Goal: Information Seeking & Learning: Learn about a topic

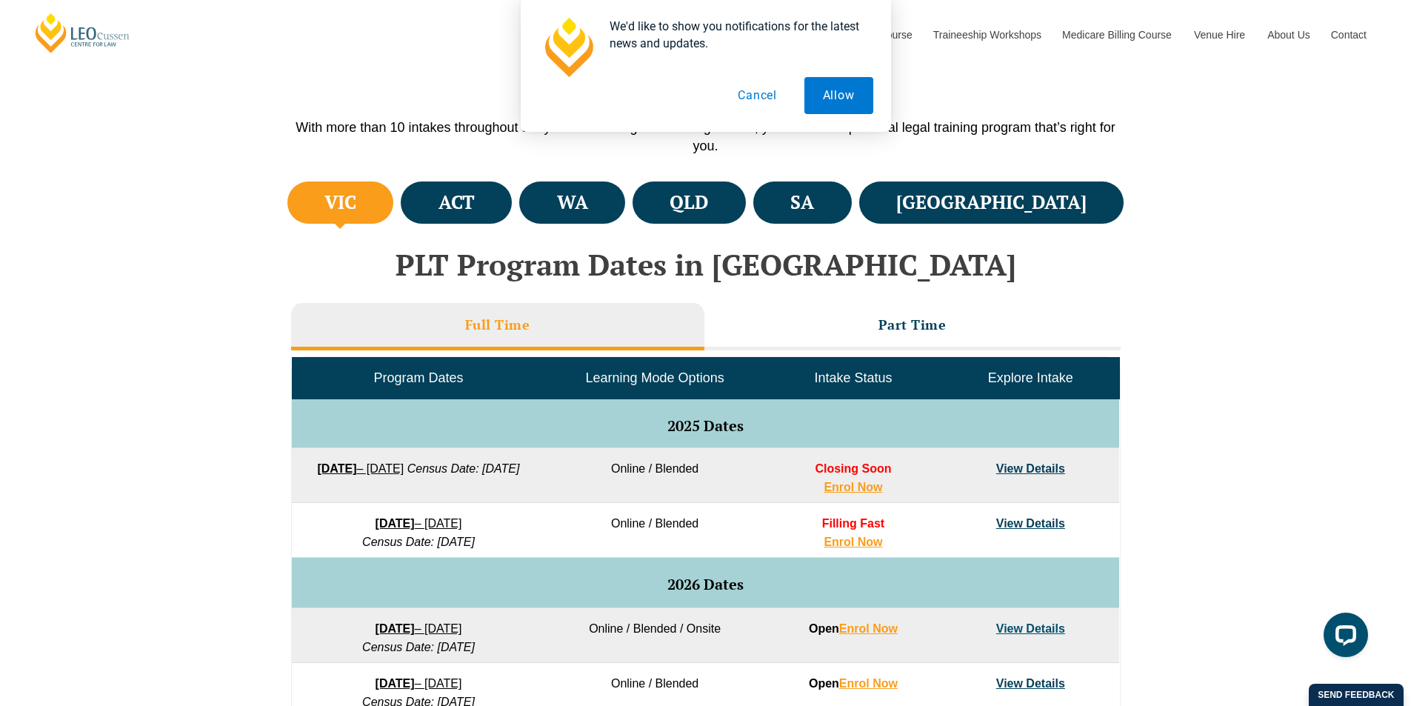
click at [764, 83] on button "Cancel" at bounding box center [757, 95] width 76 height 37
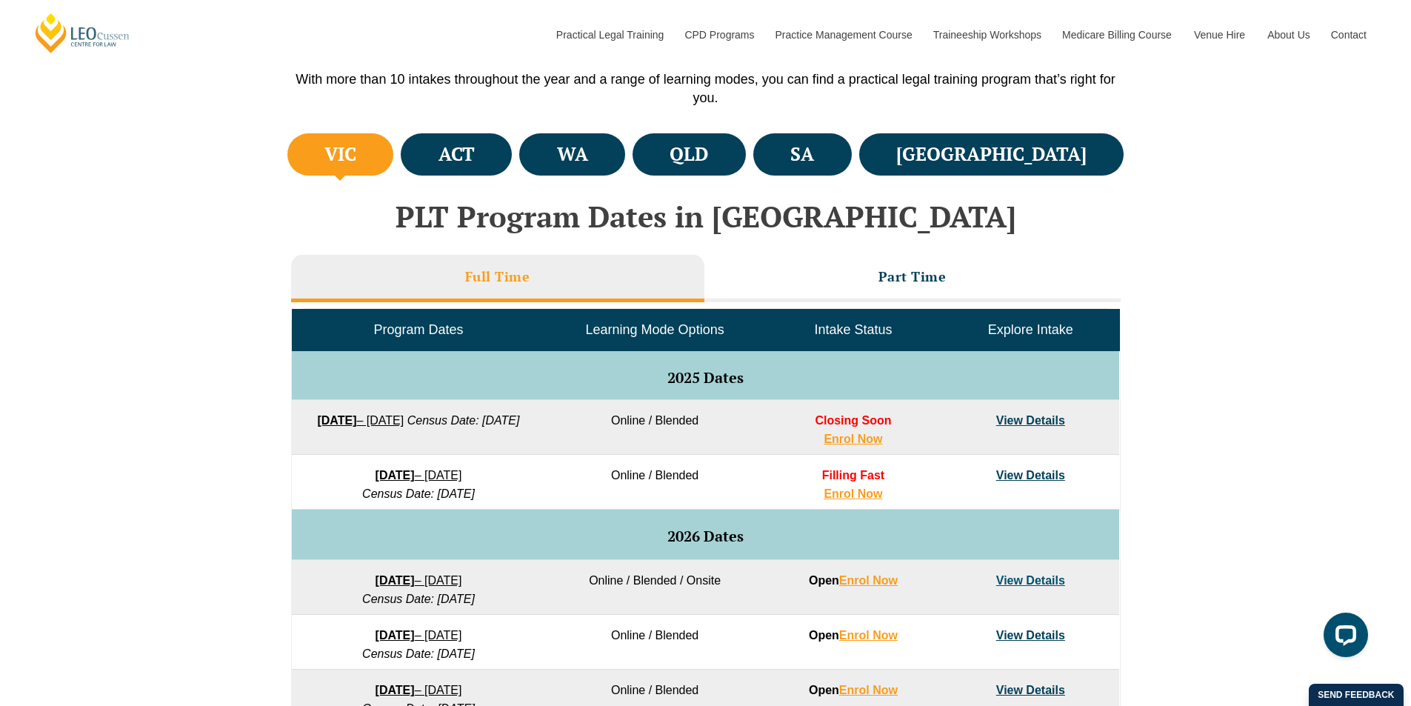
scroll to position [515, 0]
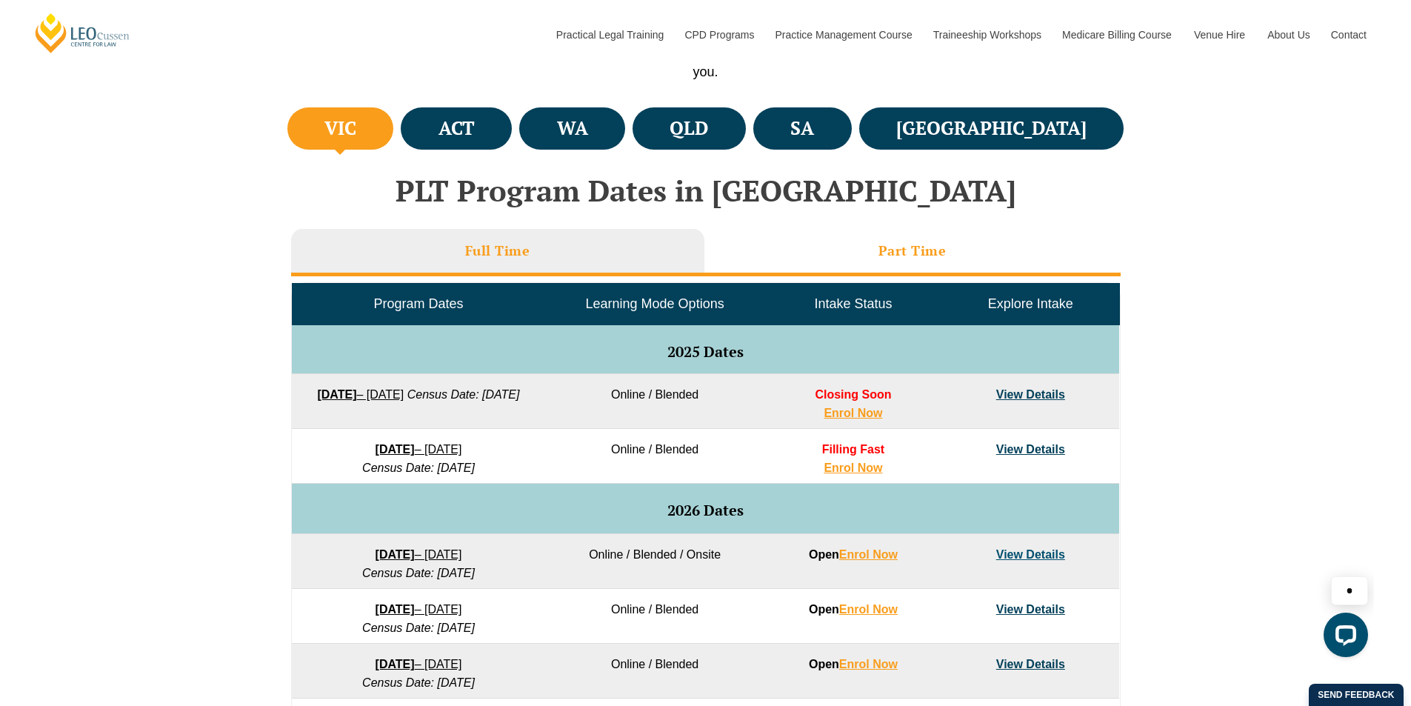
click at [860, 271] on li "Part Time" at bounding box center [912, 252] width 416 height 47
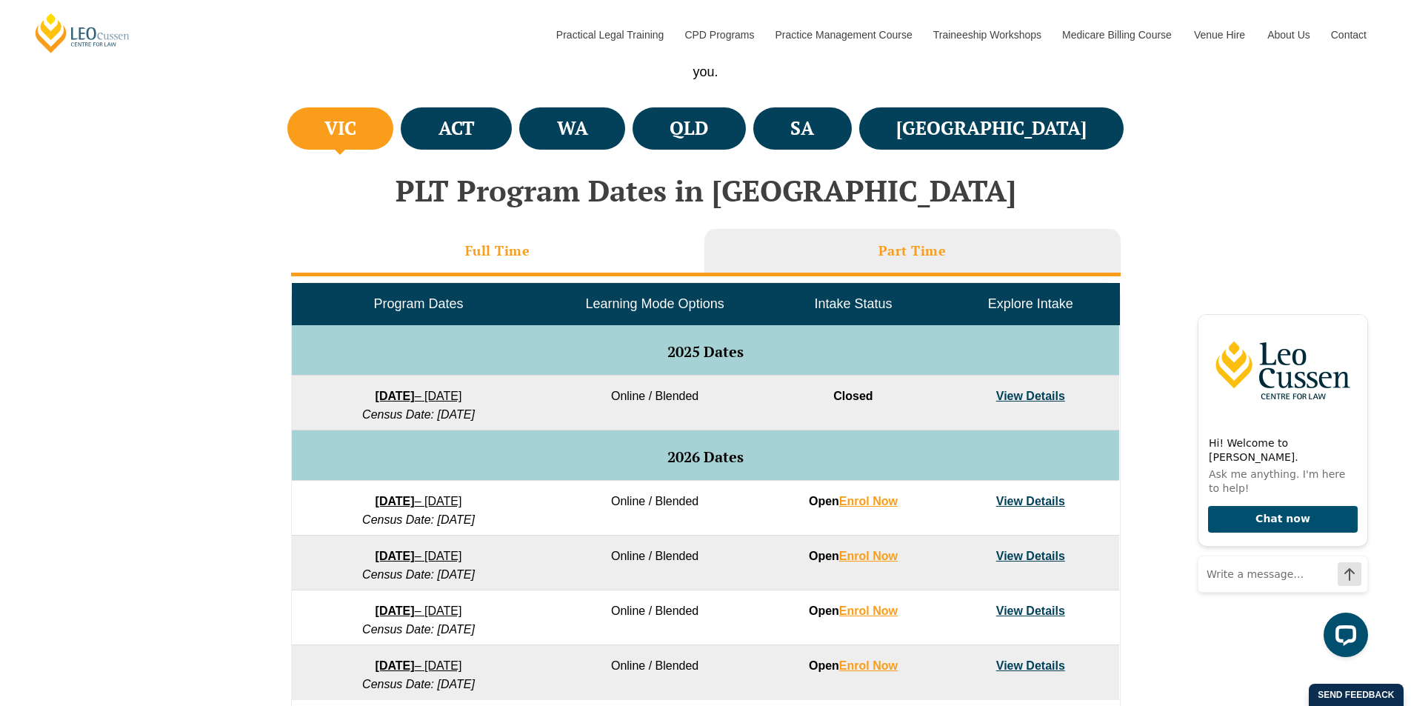
click at [624, 273] on li "Full Time" at bounding box center [497, 252] width 413 height 47
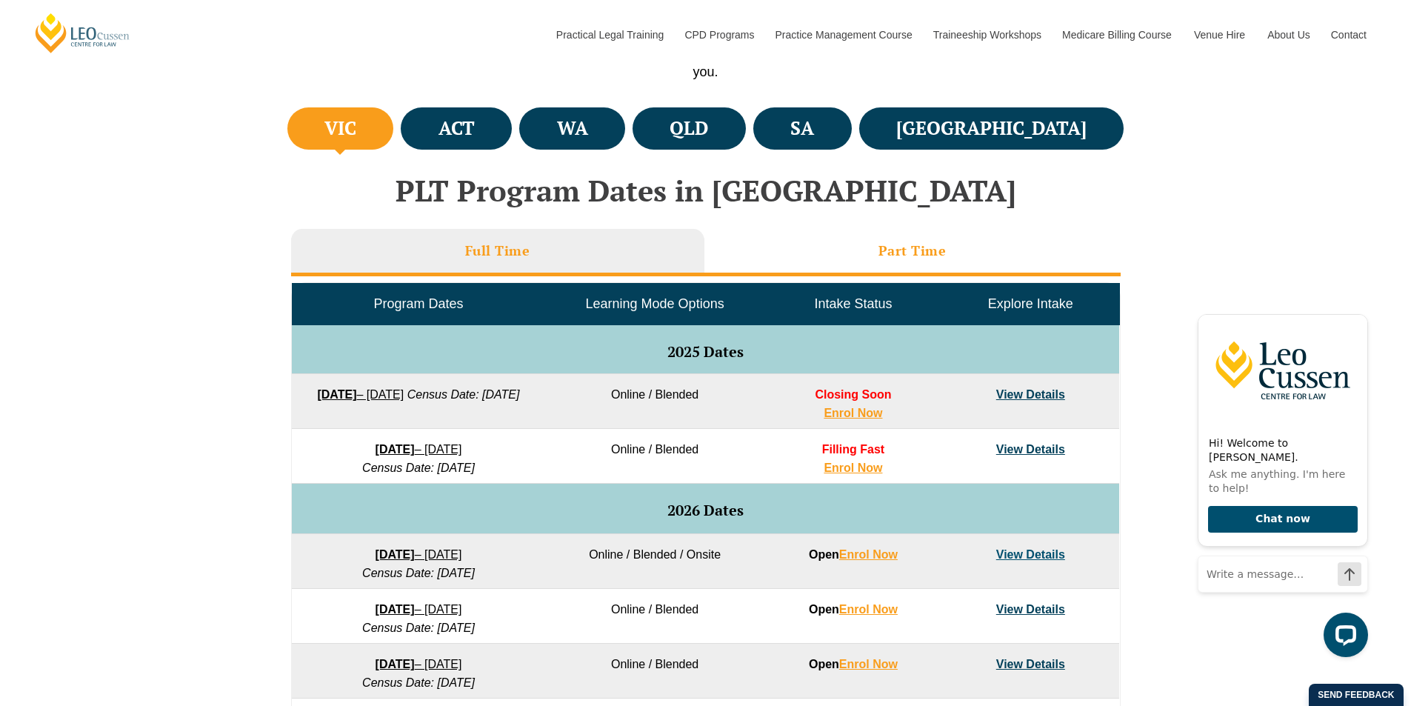
click at [851, 260] on li "Part Time" at bounding box center [912, 252] width 416 height 47
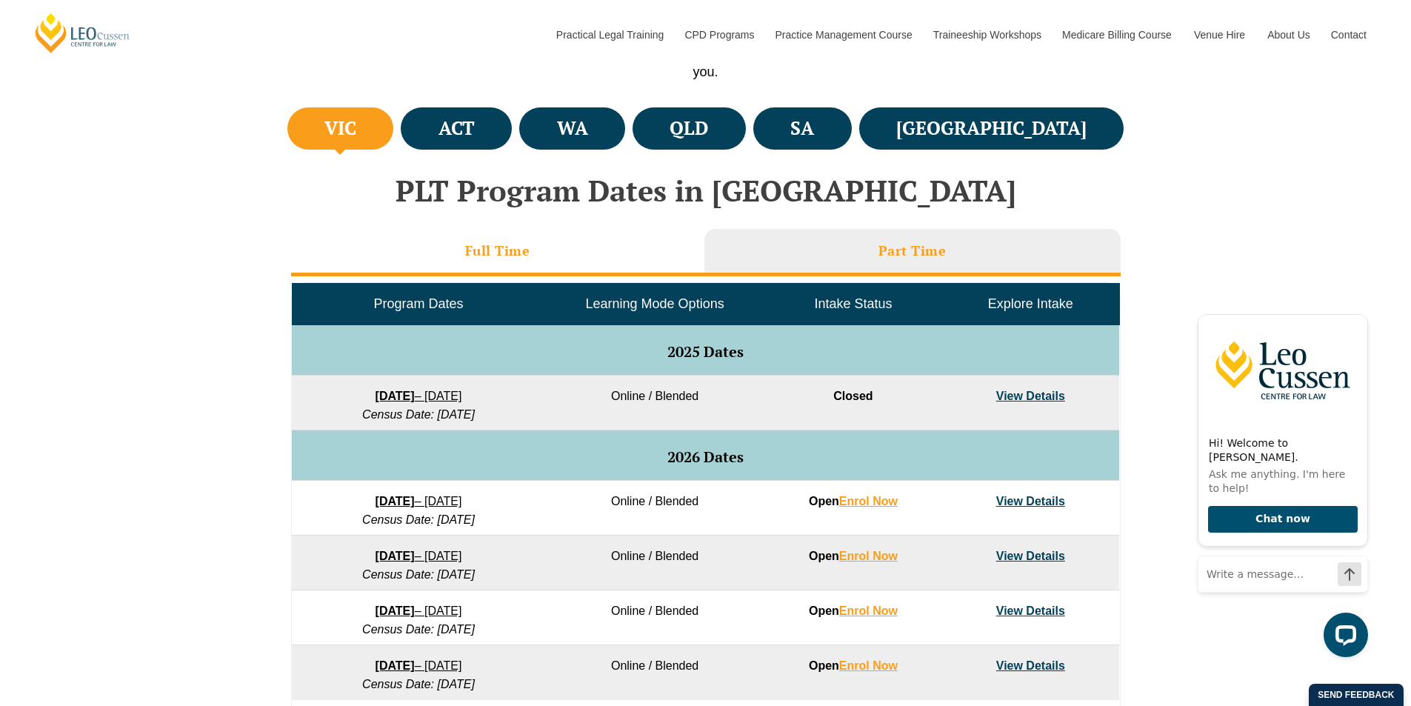
click at [616, 263] on li "Full Time" at bounding box center [497, 252] width 413 height 47
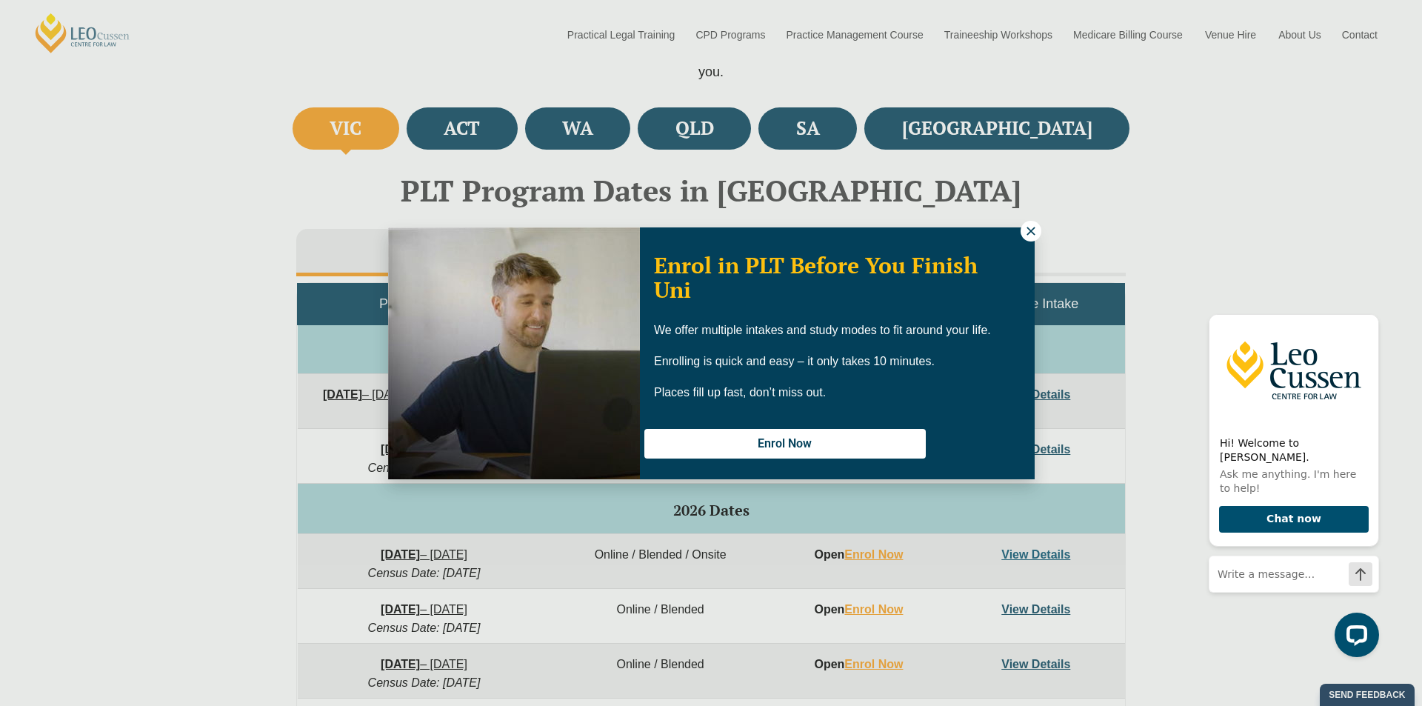
click at [1032, 233] on icon at bounding box center [1031, 231] width 8 height 8
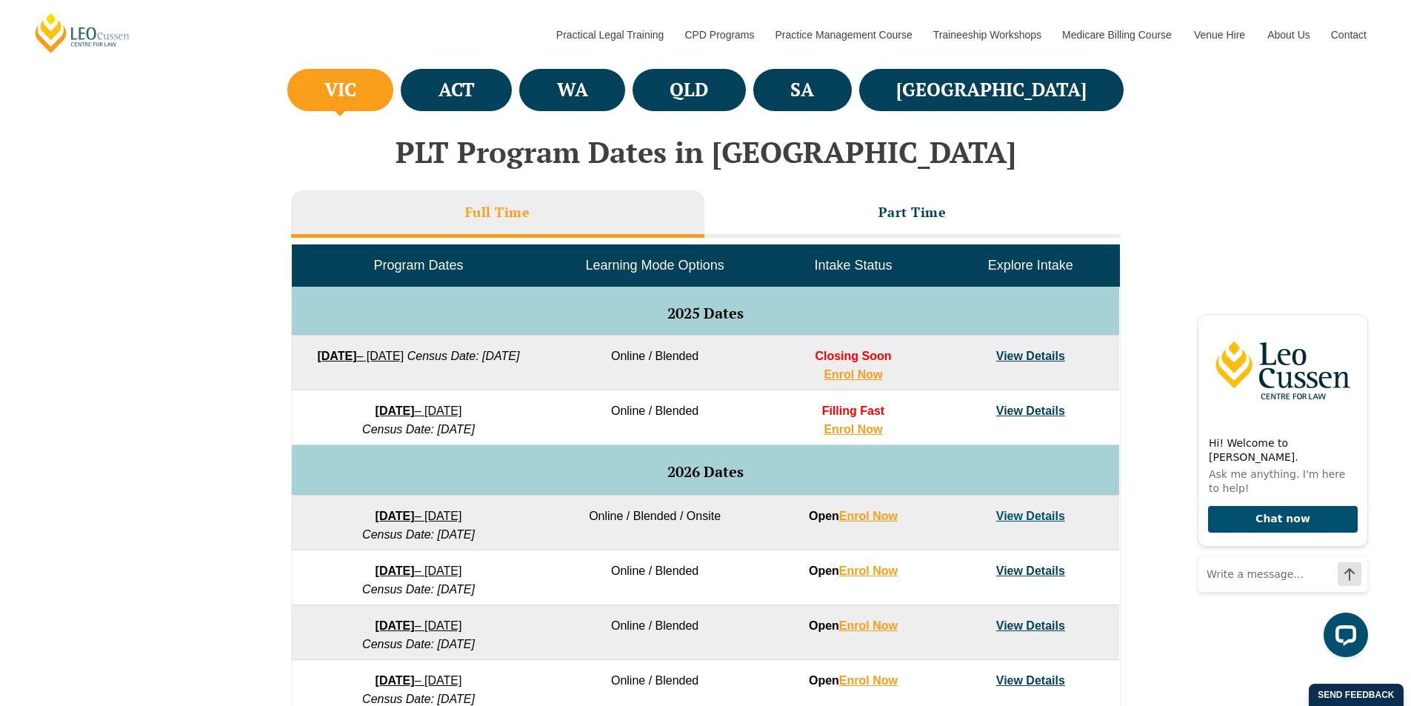
scroll to position [590, 0]
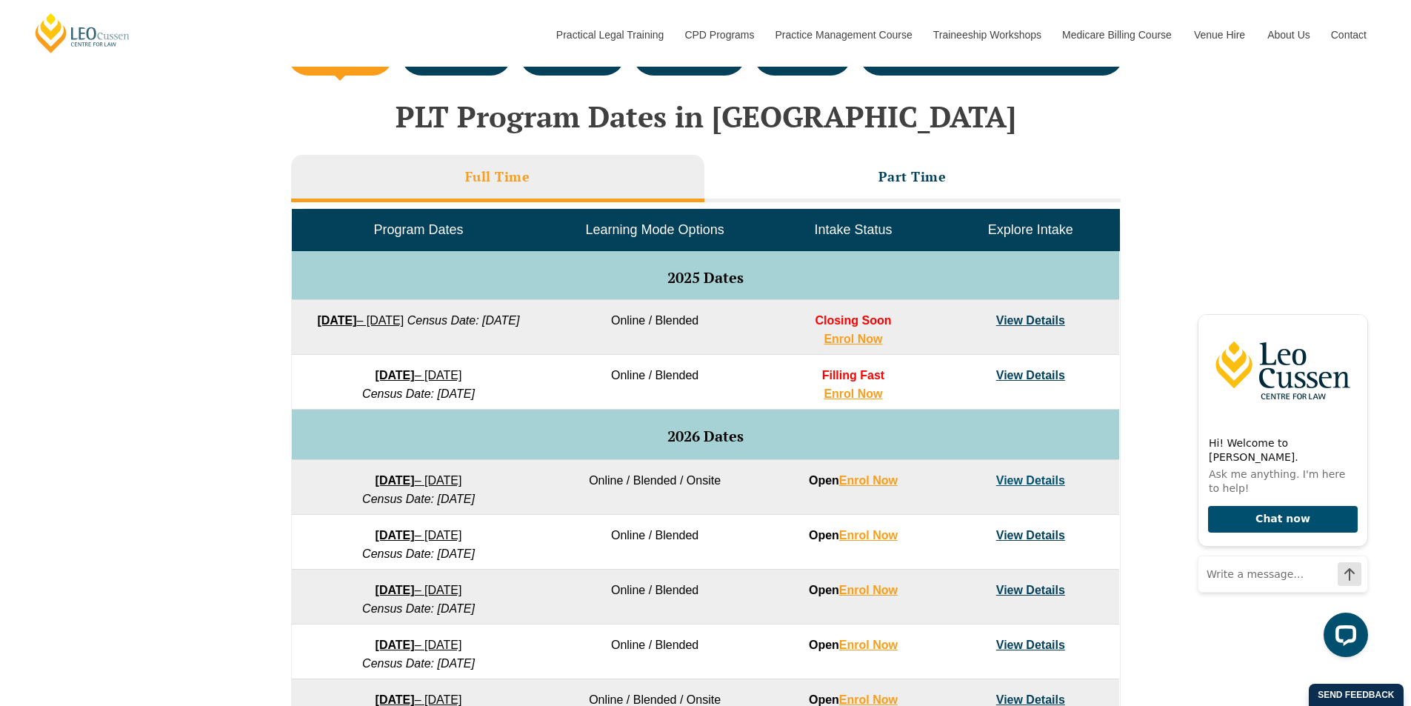
click at [356, 318] on strong "22 September 2025" at bounding box center [336, 320] width 39 height 13
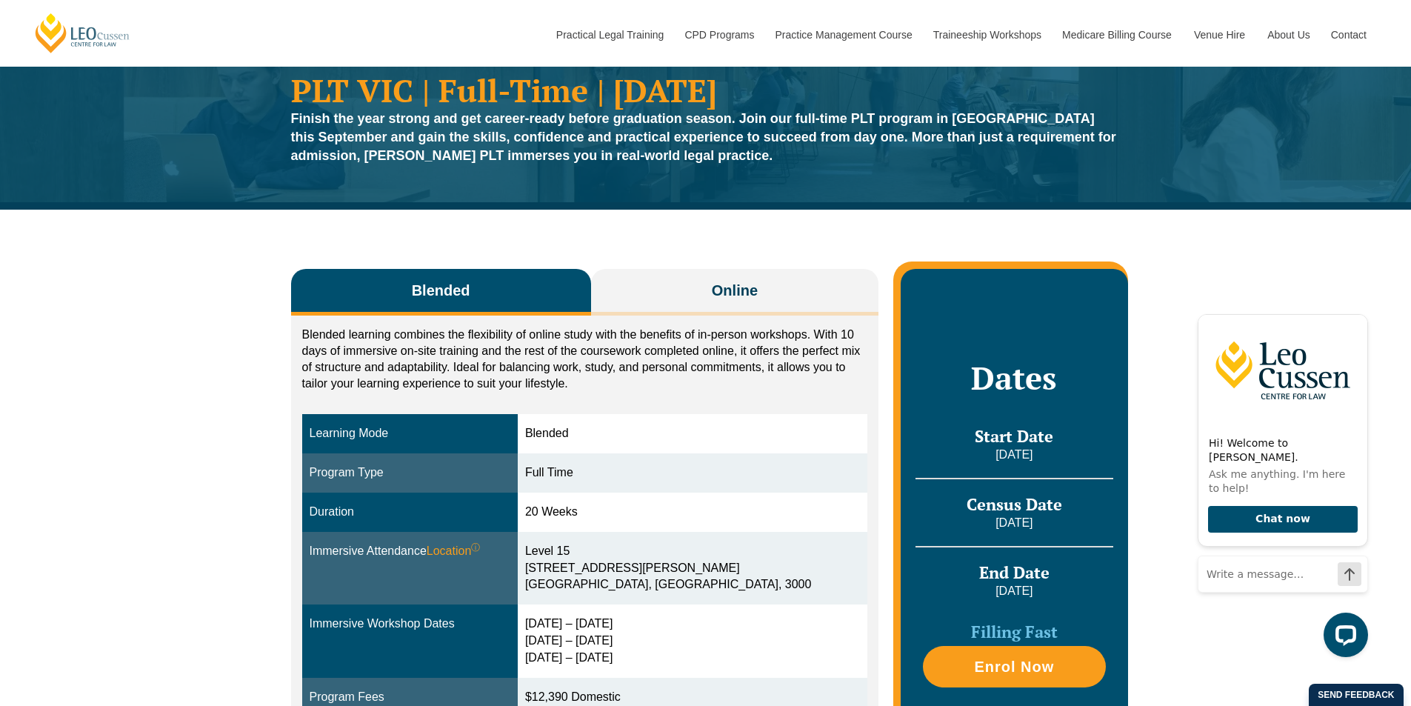
scroll to position [148, 0]
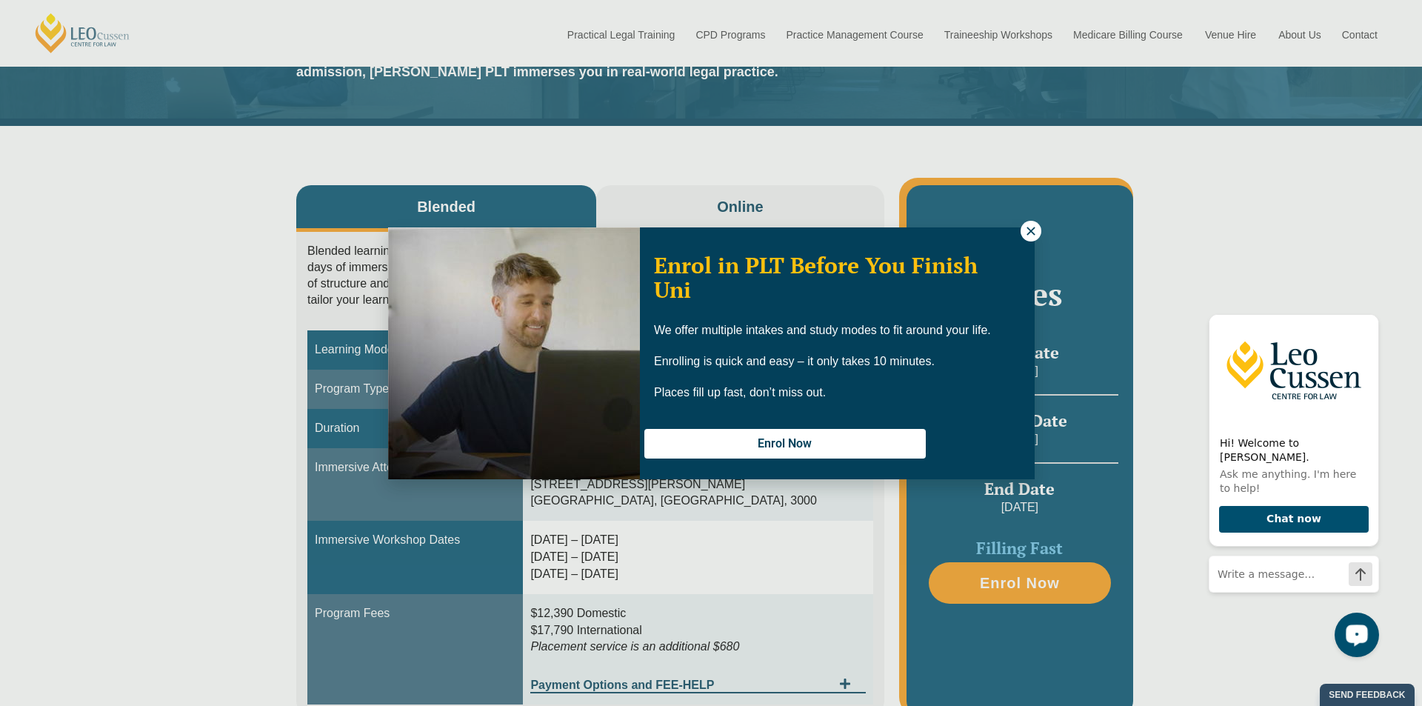
click at [1030, 224] on icon at bounding box center [1030, 230] width 13 height 13
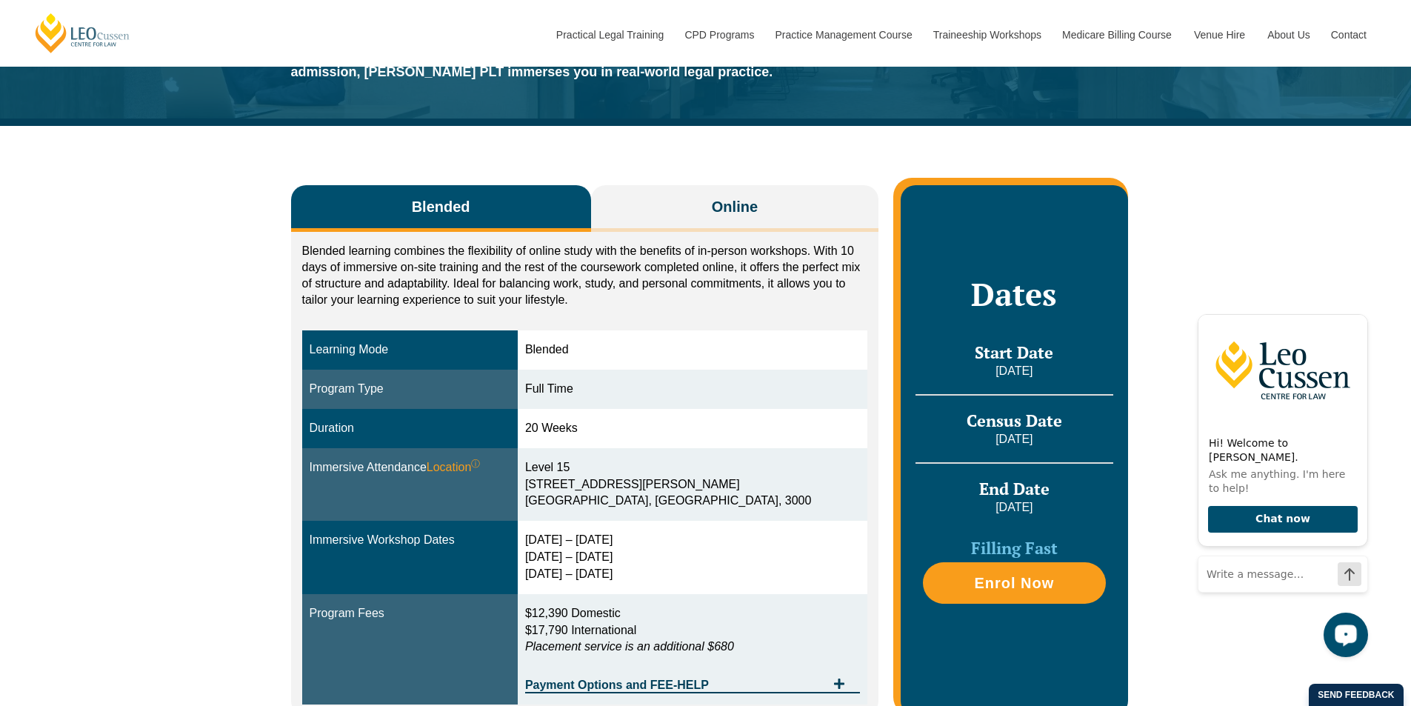
click at [1279, 144] on div "Blended Online Blended learning combines the flexibility of online study with t…" at bounding box center [705, 443] width 1411 height 634
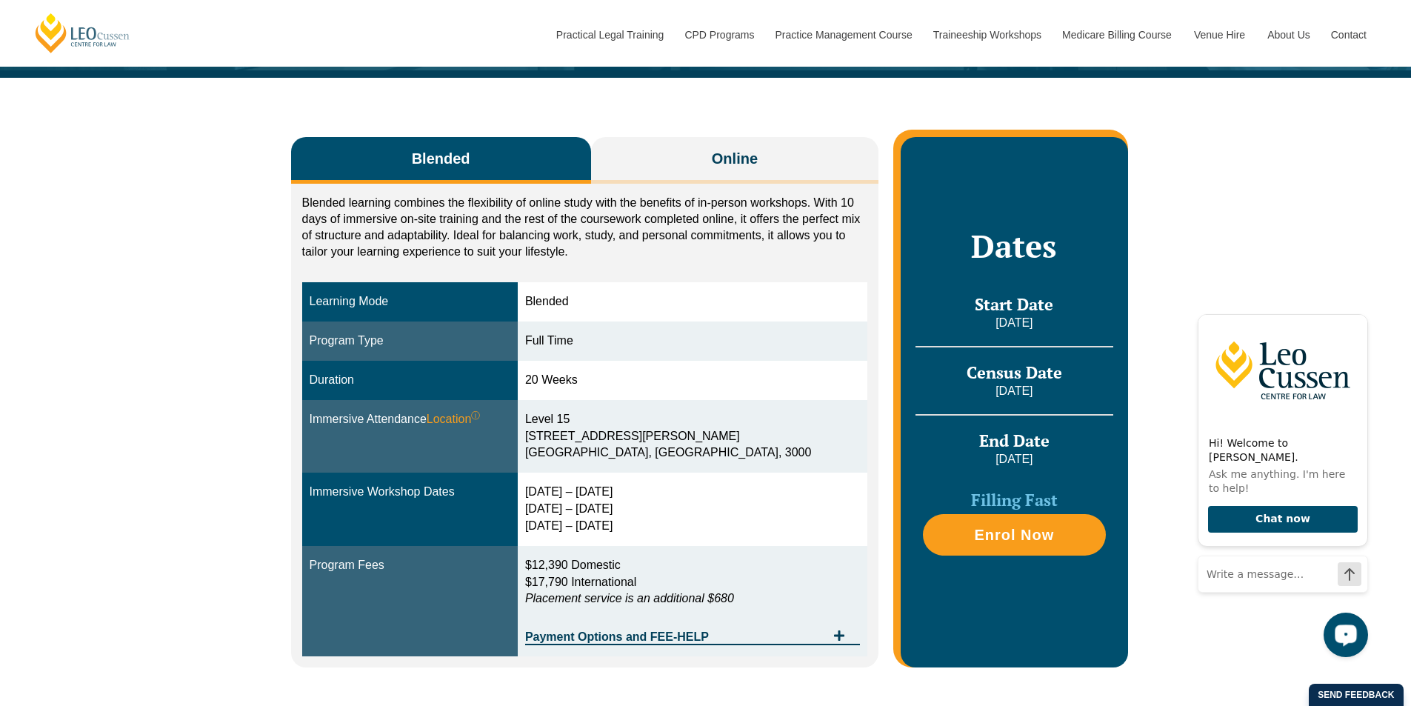
scroll to position [222, 0]
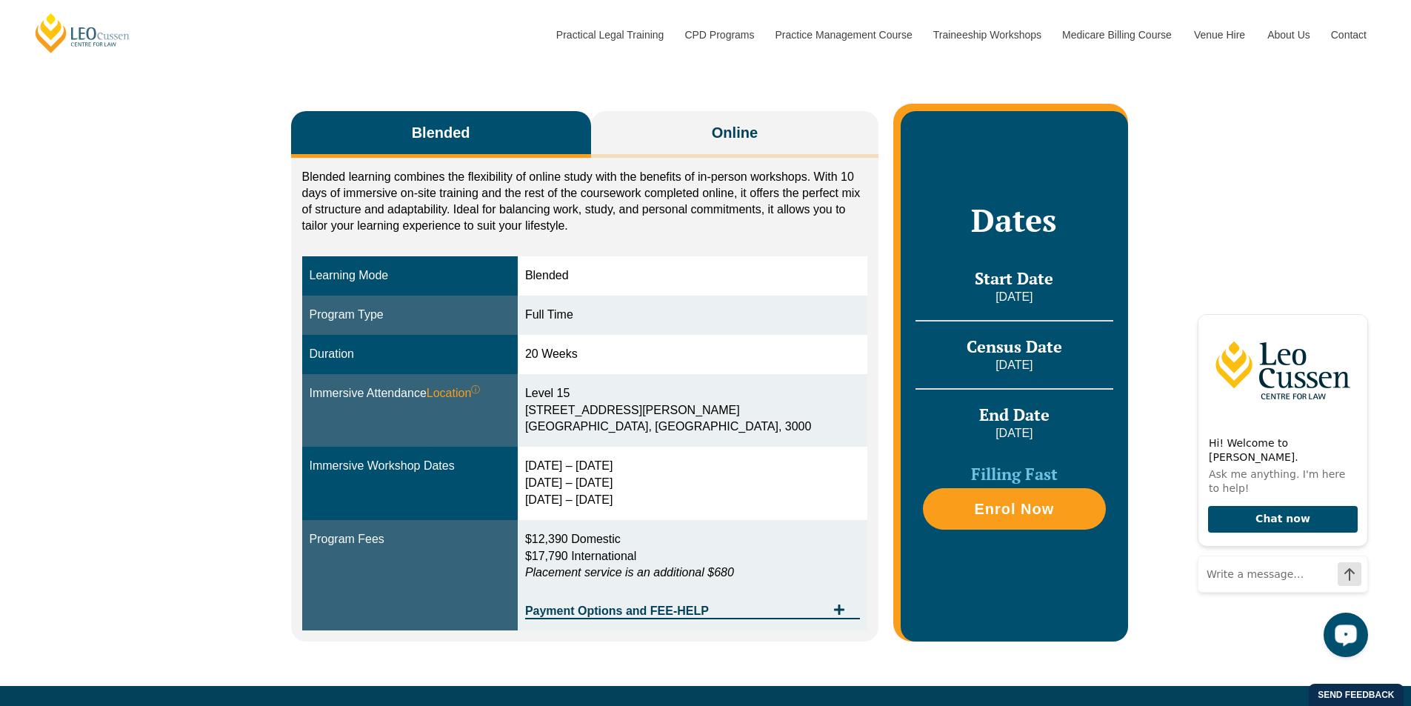
click at [453, 141] on span "Blended" at bounding box center [441, 132] width 59 height 21
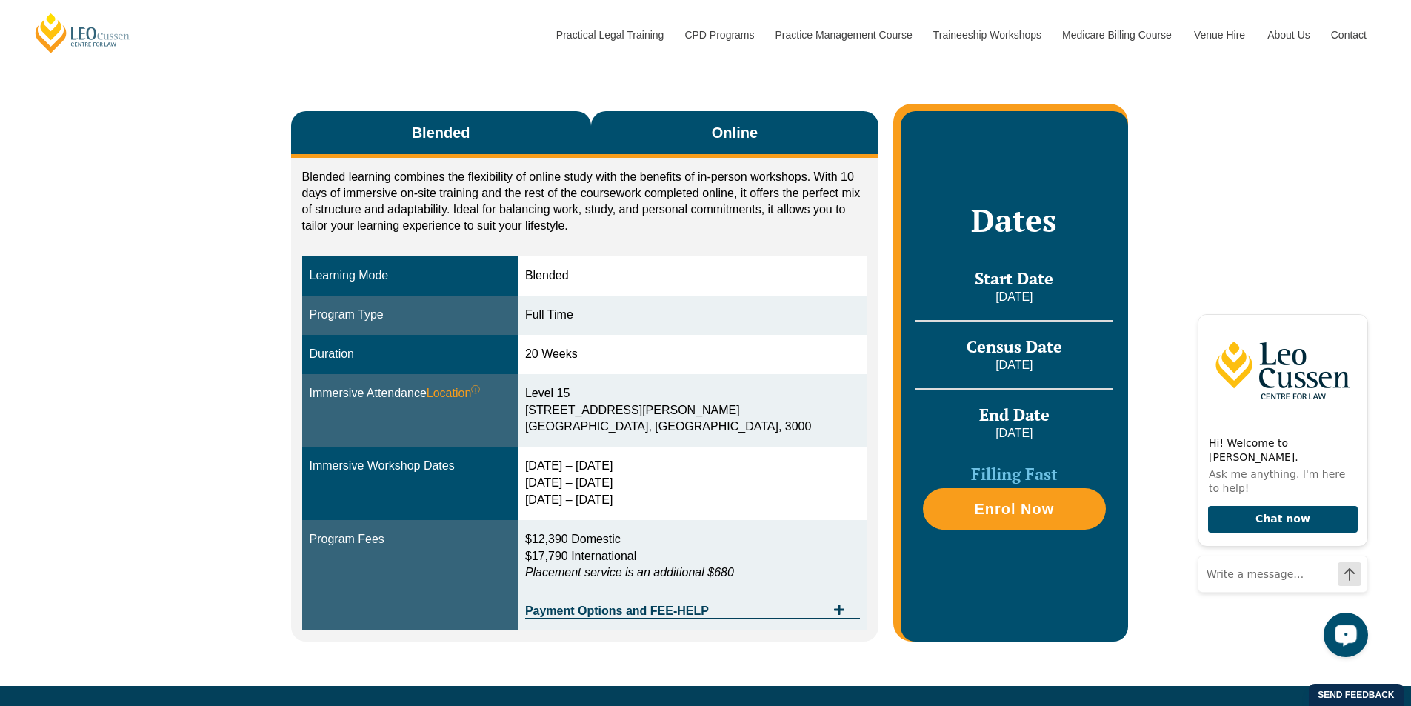
click at [704, 138] on button "Online" at bounding box center [735, 134] width 288 height 47
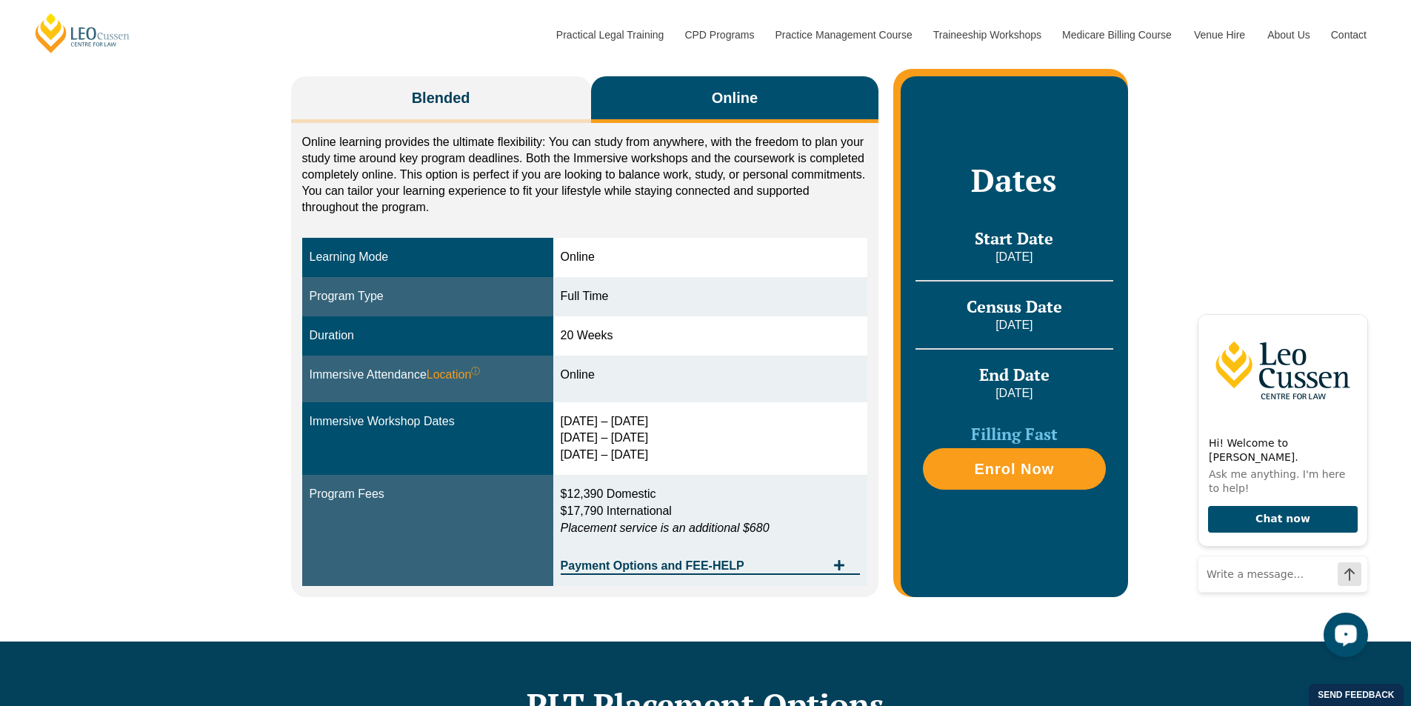
scroll to position [148, 0]
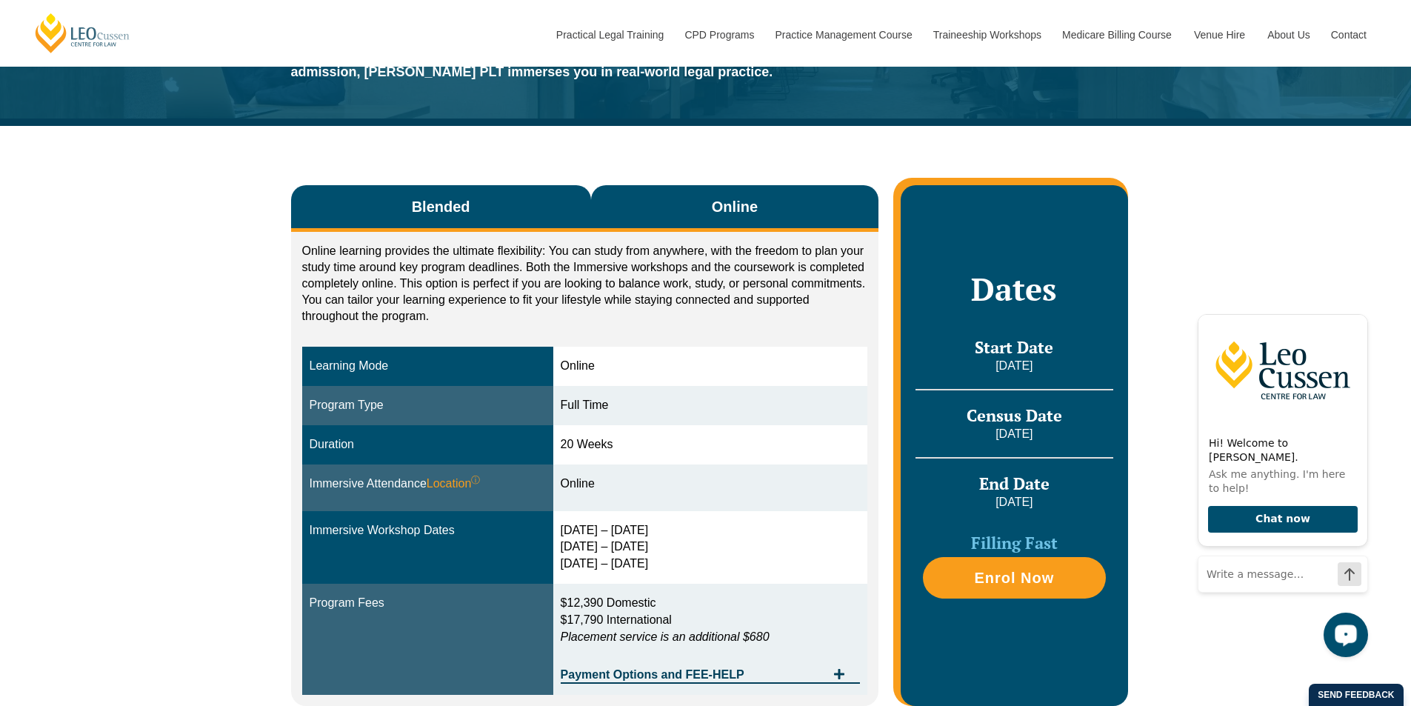
click at [412, 218] on button "Blended" at bounding box center [441, 208] width 300 height 47
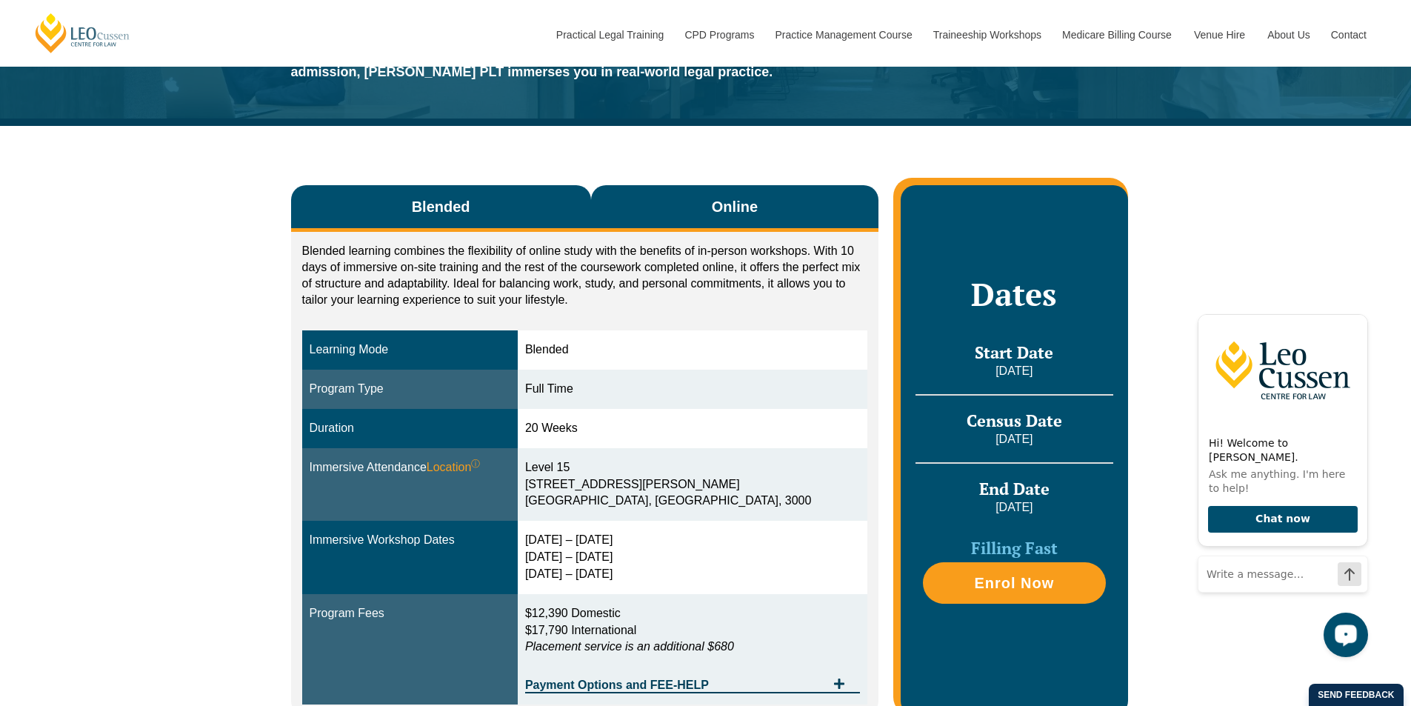
click at [708, 218] on button "Online" at bounding box center [735, 208] width 288 height 47
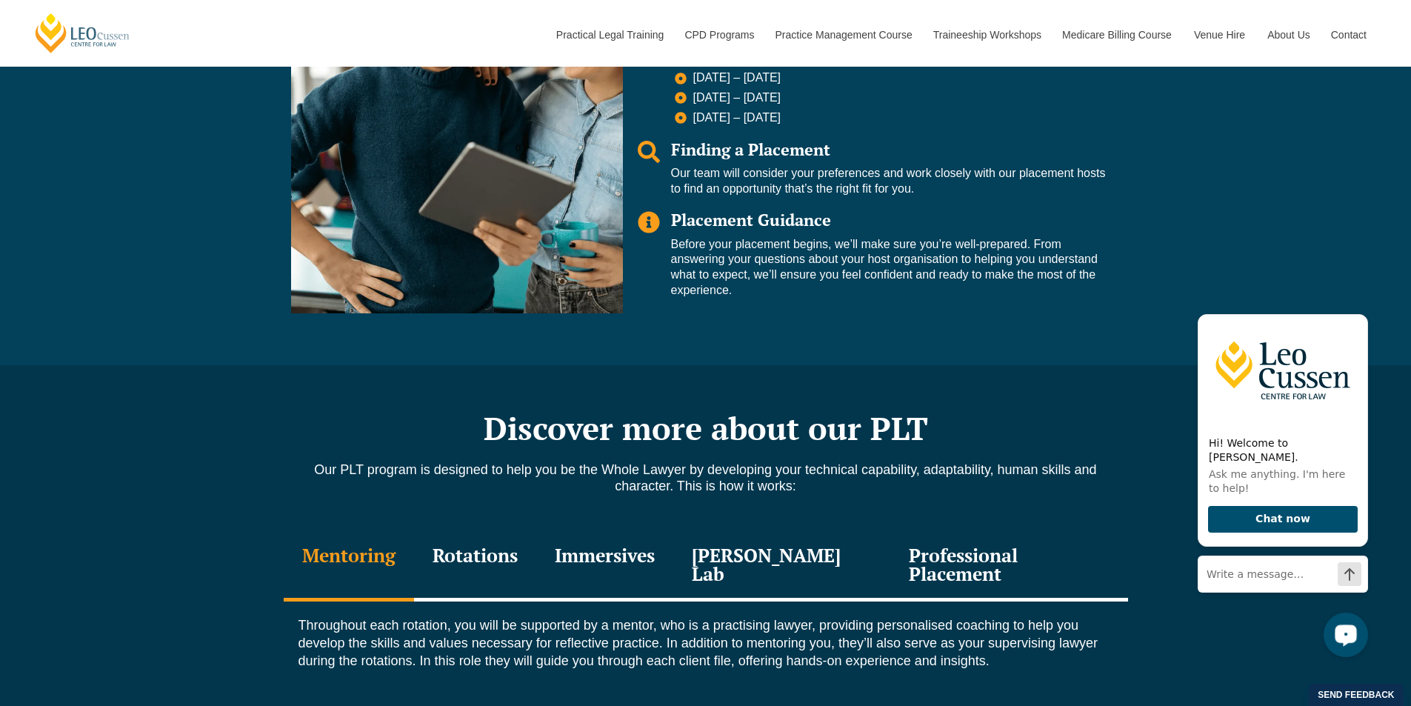
scroll to position [1407, 0]
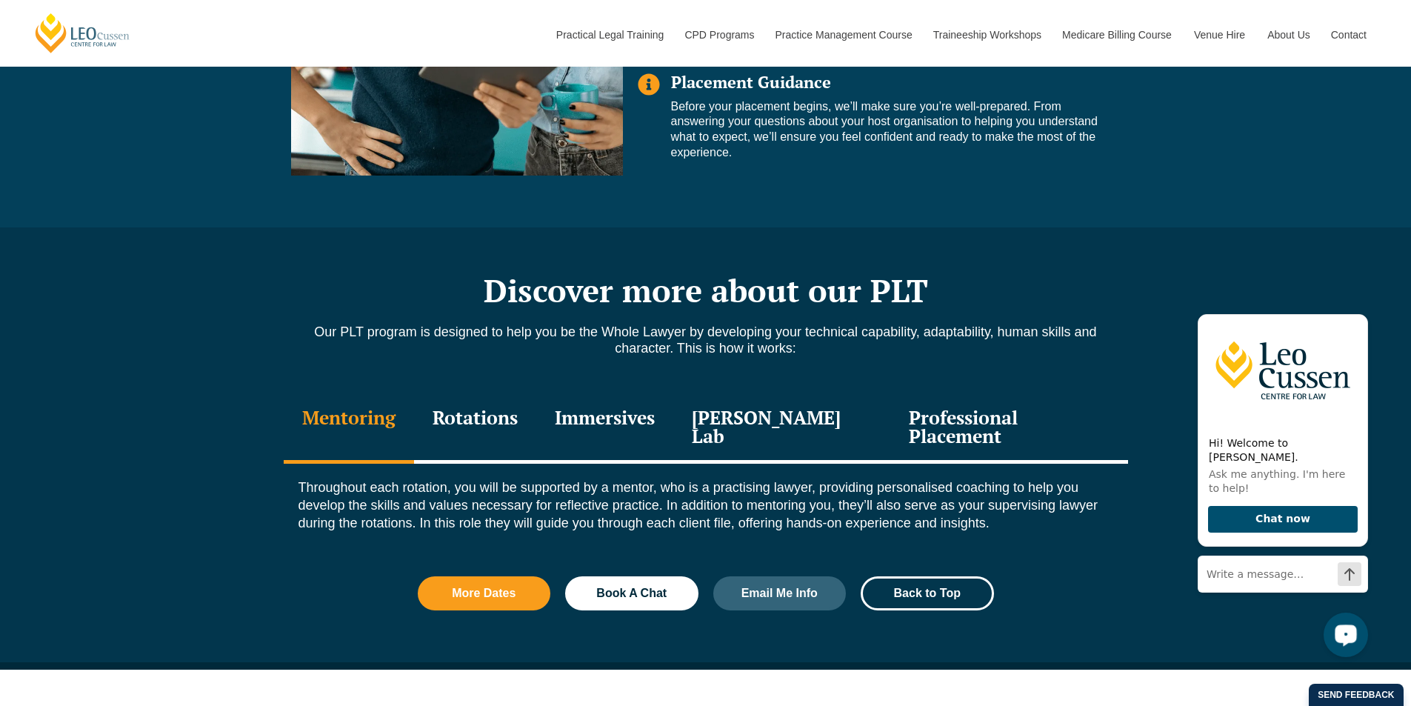
click at [504, 418] on div "Rotations" at bounding box center [475, 428] width 122 height 70
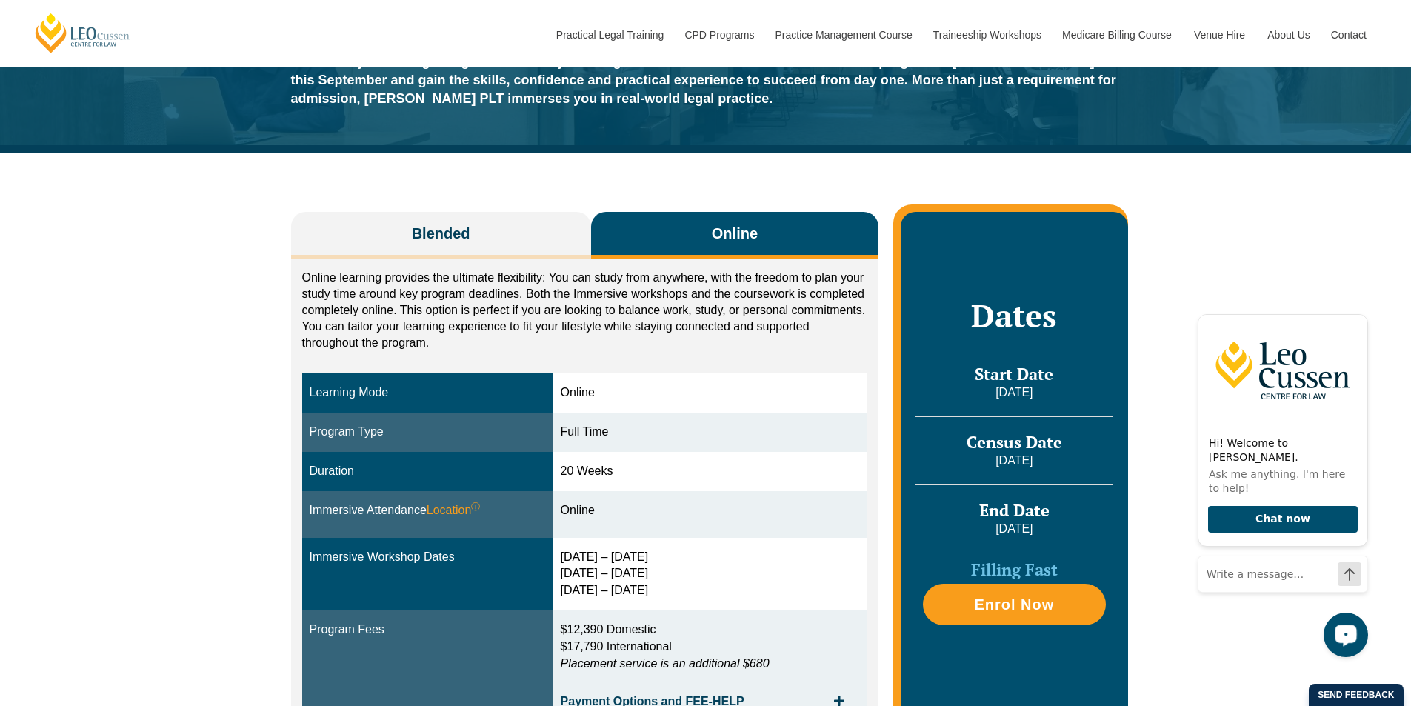
scroll to position [74, 0]
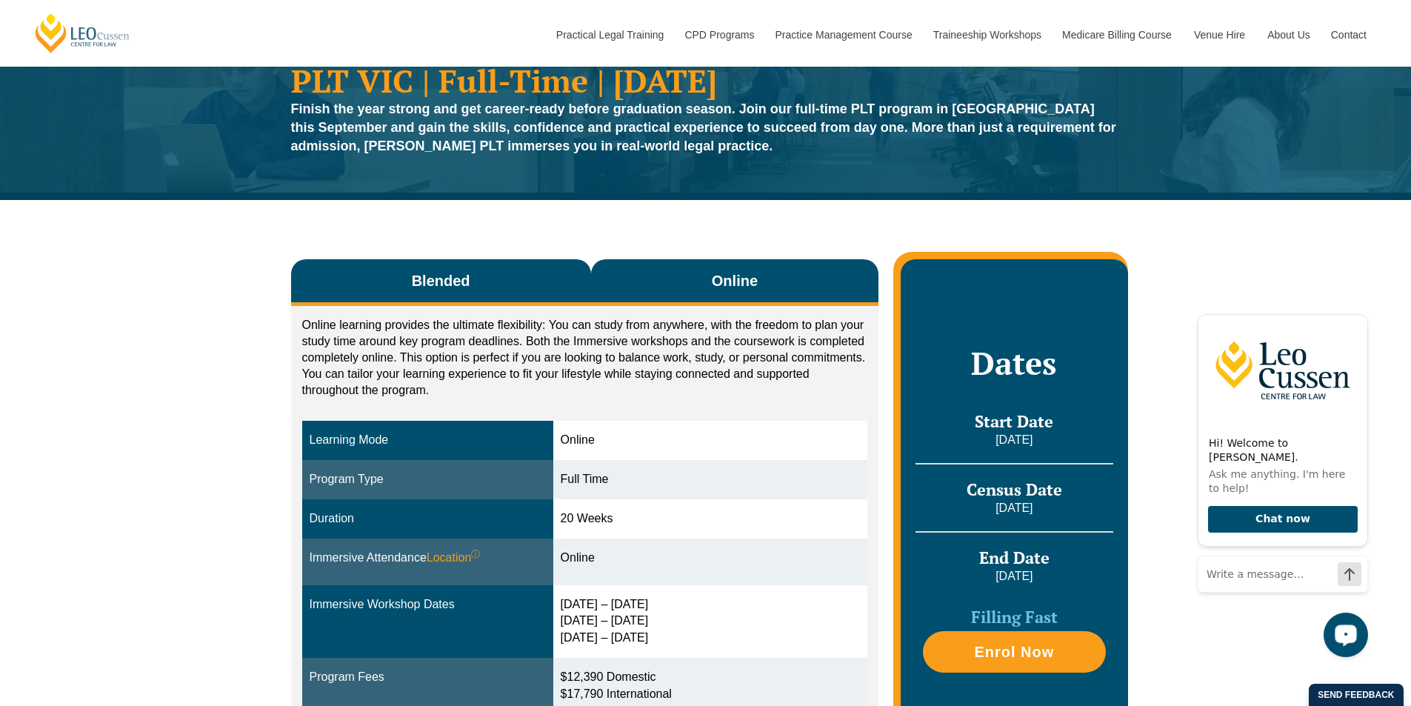
click at [494, 274] on button "Blended" at bounding box center [441, 282] width 300 height 47
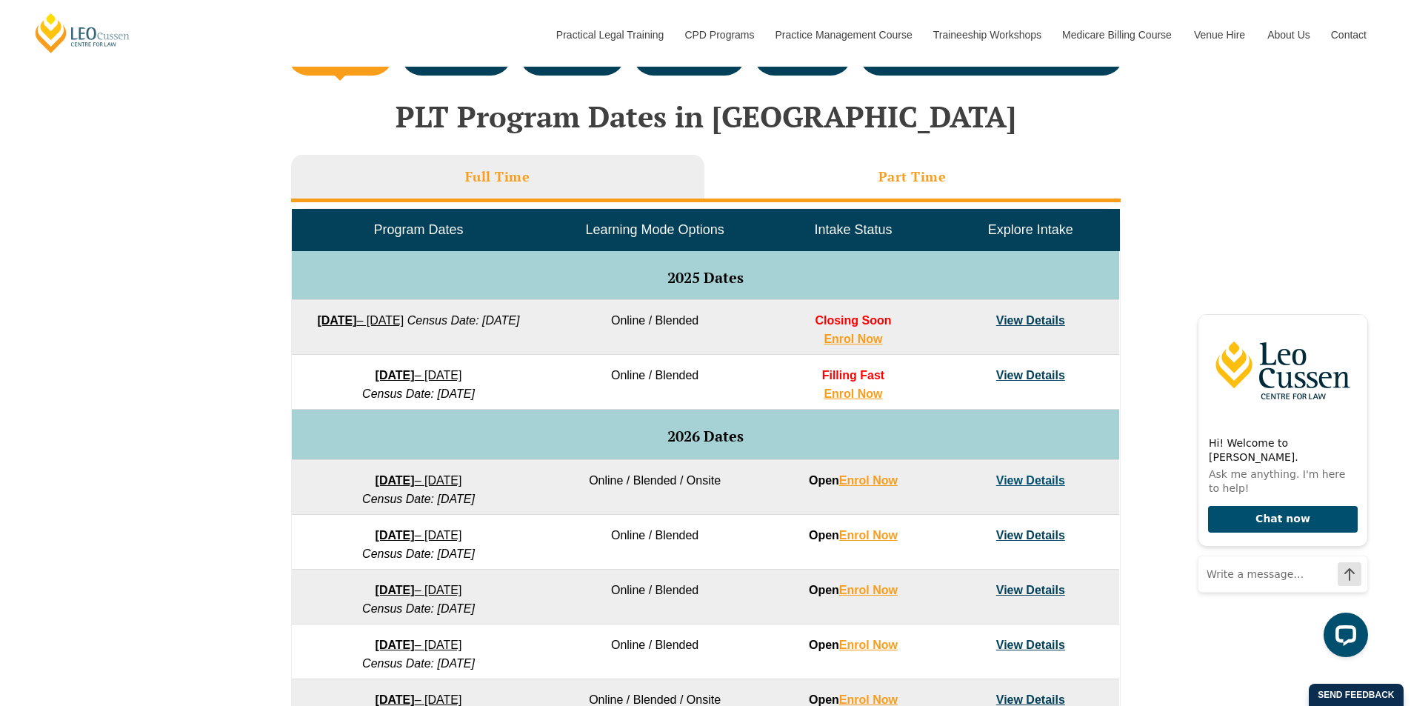
click at [772, 182] on li "Part Time" at bounding box center [912, 178] width 416 height 47
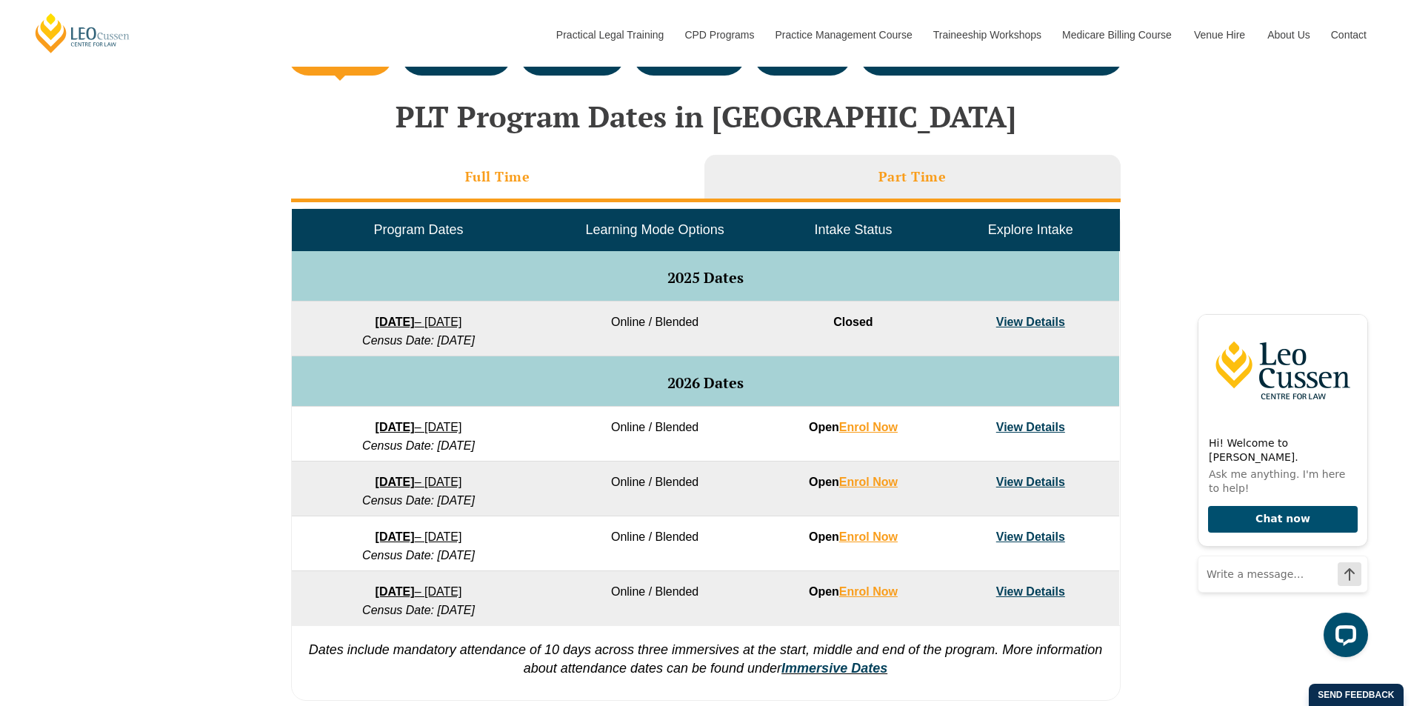
click at [643, 184] on li "Full Time" at bounding box center [497, 178] width 413 height 47
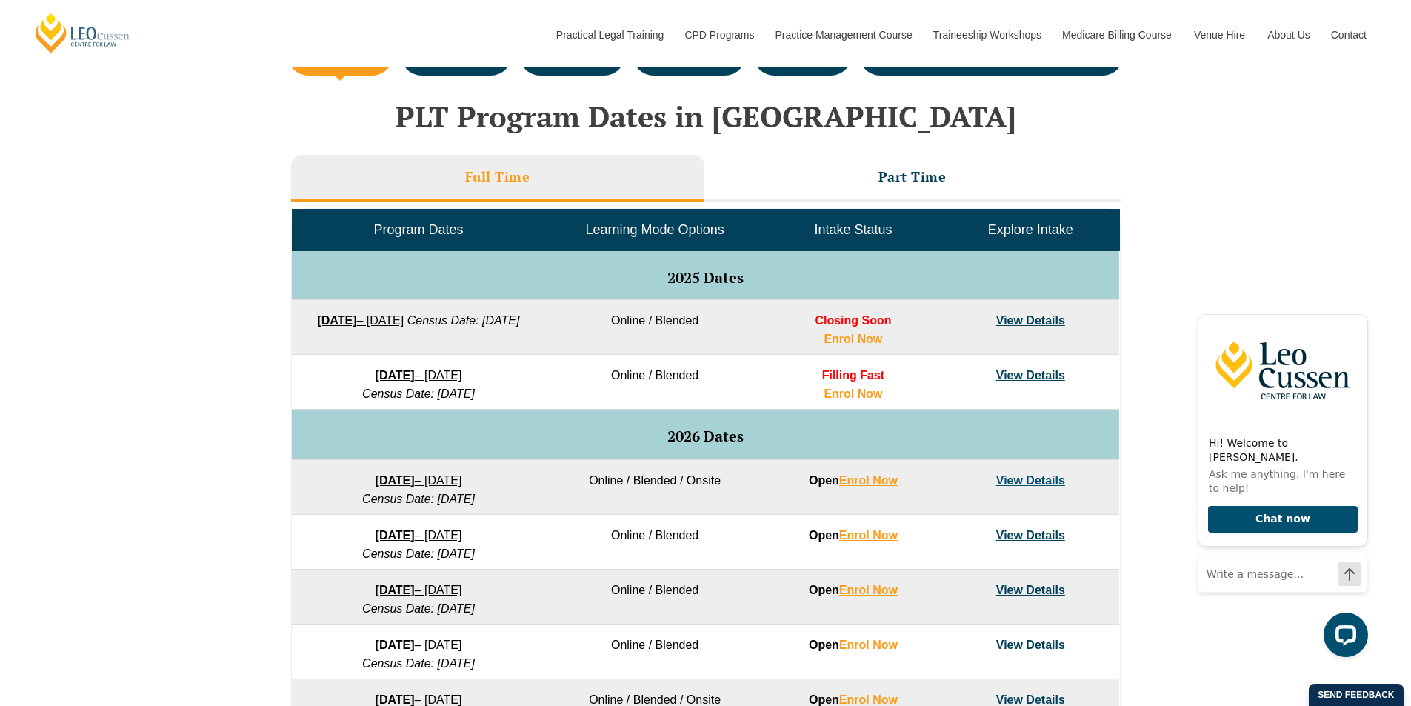
click at [394, 375] on strong "[DATE]" at bounding box center [395, 375] width 39 height 13
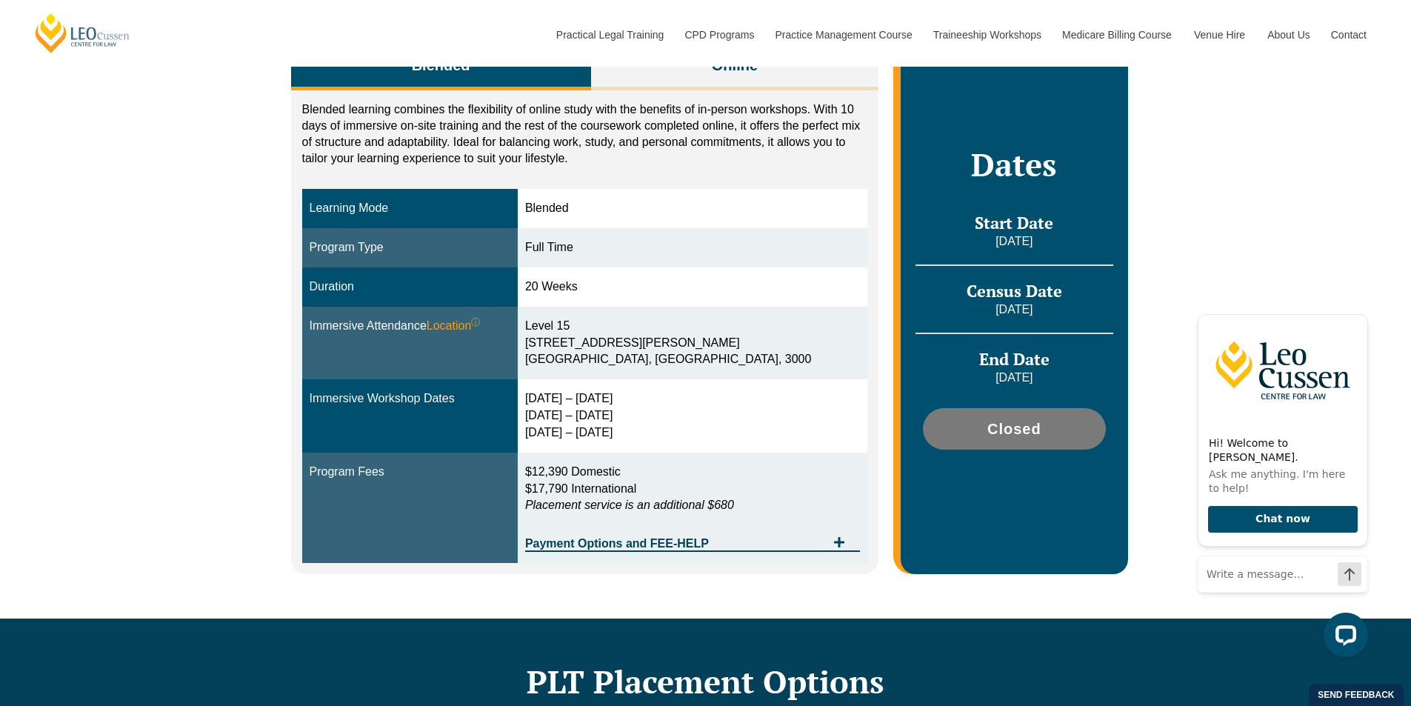
scroll to position [148, 0]
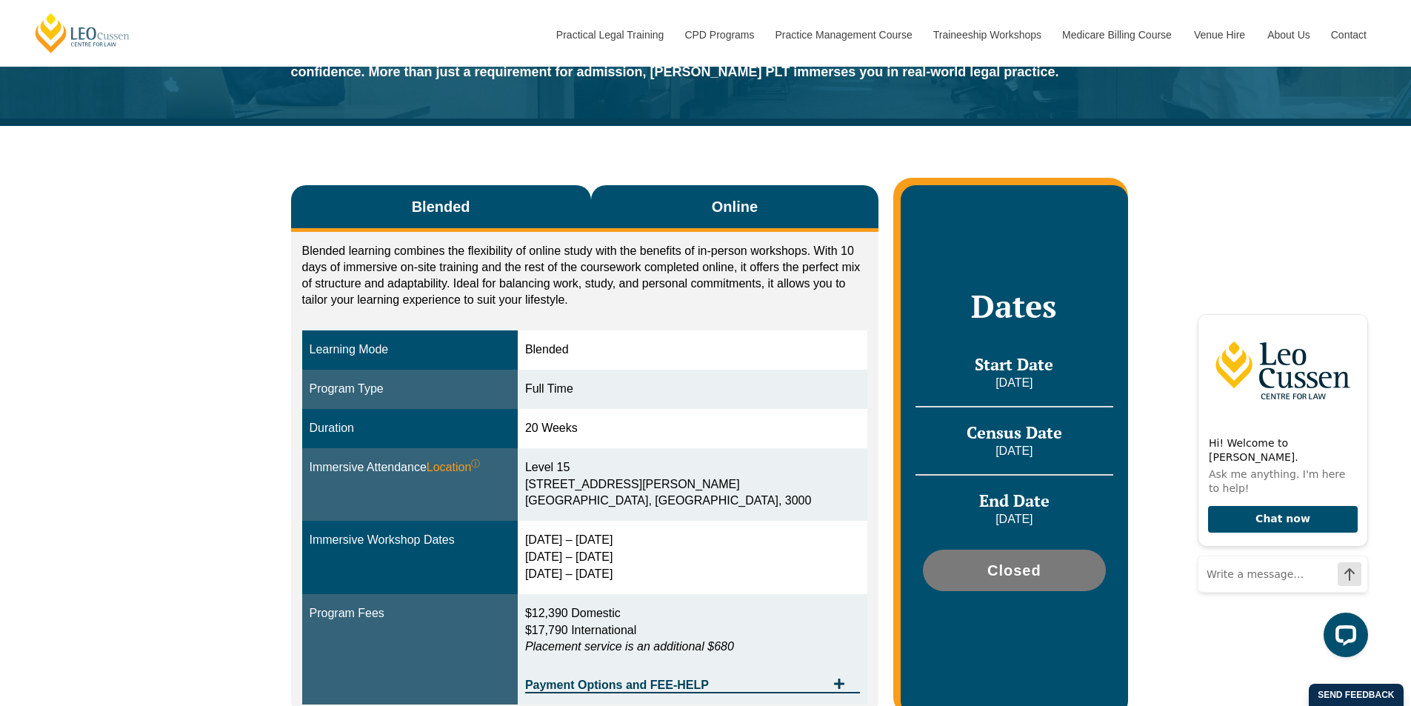
click at [710, 211] on button "Online" at bounding box center [735, 208] width 288 height 47
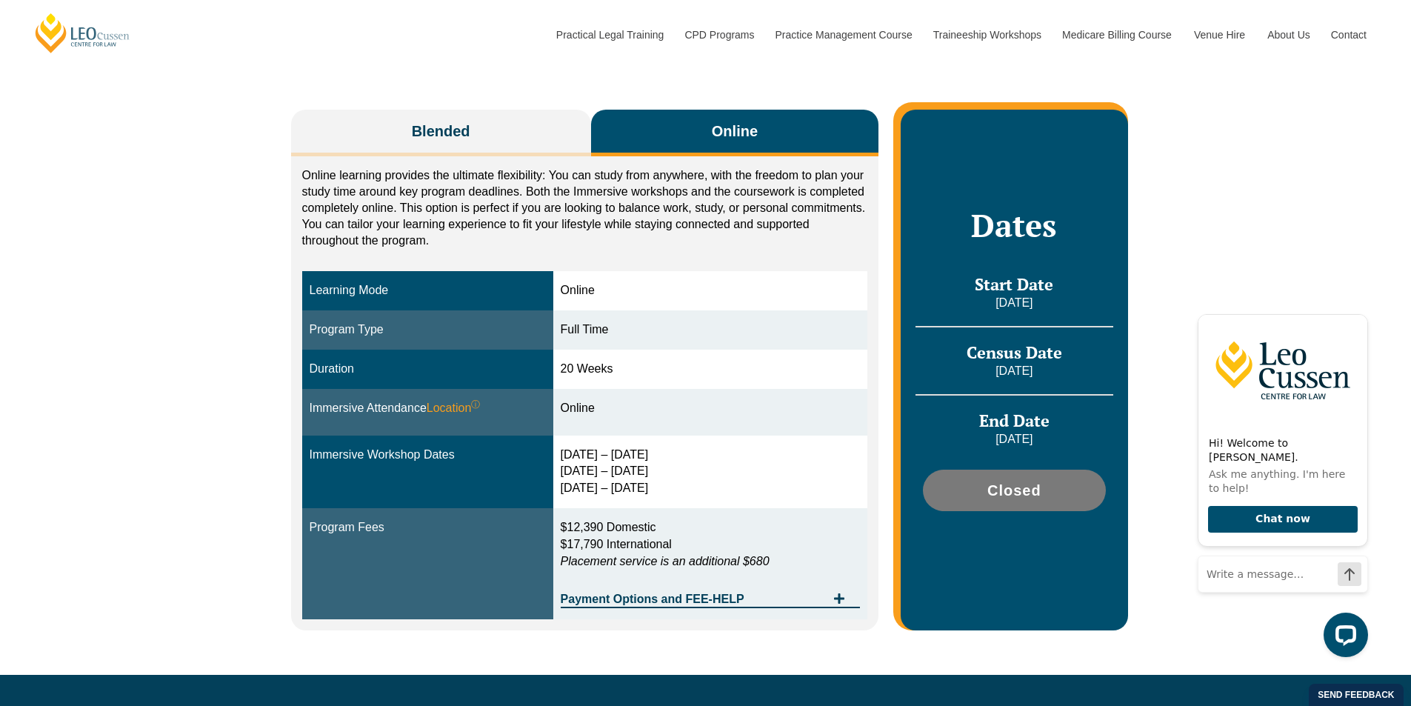
scroll to position [296, 0]
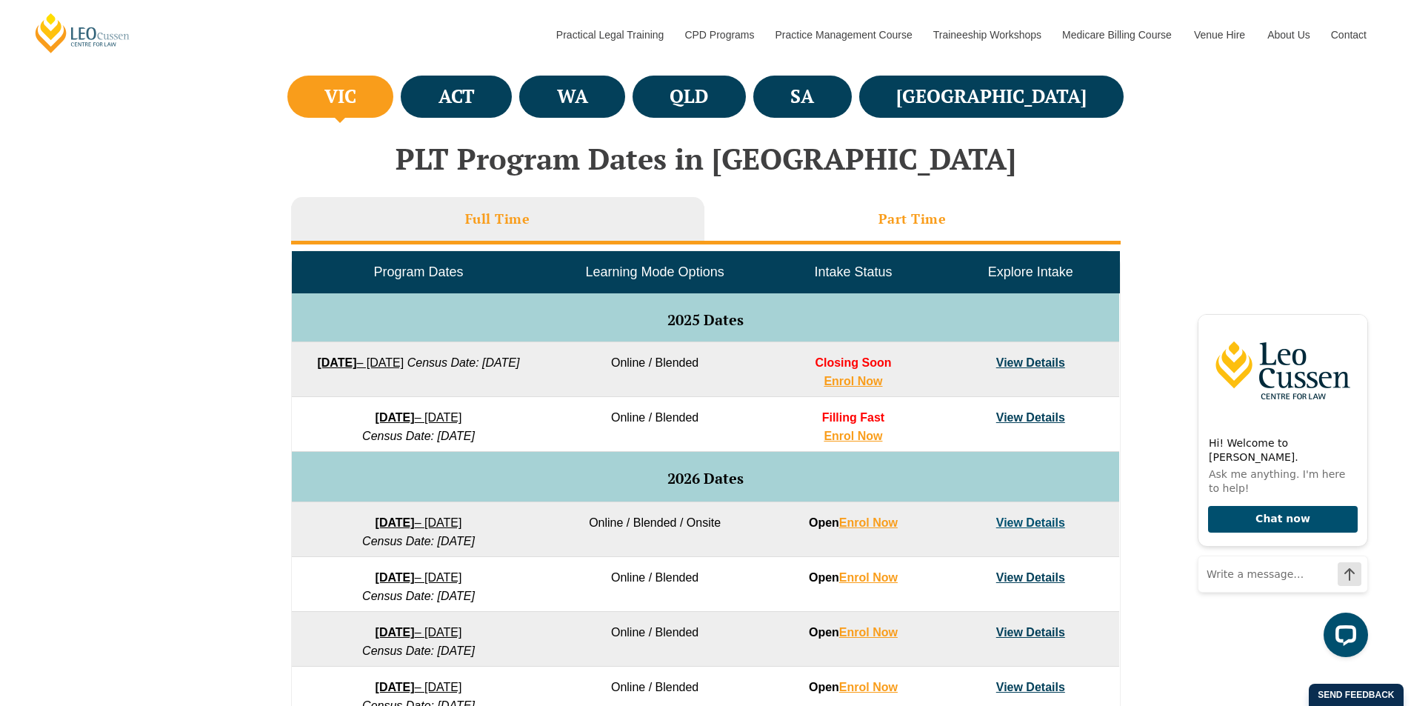
scroll to position [441, 0]
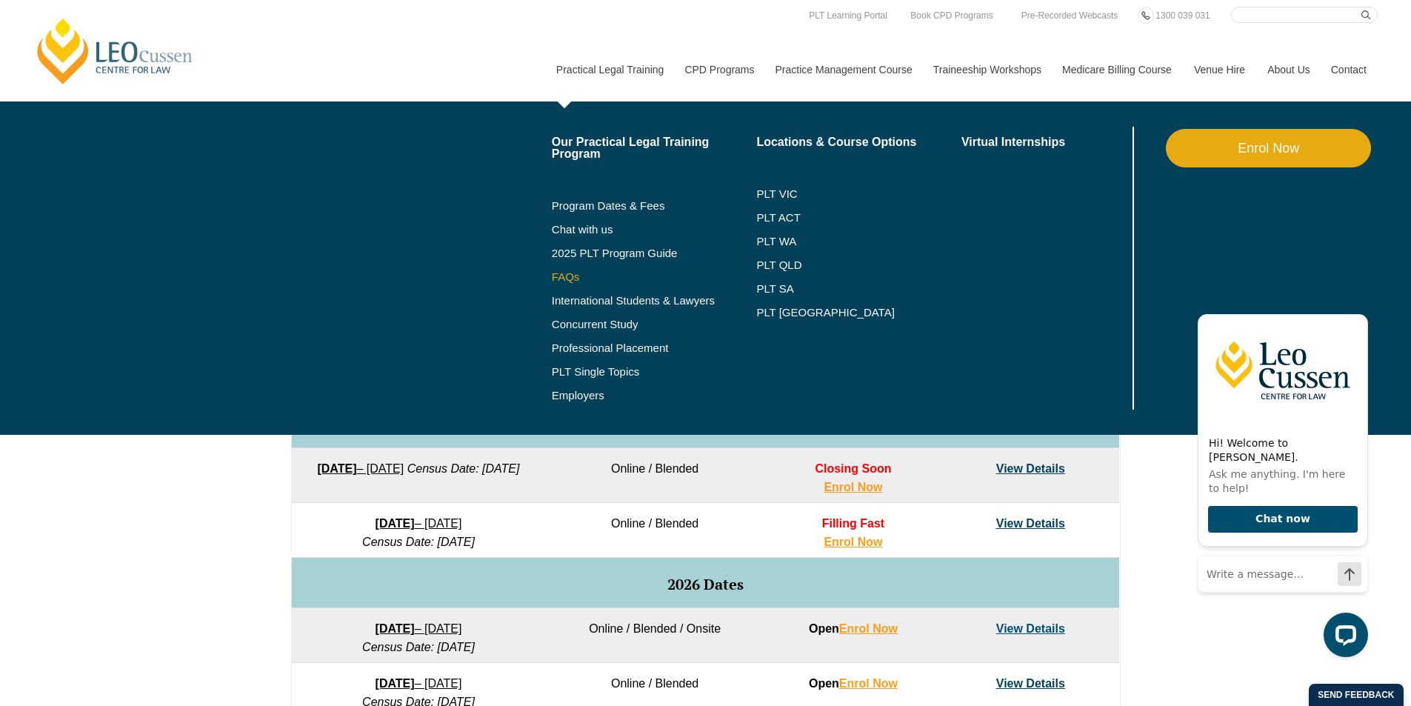
click at [560, 278] on link "FAQs" at bounding box center [654, 277] width 205 height 12
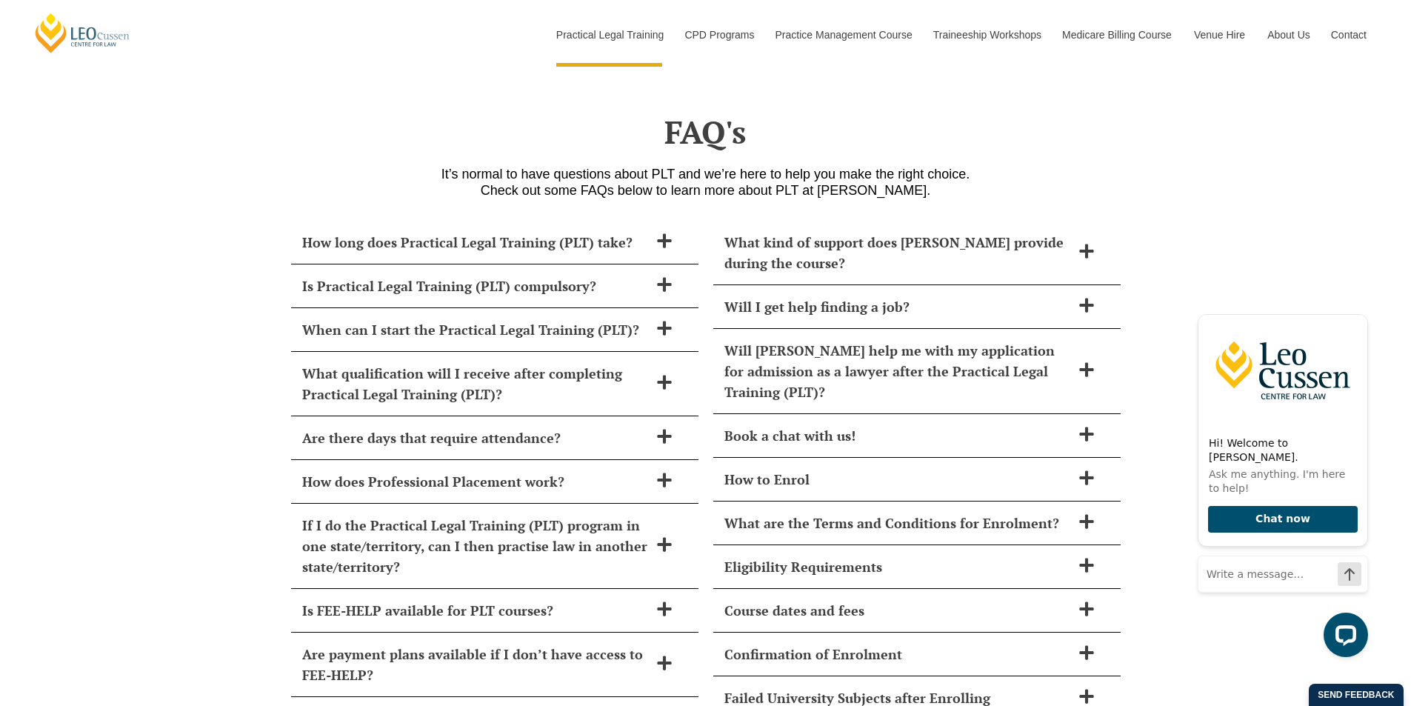
scroll to position [5976, 0]
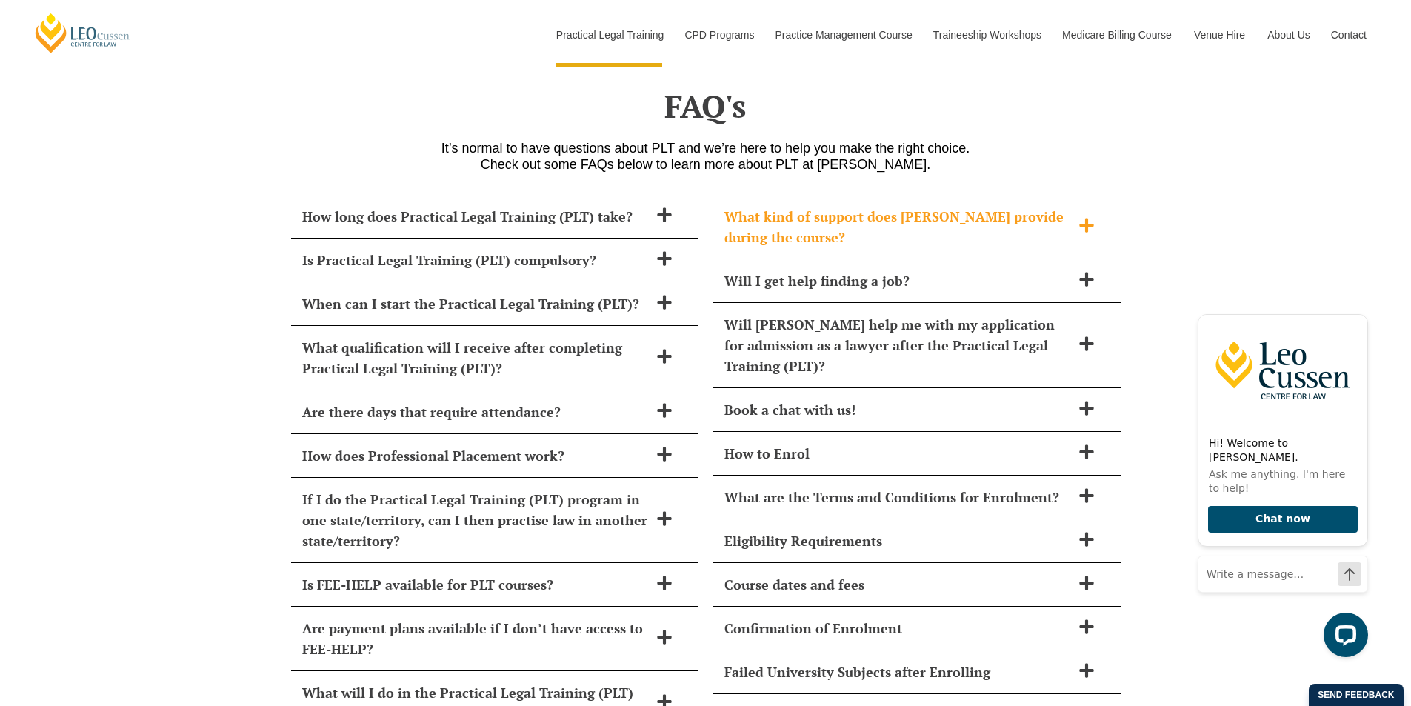
click at [1080, 217] on icon at bounding box center [1086, 225] width 16 height 16
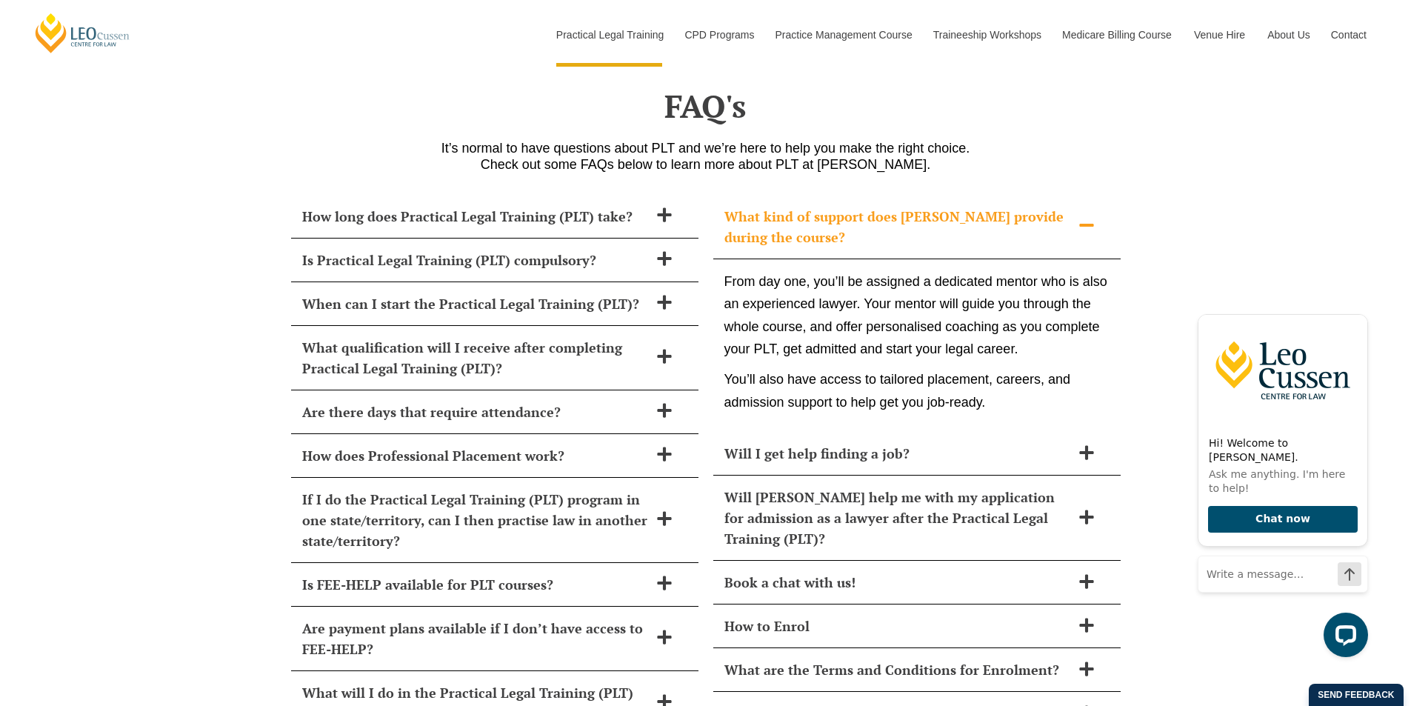
click at [1080, 217] on icon at bounding box center [1086, 225] width 16 height 16
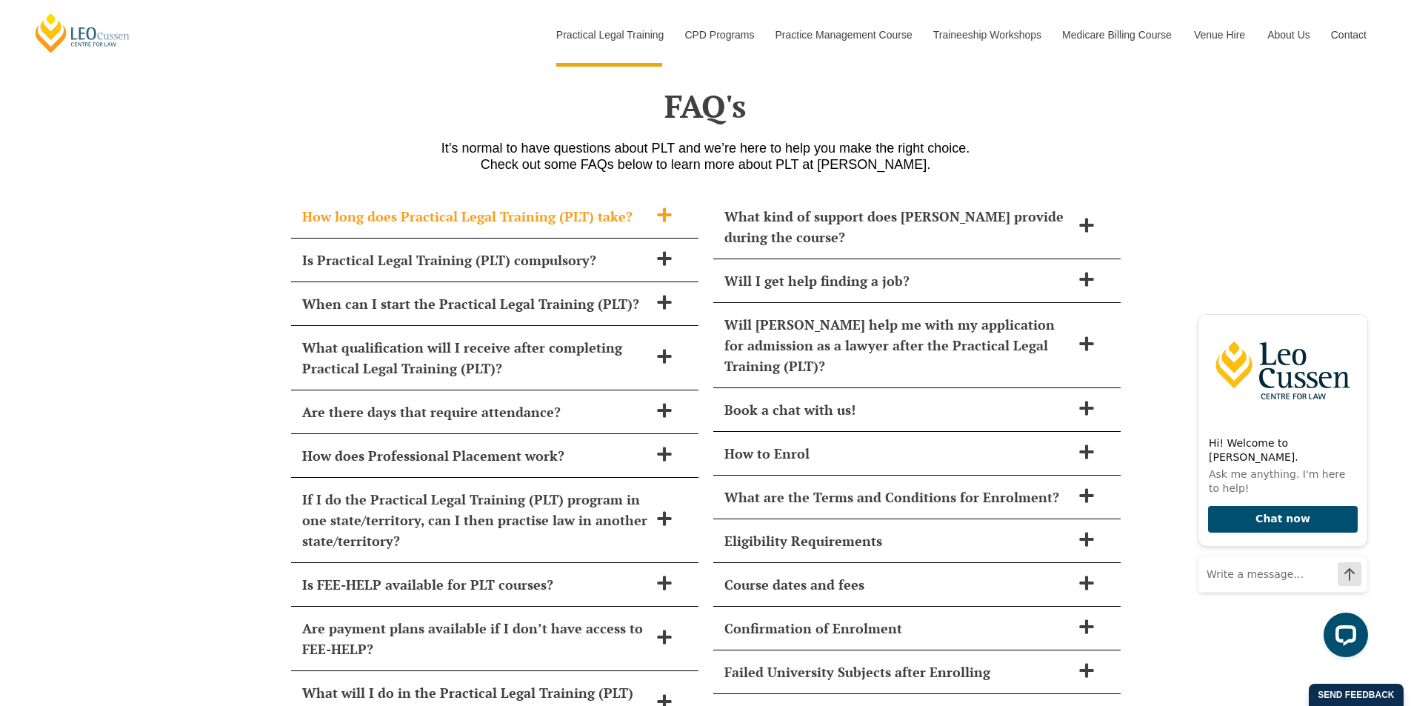
click at [654, 207] on span at bounding box center [664, 216] width 31 height 19
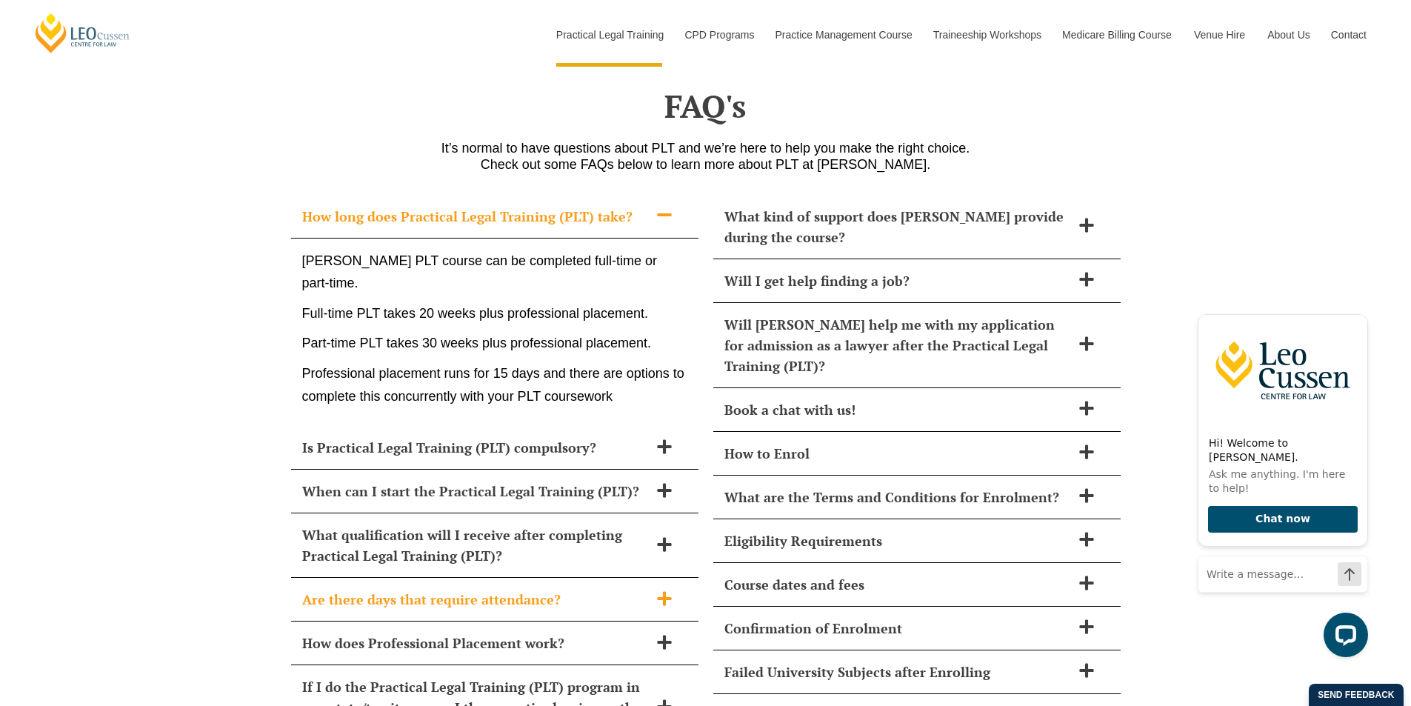
click at [664, 591] on icon at bounding box center [664, 598] width 14 height 14
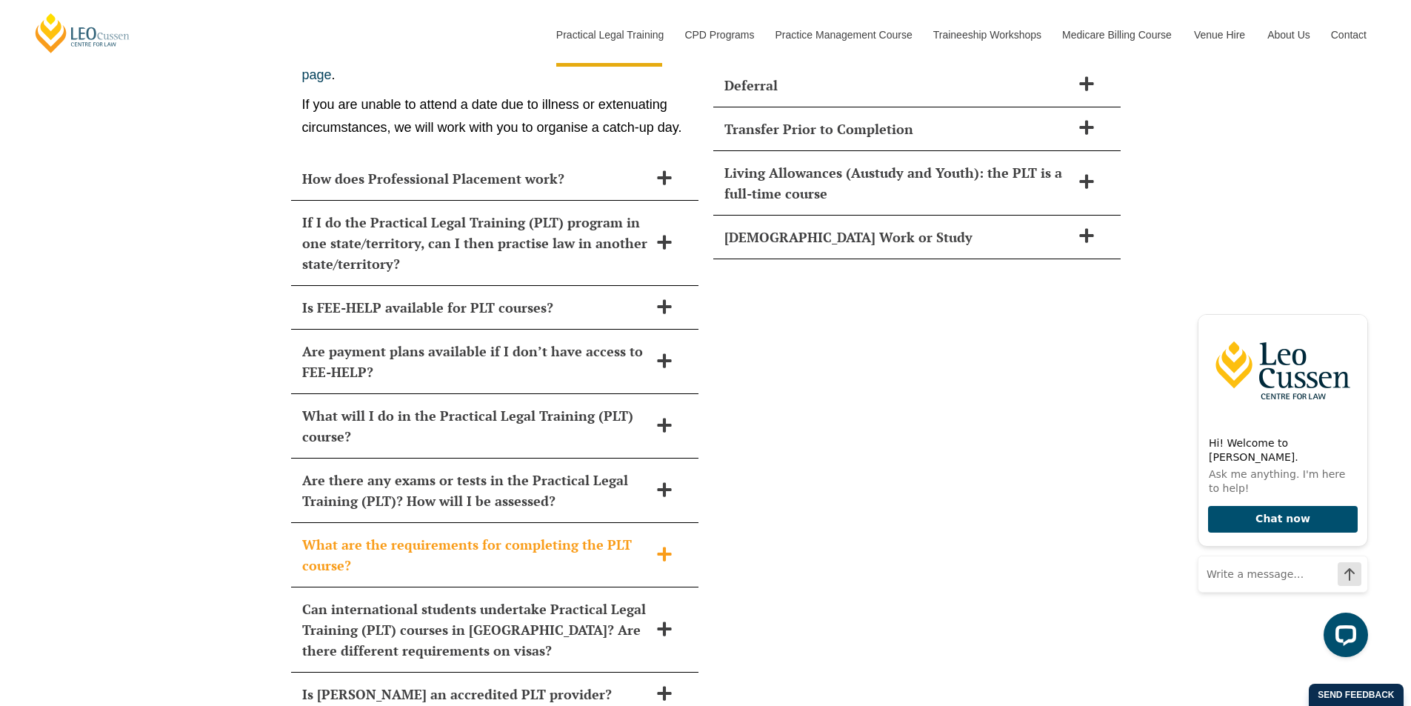
scroll to position [6642, 0]
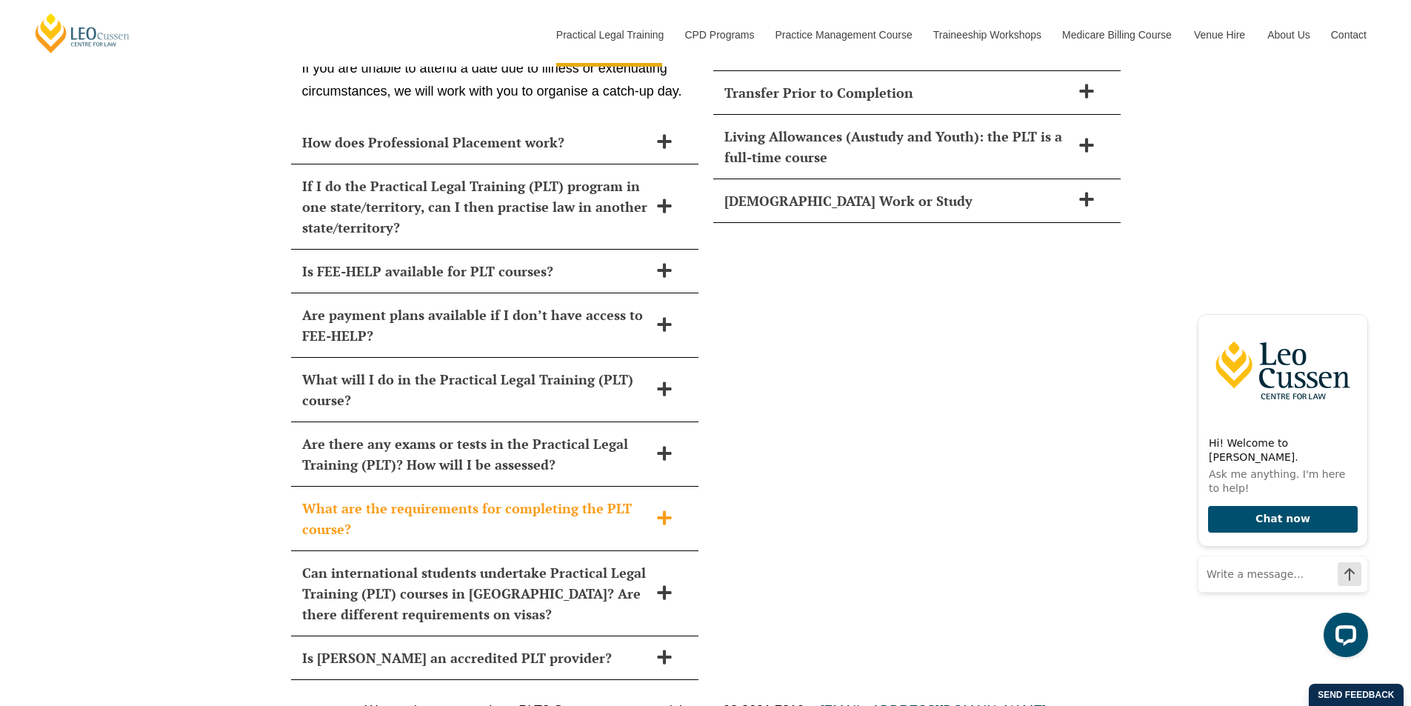
click at [674, 507] on div "What are the requirements for completing the PLT course?" at bounding box center [494, 519] width 407 height 64
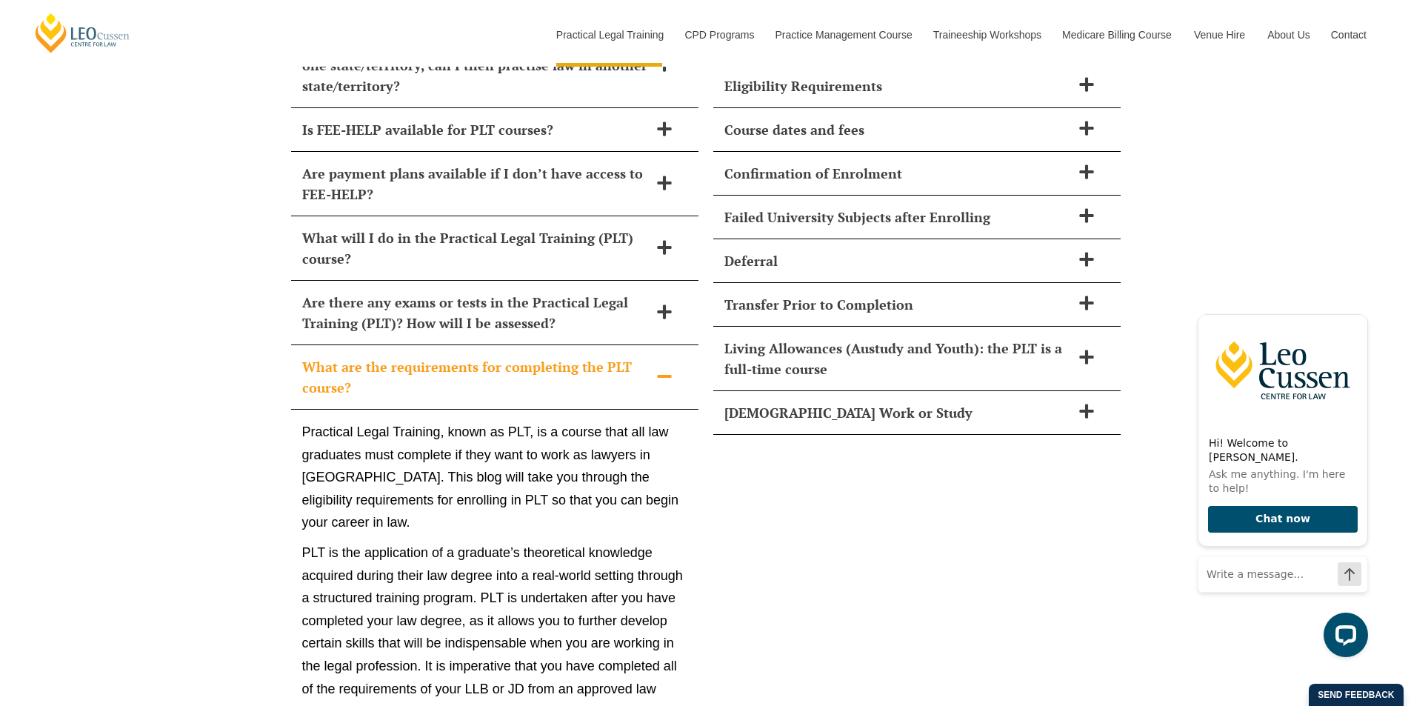
scroll to position [6400, 0]
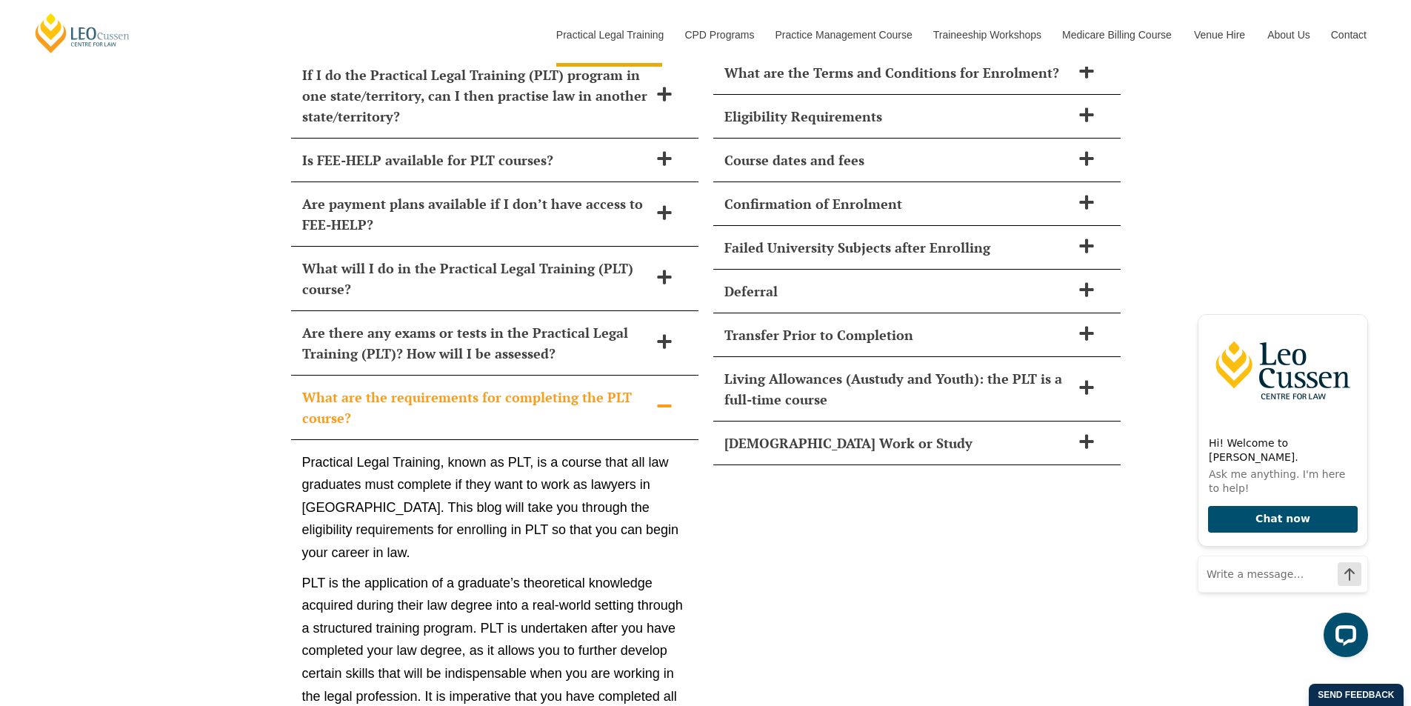
click at [658, 404] on icon at bounding box center [664, 405] width 14 height 3
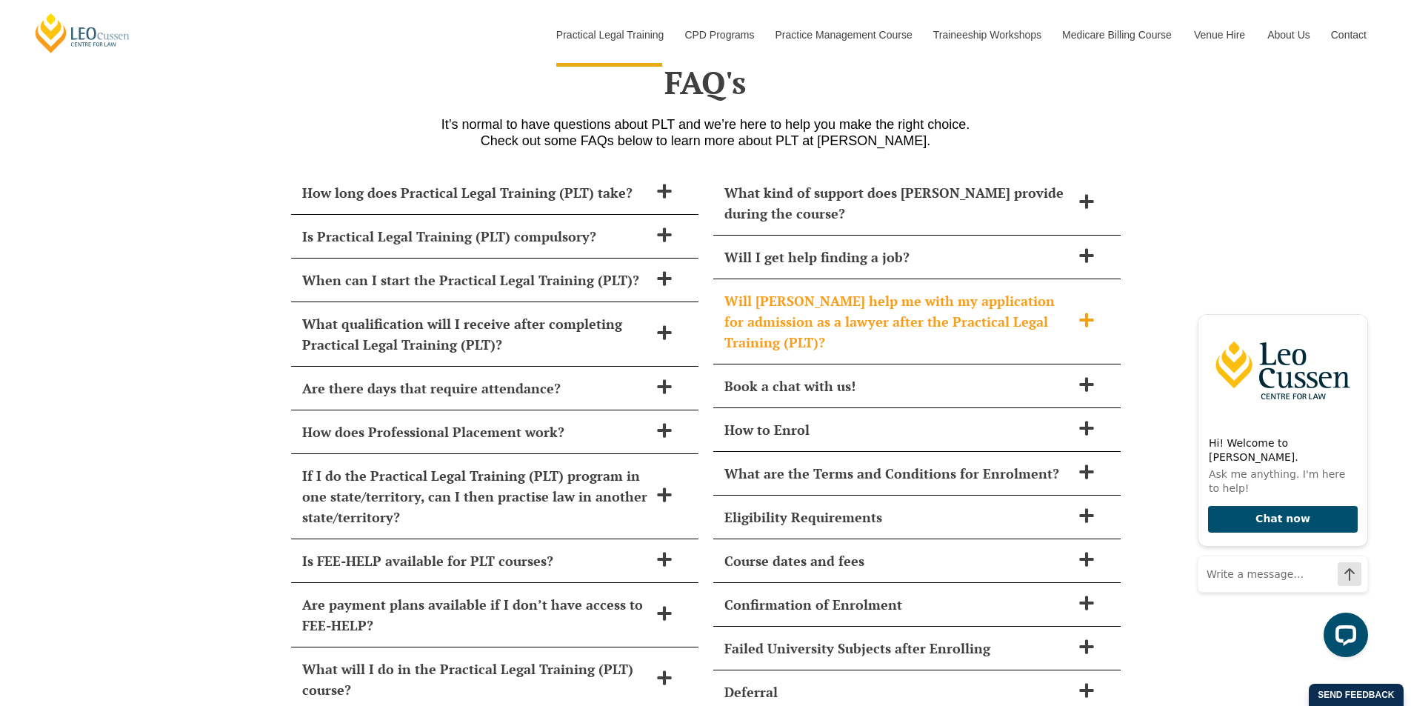
scroll to position [5881, 0]
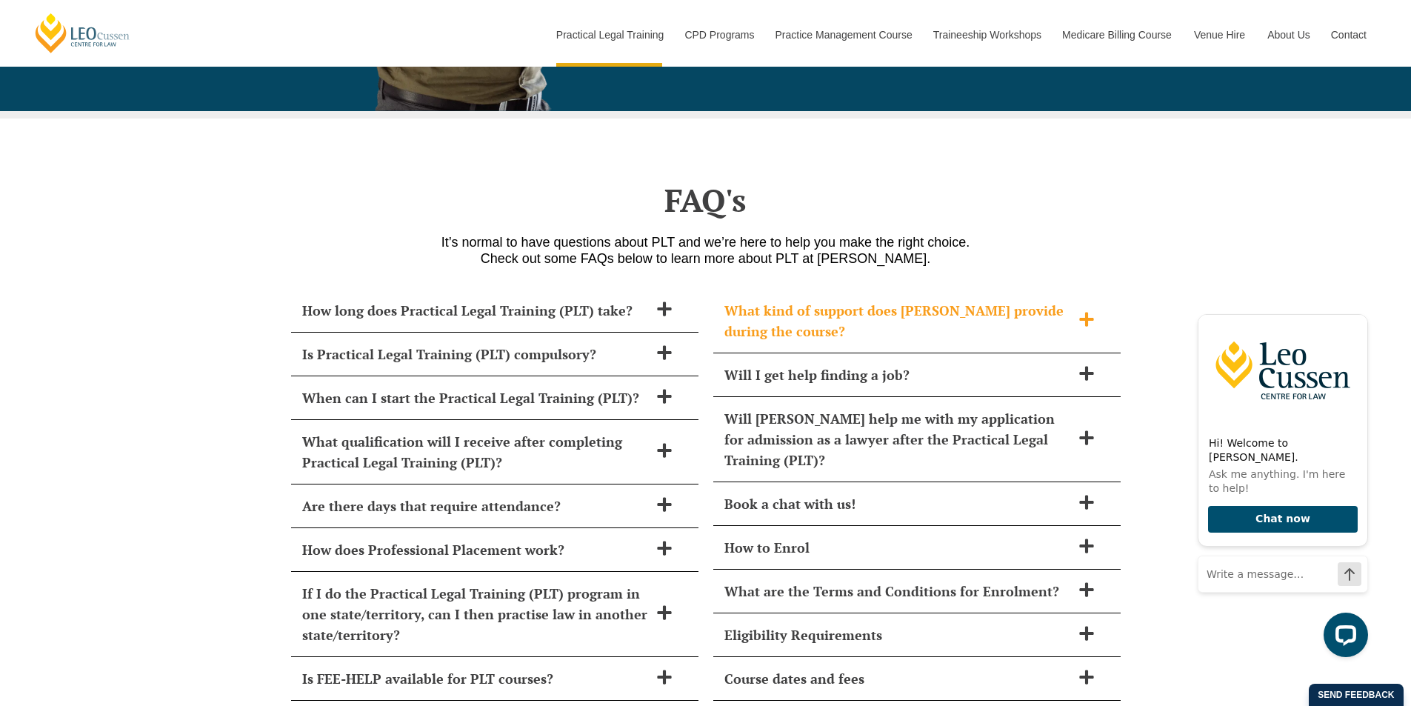
click at [950, 304] on h2 "What kind of support does Leo Cussen provide during the course?" at bounding box center [897, 320] width 347 height 41
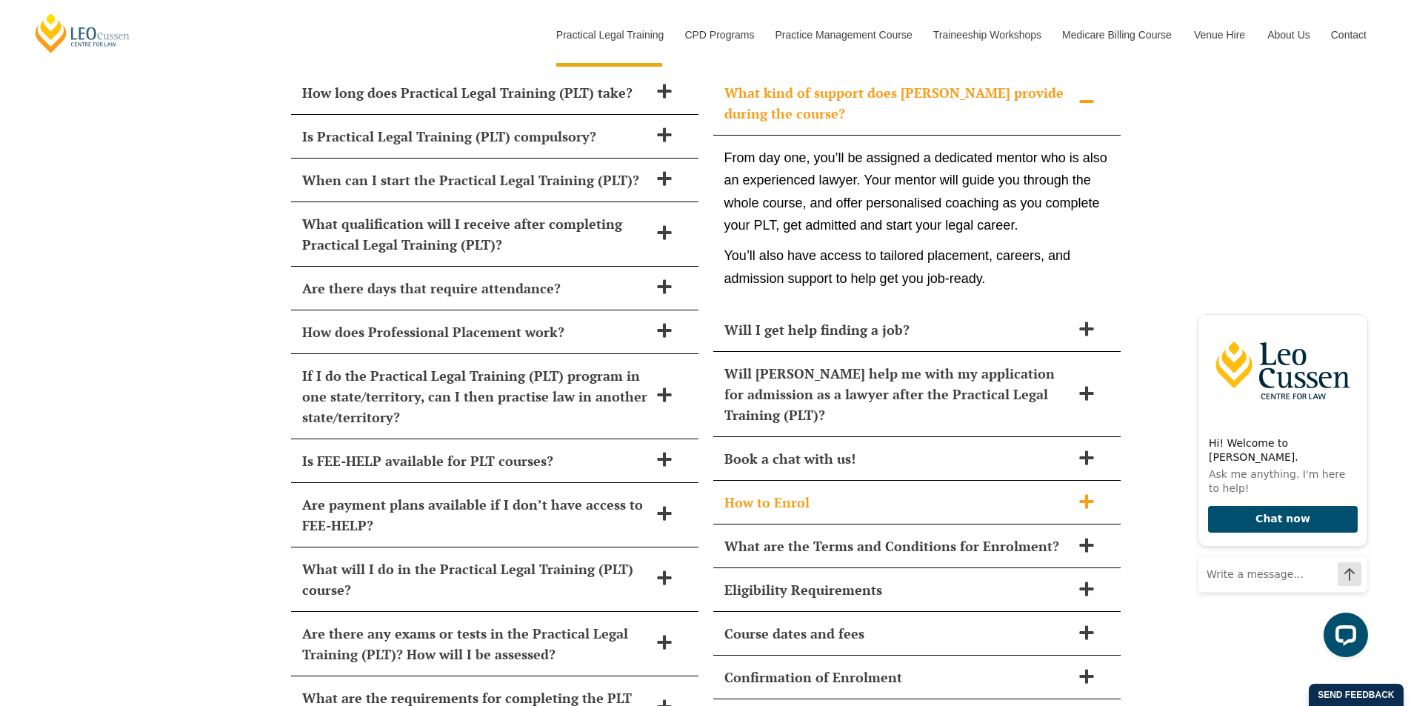
scroll to position [6104, 0]
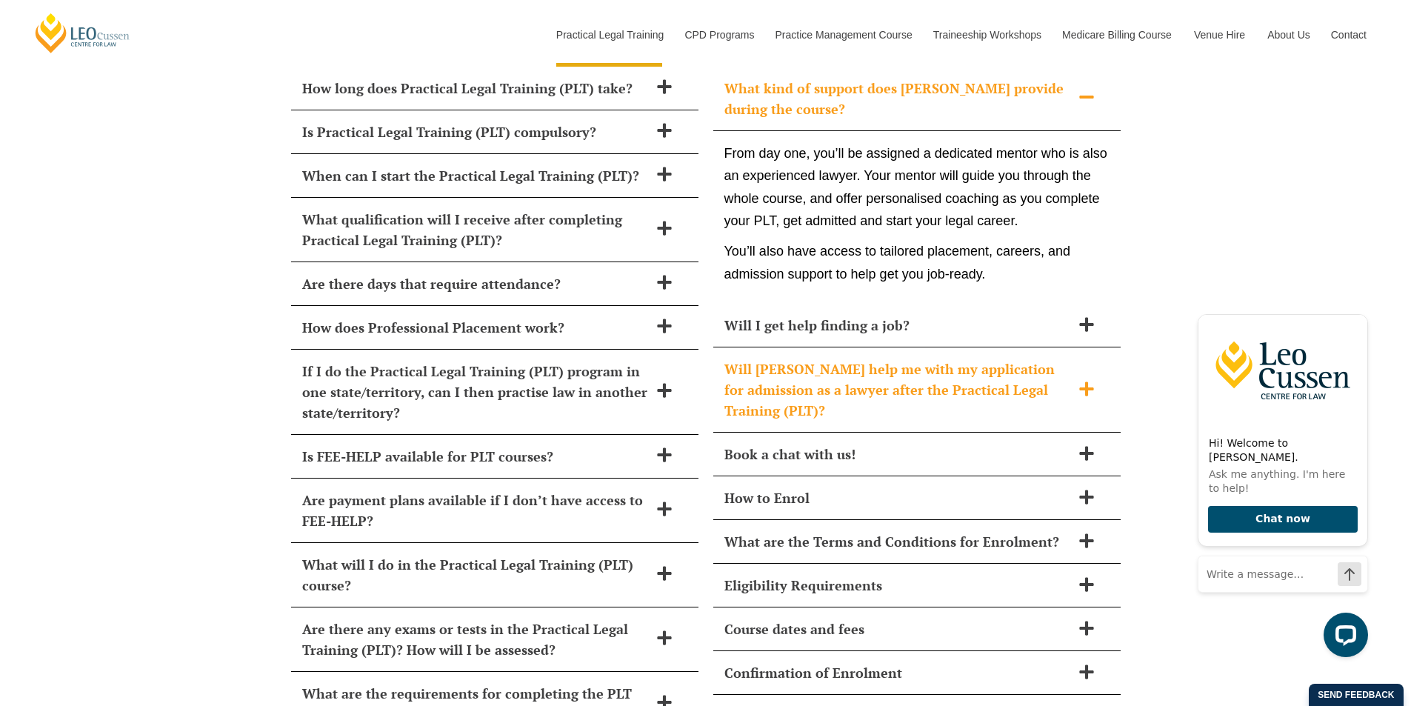
click at [1085, 381] on icon at bounding box center [1086, 388] width 14 height 14
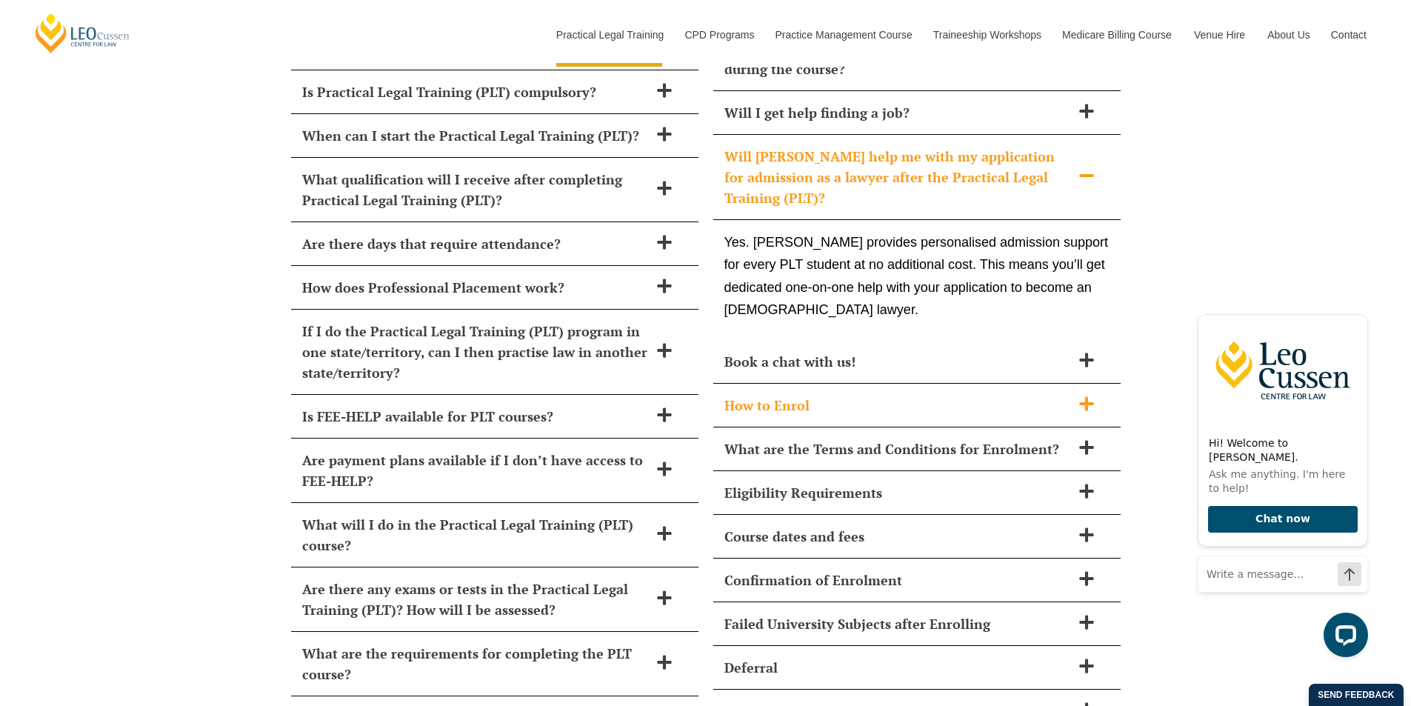
scroll to position [6252, 0]
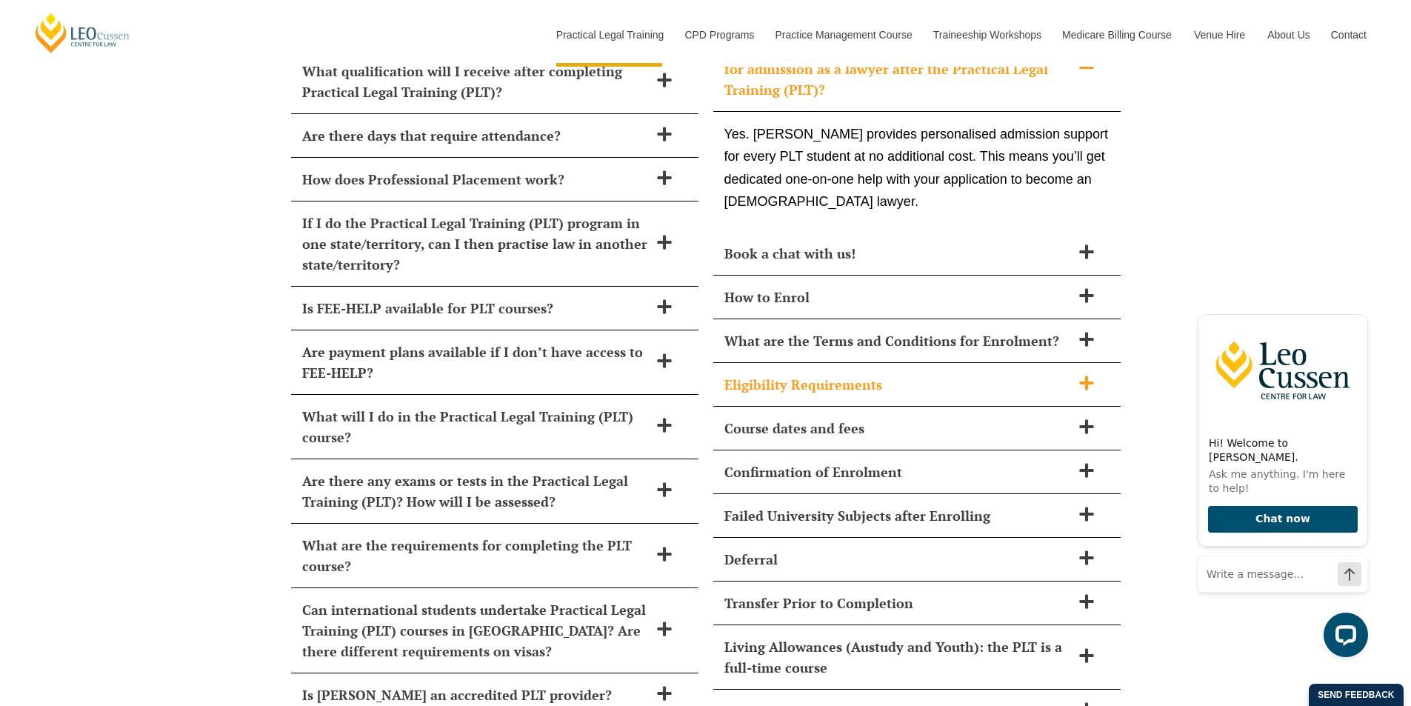
click at [1021, 374] on h2 "Eligibility Requirements" at bounding box center [897, 384] width 347 height 21
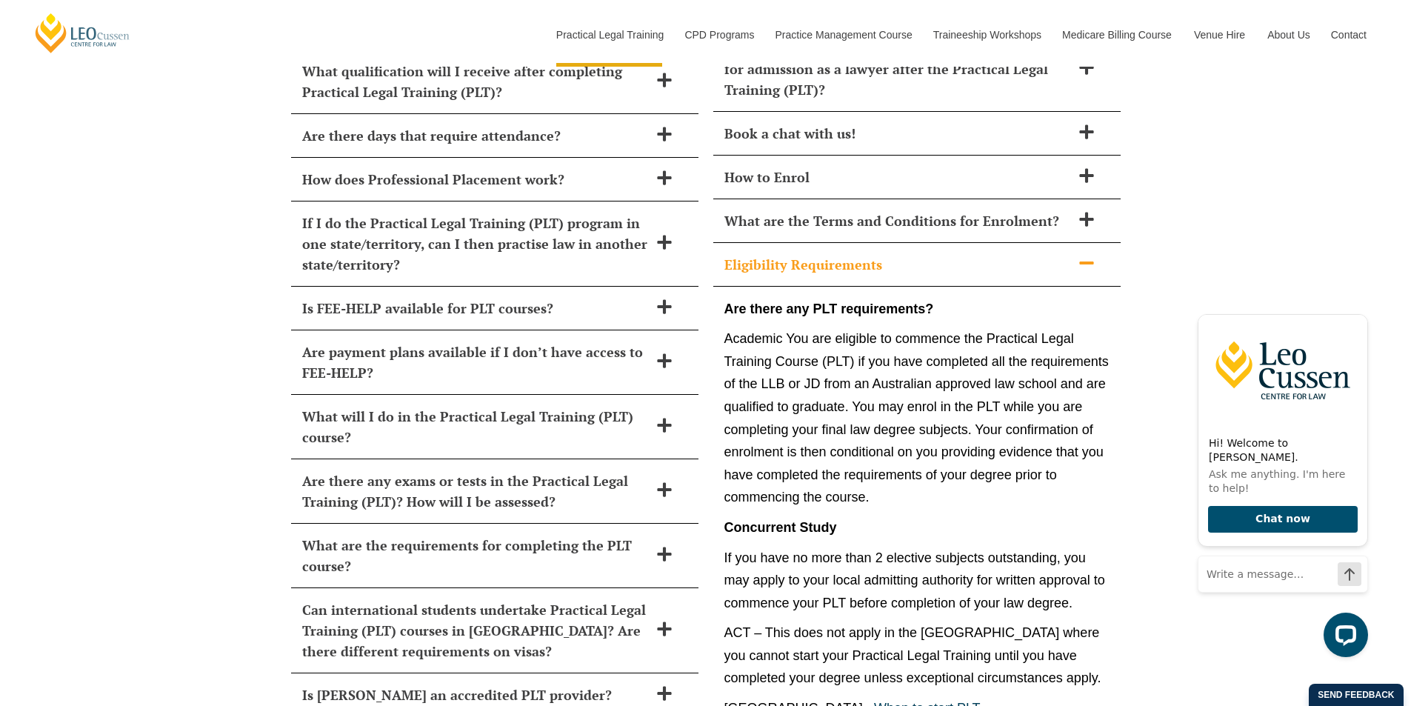
click at [1023, 250] on div "Eligibility Requirements" at bounding box center [916, 265] width 407 height 44
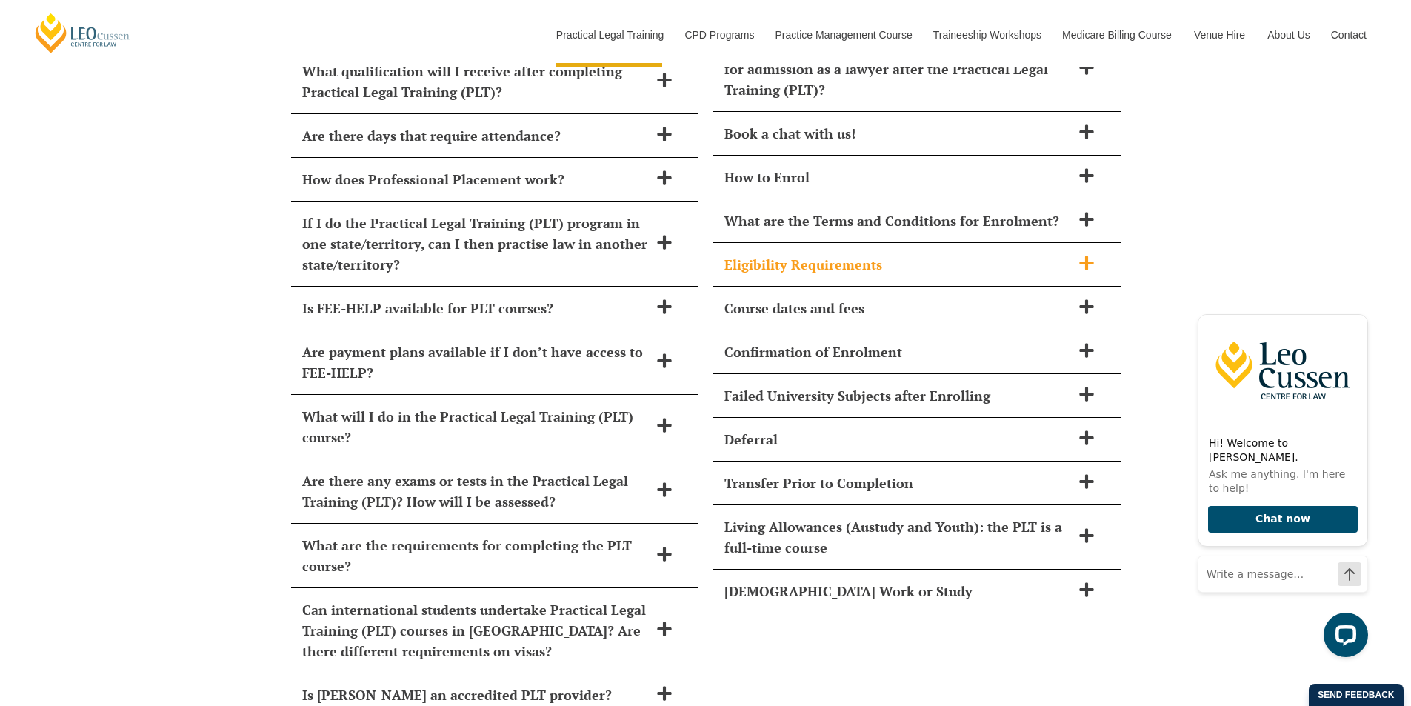
click at [1044, 256] on div "Eligibility Requirements" at bounding box center [916, 265] width 407 height 44
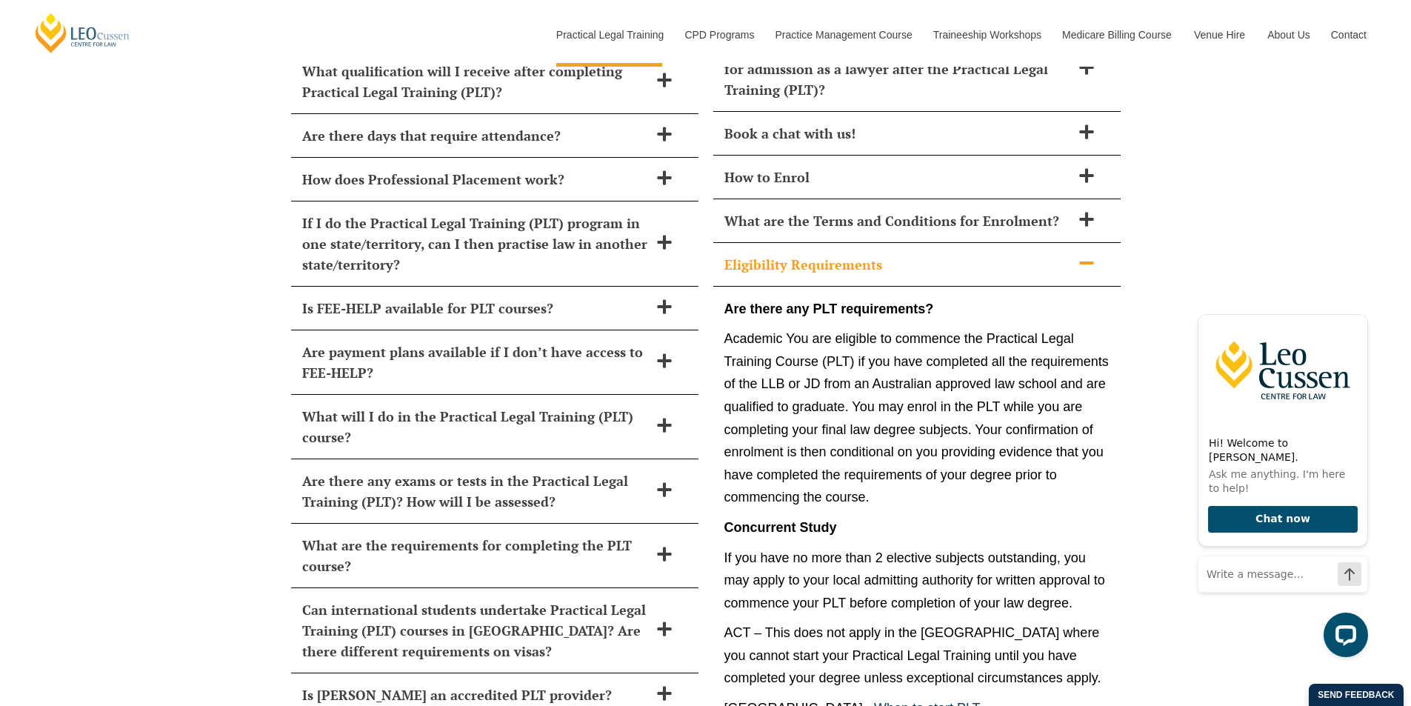
click at [1029, 254] on h2 "Eligibility Requirements" at bounding box center [897, 264] width 347 height 21
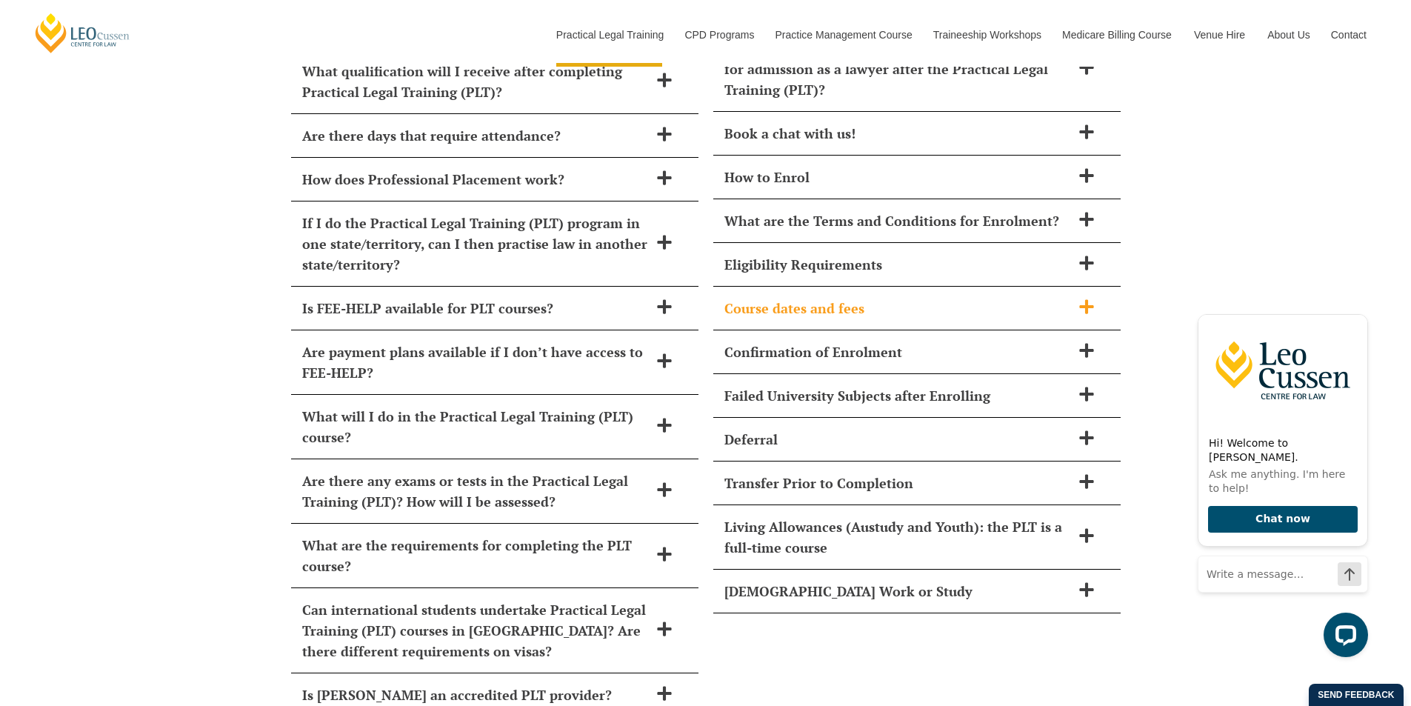
click at [1019, 299] on div "Course dates and fees" at bounding box center [916, 309] width 407 height 44
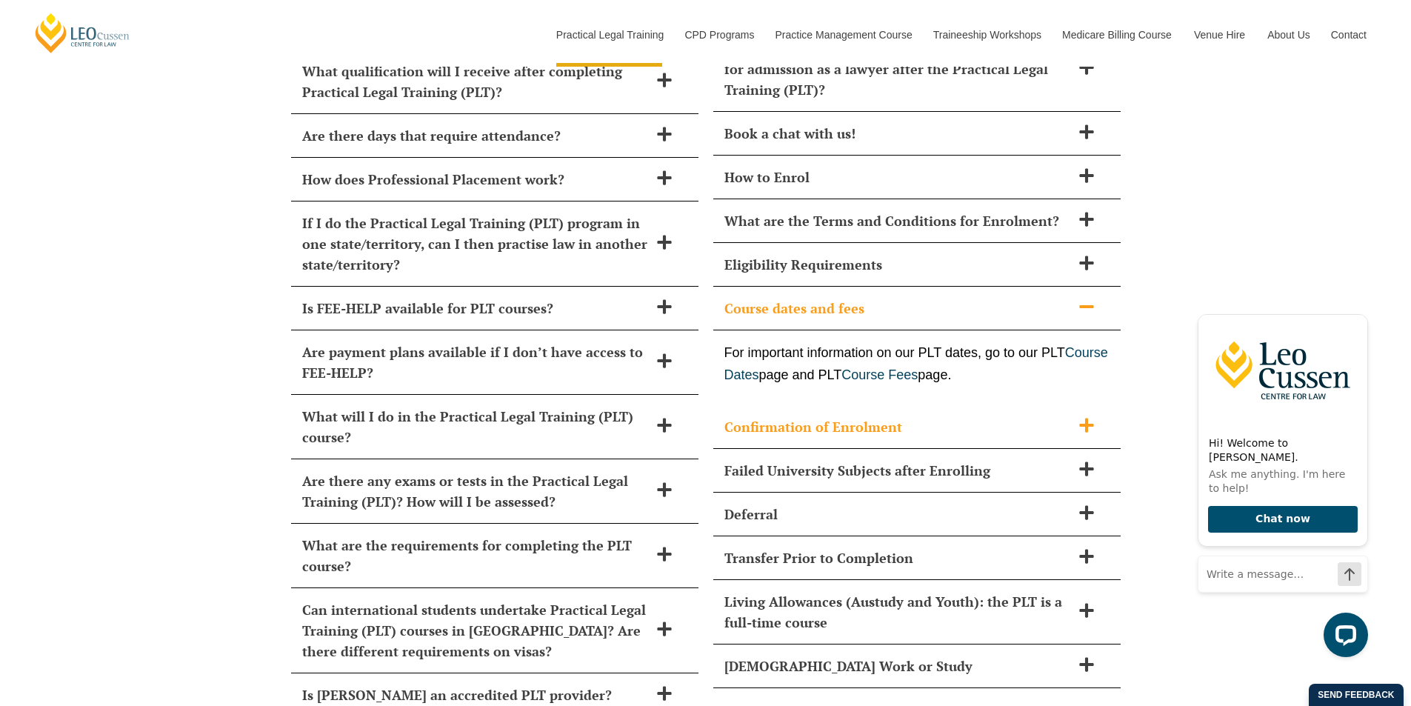
click at [1036, 416] on h2 "Confirmation of Enrolment" at bounding box center [897, 426] width 347 height 21
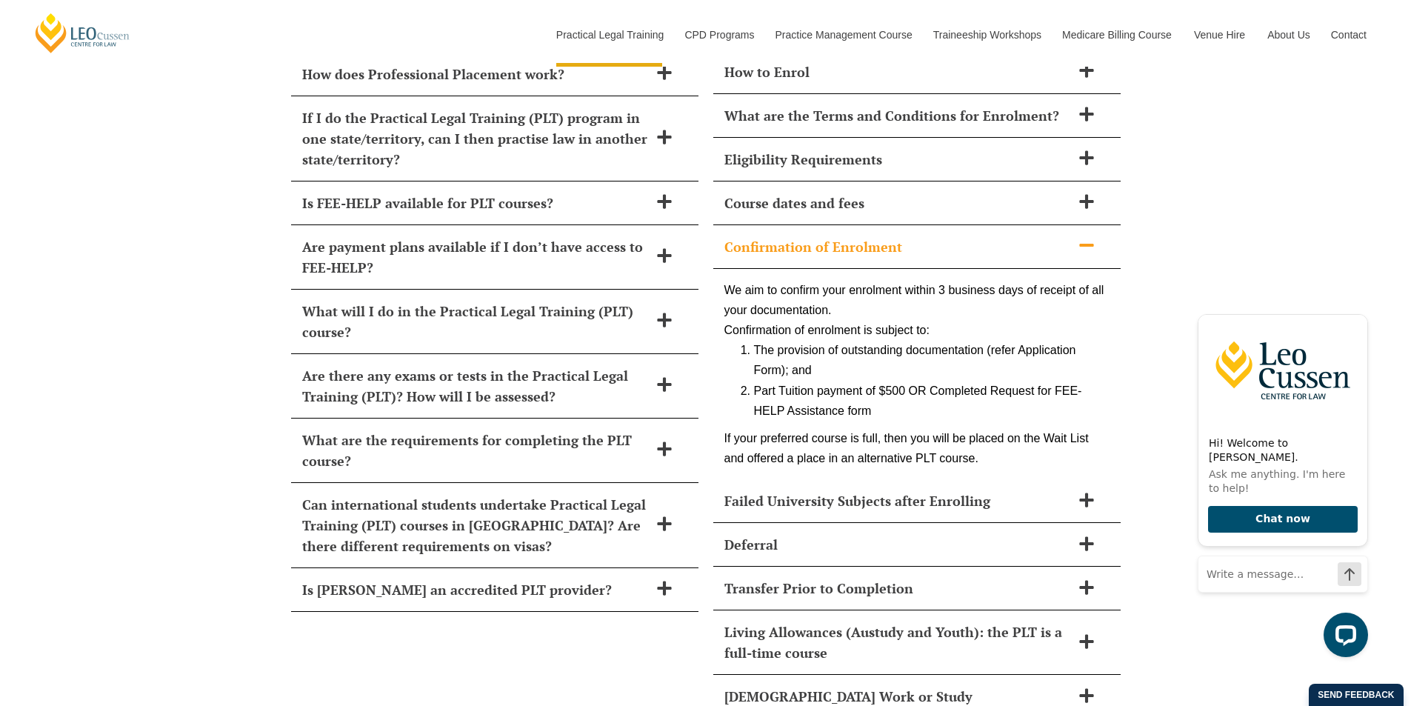
scroll to position [6400, 0]
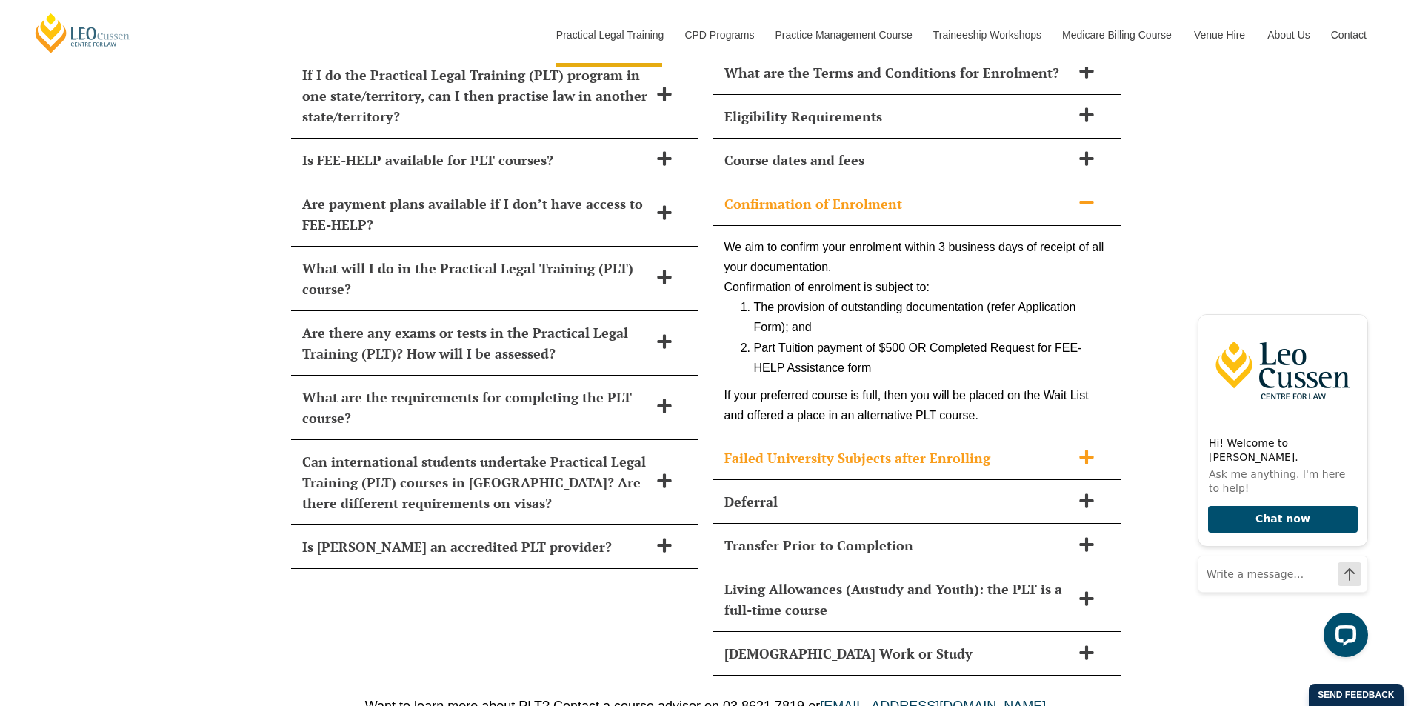
click at [1027, 447] on h2 "Failed University Subjects after Enrolling" at bounding box center [897, 457] width 347 height 21
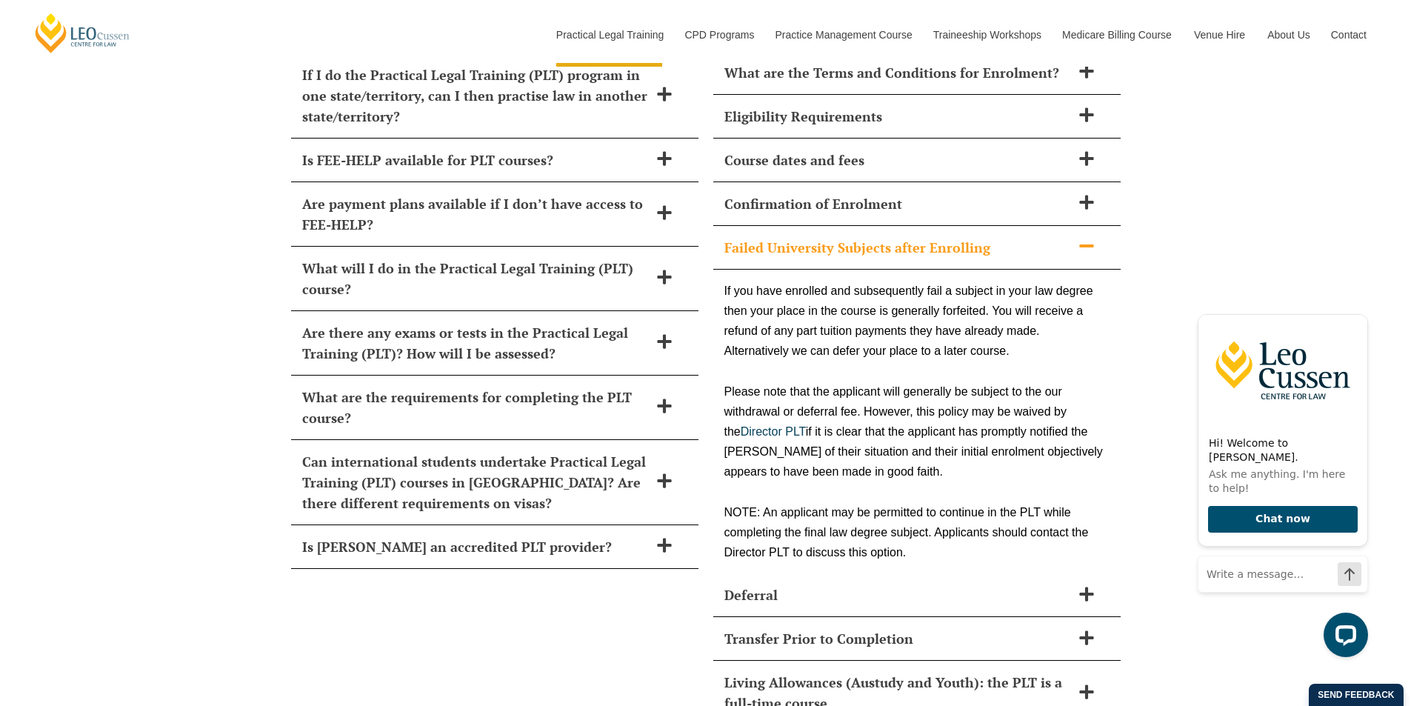
click at [1076, 238] on span at bounding box center [1086, 247] width 31 height 19
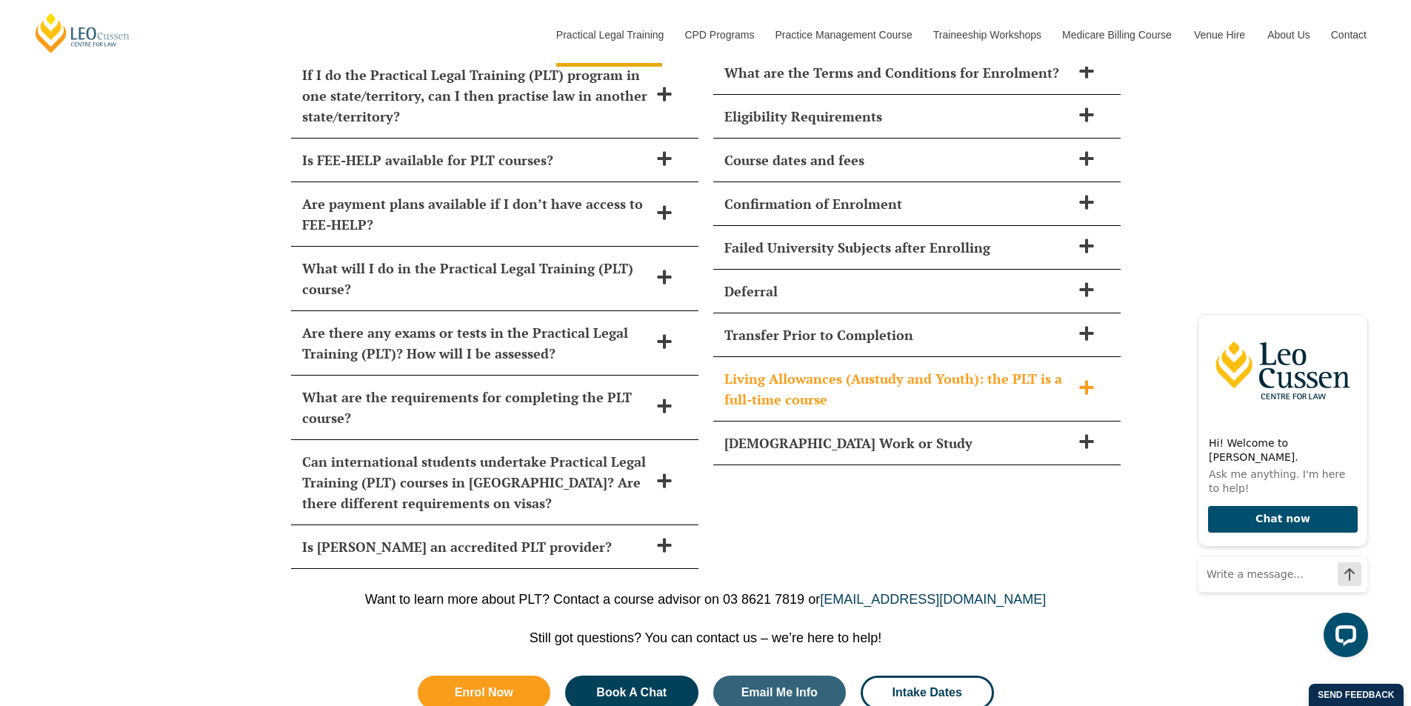
click at [1078, 379] on icon at bounding box center [1086, 387] width 16 height 16
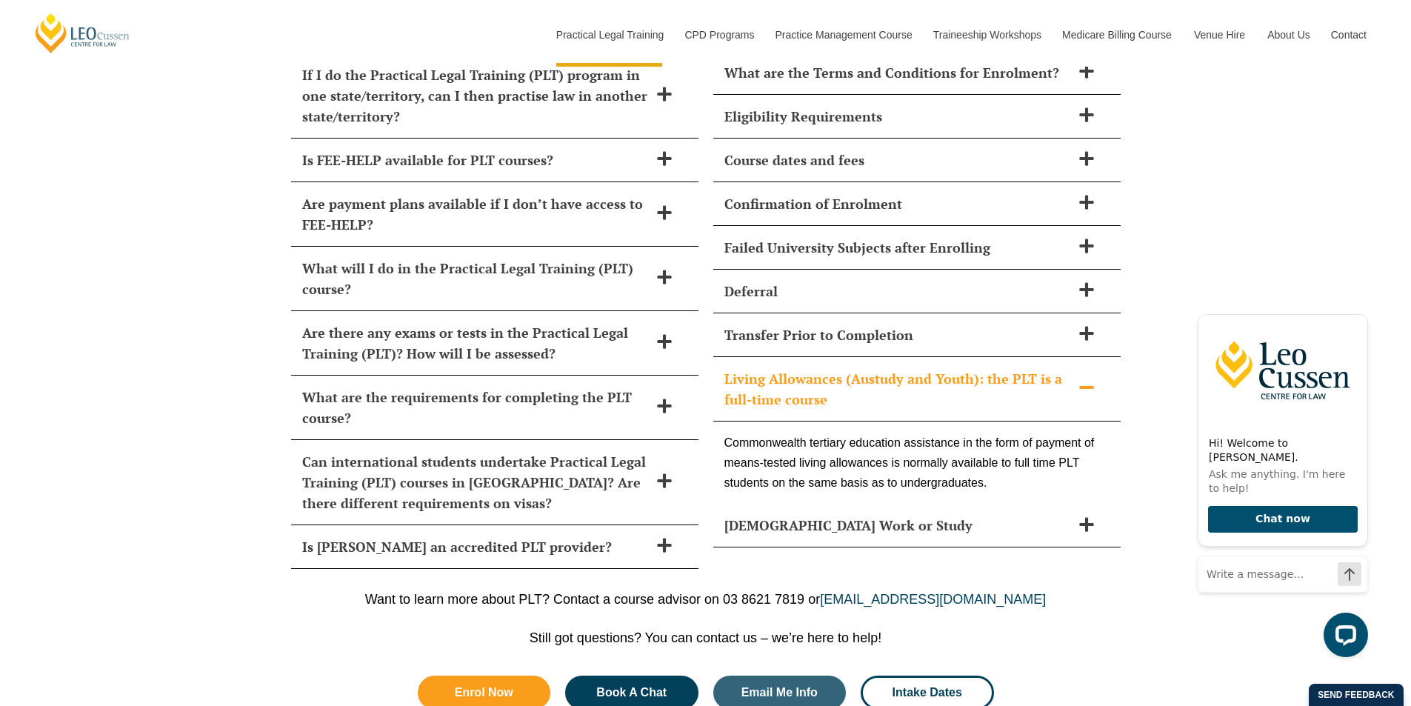
click at [1087, 379] on icon at bounding box center [1086, 387] width 16 height 16
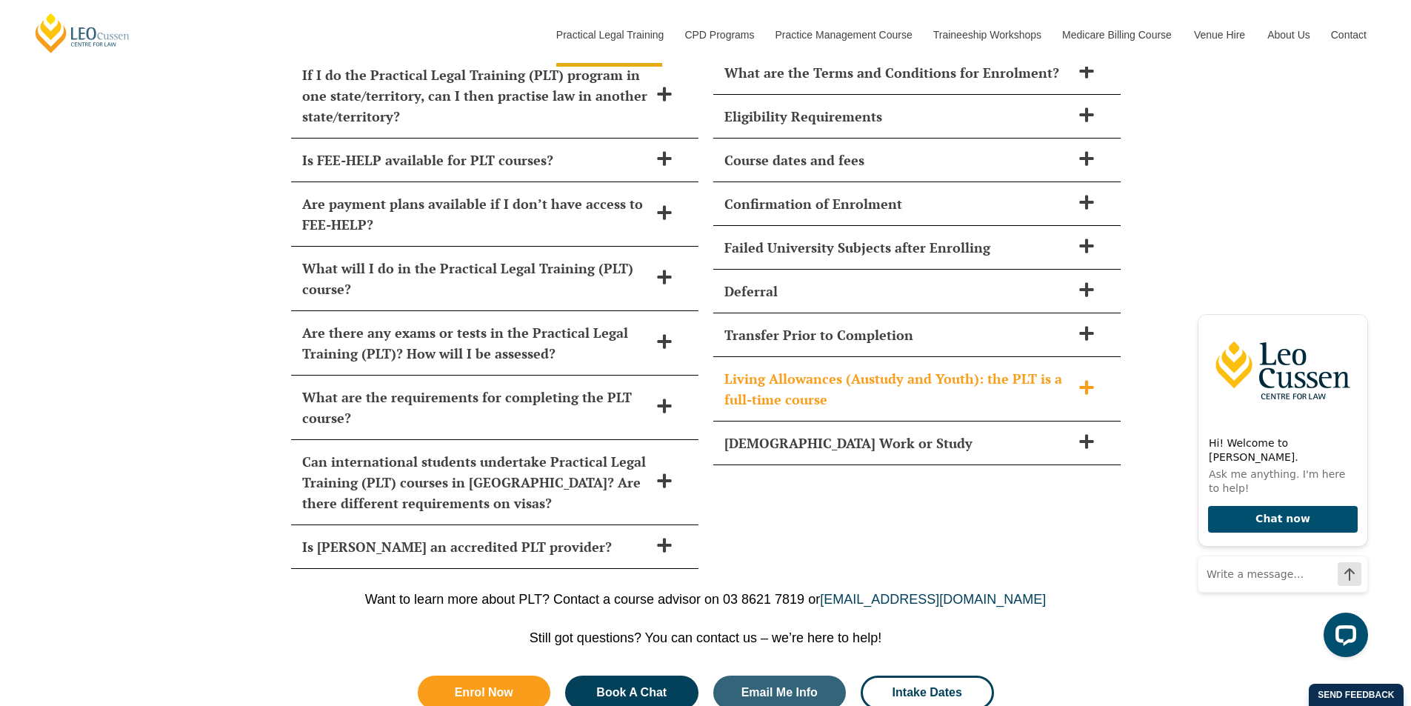
click at [1082, 379] on icon at bounding box center [1086, 387] width 16 height 16
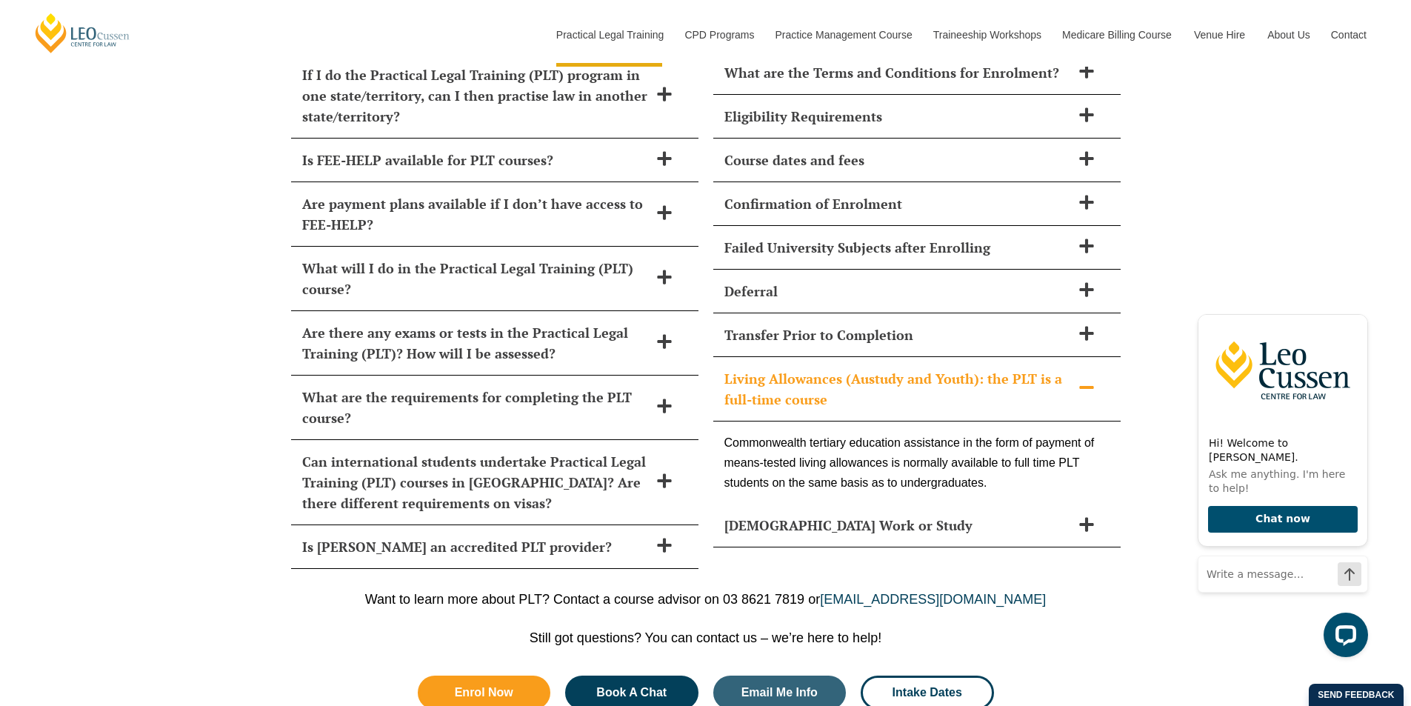
click at [1082, 379] on icon at bounding box center [1086, 387] width 16 height 16
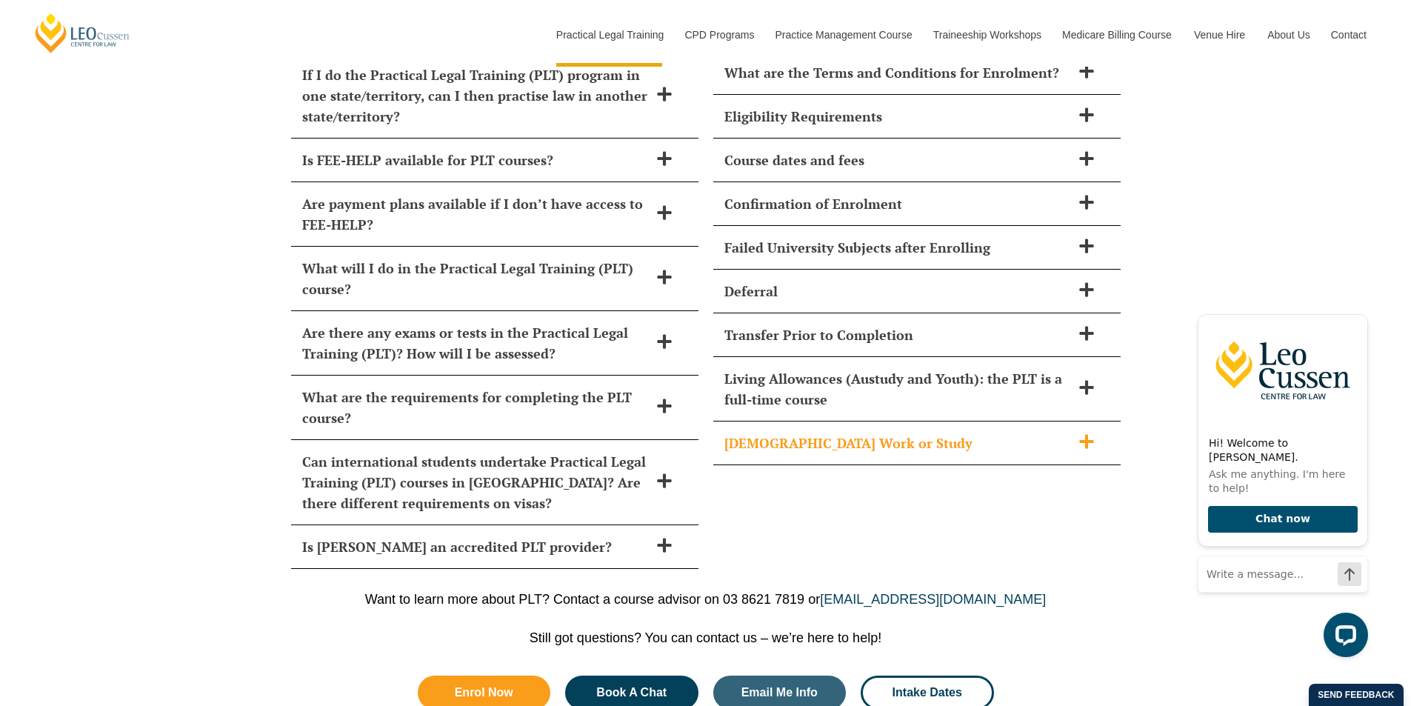
click at [1082, 433] on icon at bounding box center [1086, 441] width 16 height 16
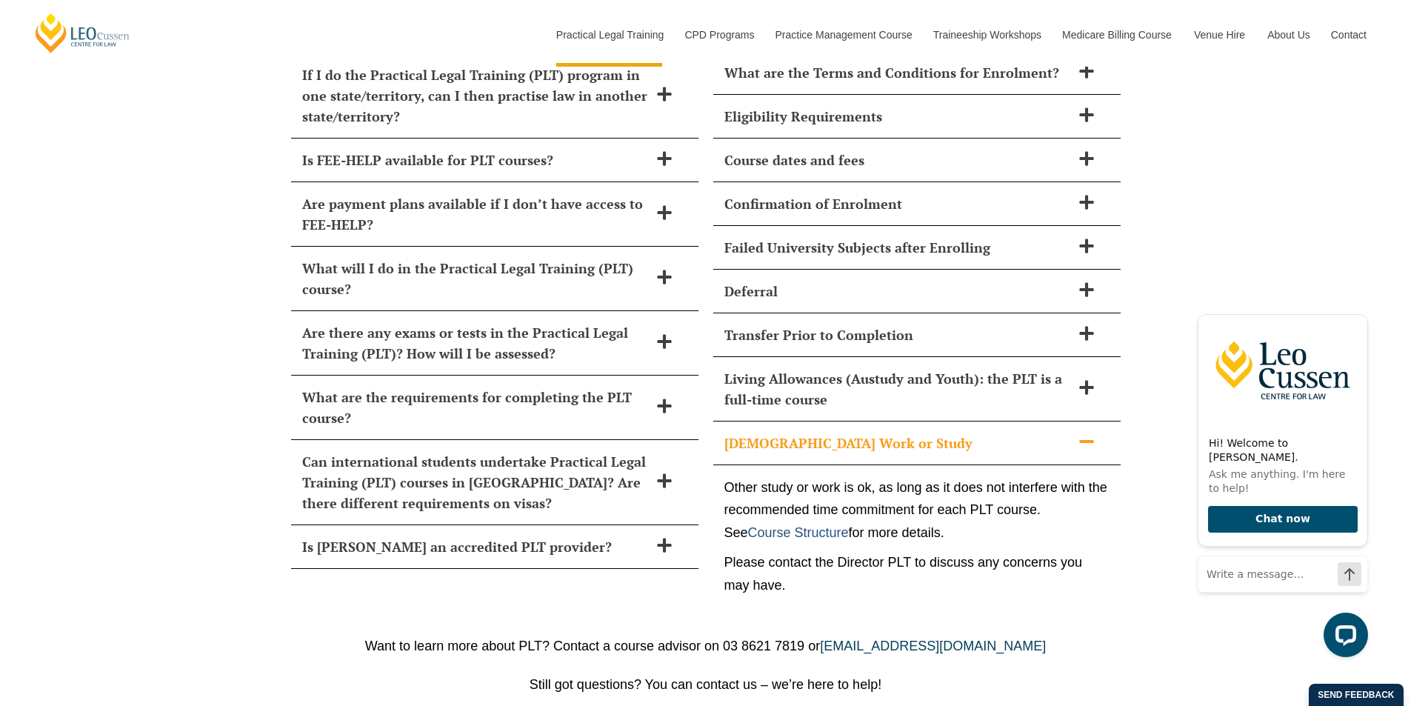
click at [810, 525] on link "Course Structure" at bounding box center [798, 532] width 101 height 15
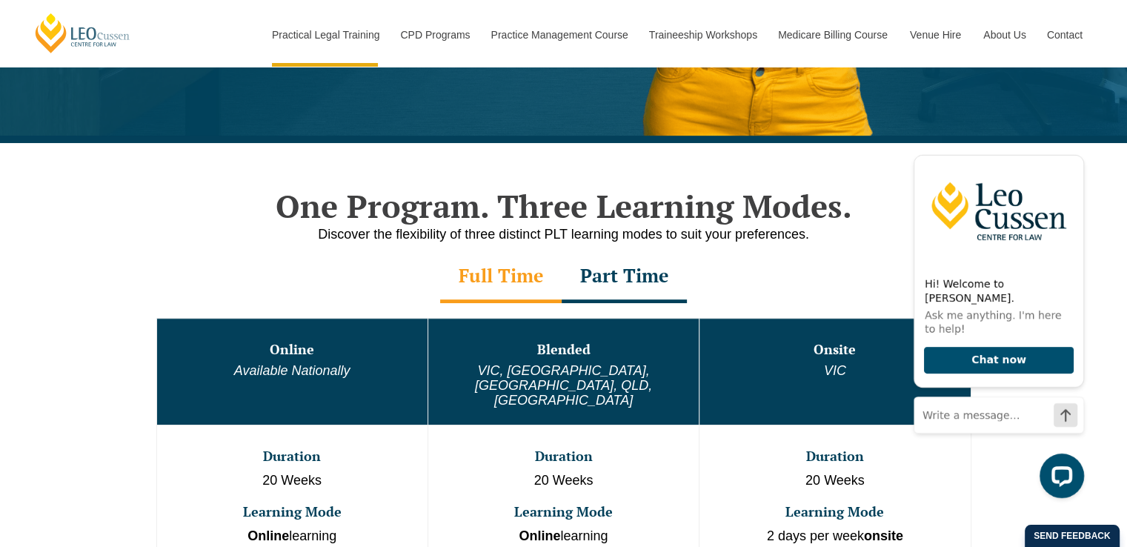
scroll to position [607, 0]
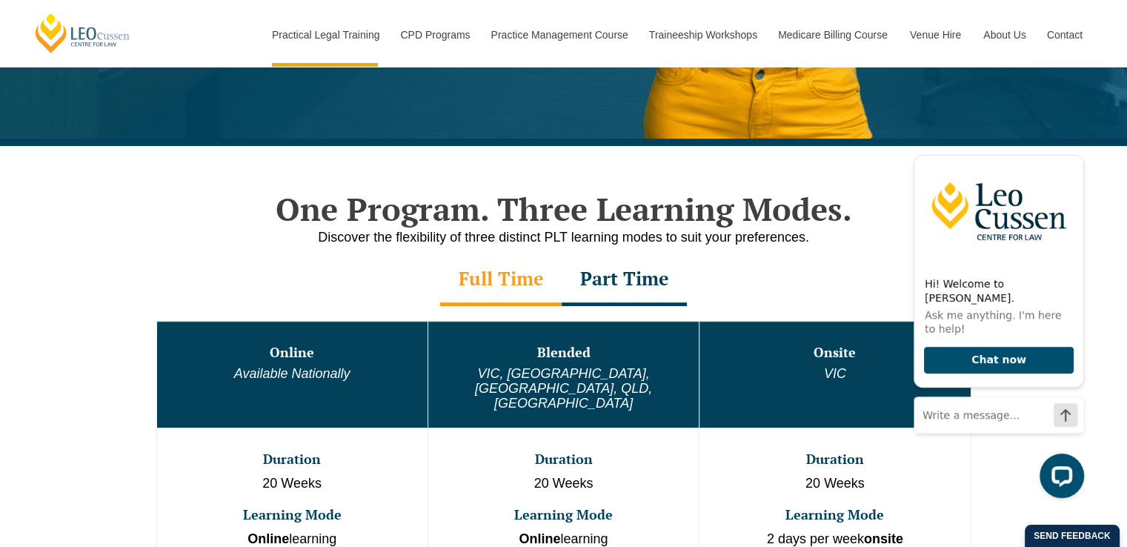
click at [618, 265] on div "Part Time" at bounding box center [623, 280] width 125 height 52
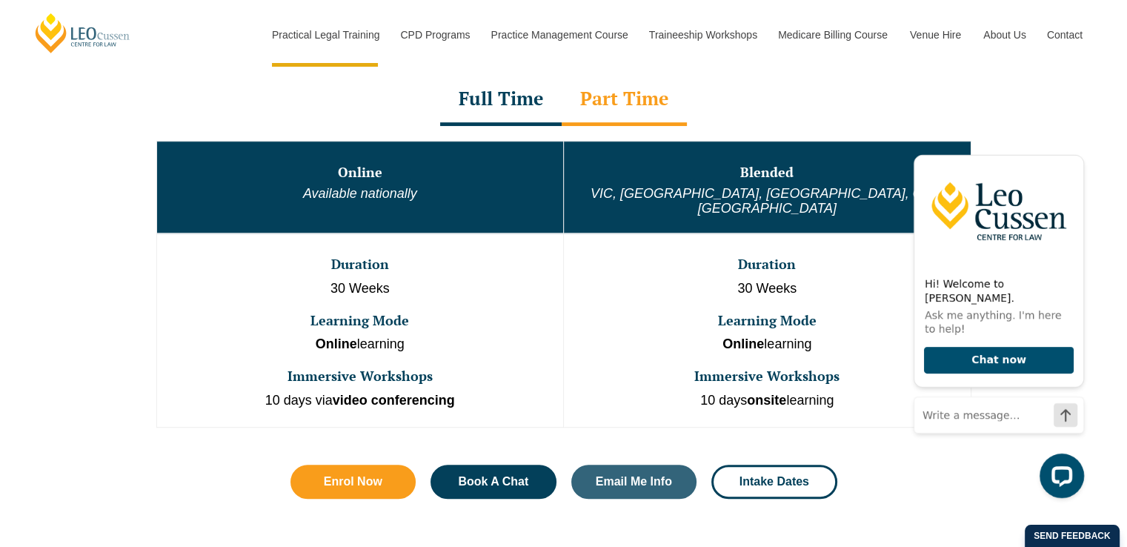
scroll to position [791, 0]
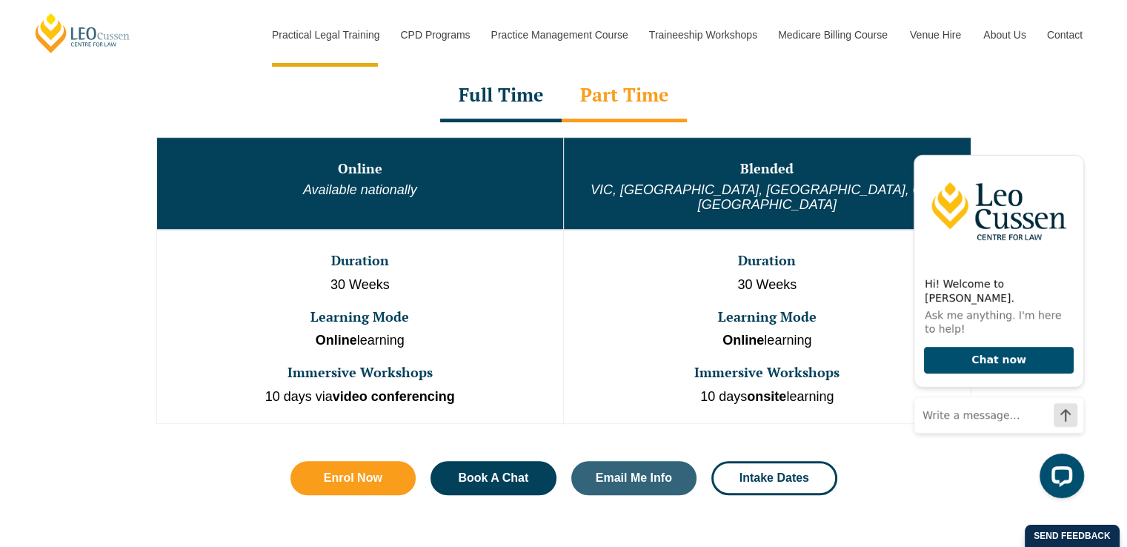
click at [513, 96] on div "Full Time" at bounding box center [500, 96] width 121 height 52
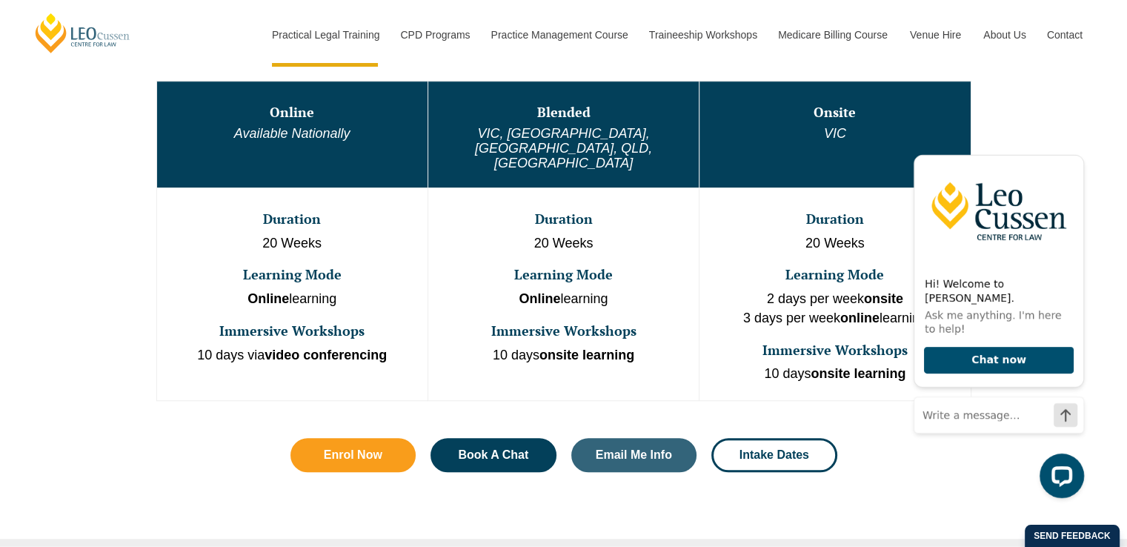
scroll to position [803, 0]
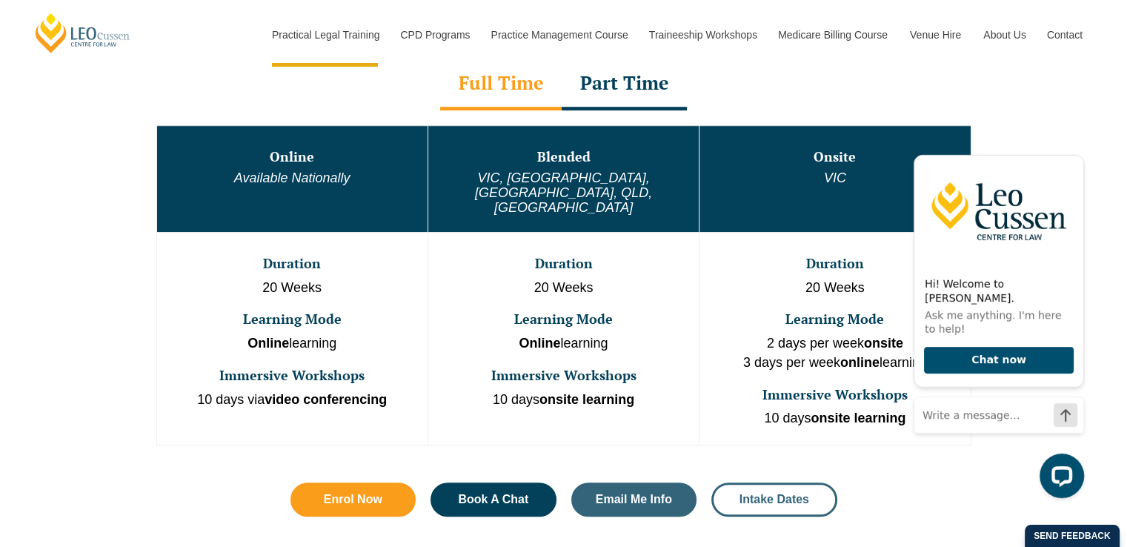
click at [781, 493] on span "Intake Dates" at bounding box center [774, 499] width 70 height 12
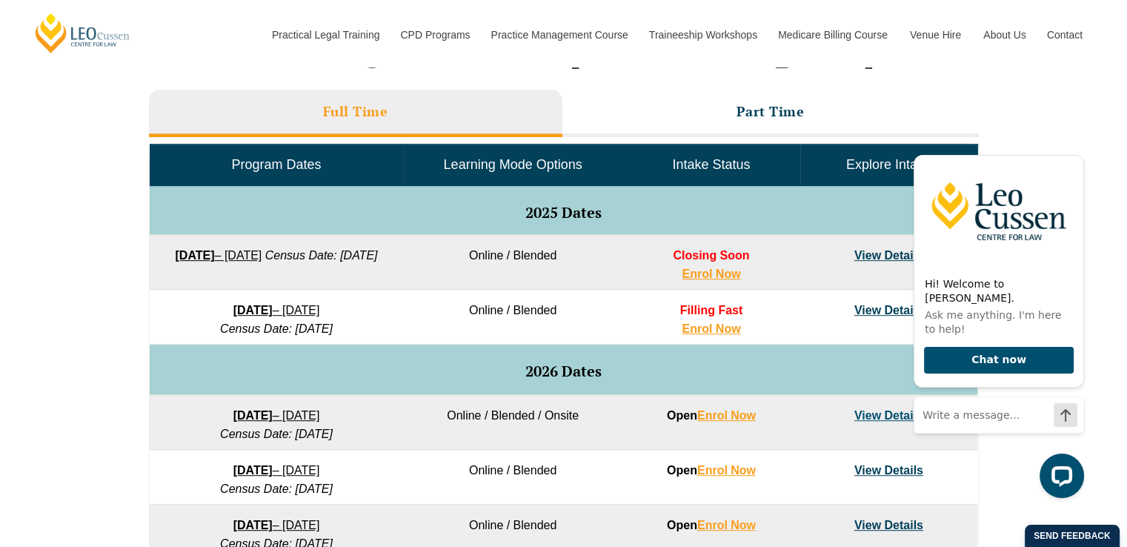
click at [261, 249] on link "[DATE] – [DATE]" at bounding box center [218, 255] width 87 height 13
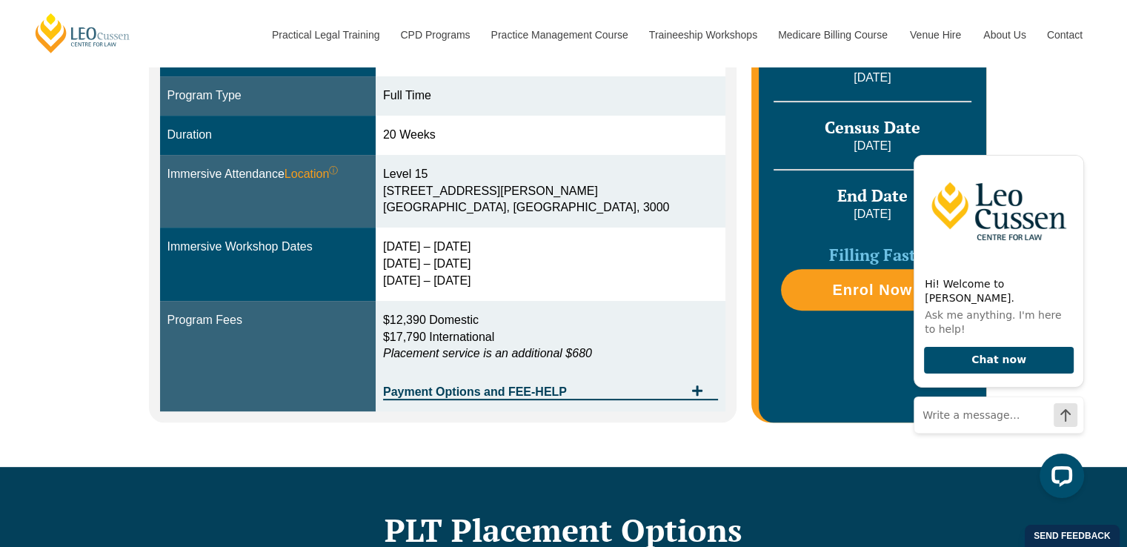
scroll to position [455, 0]
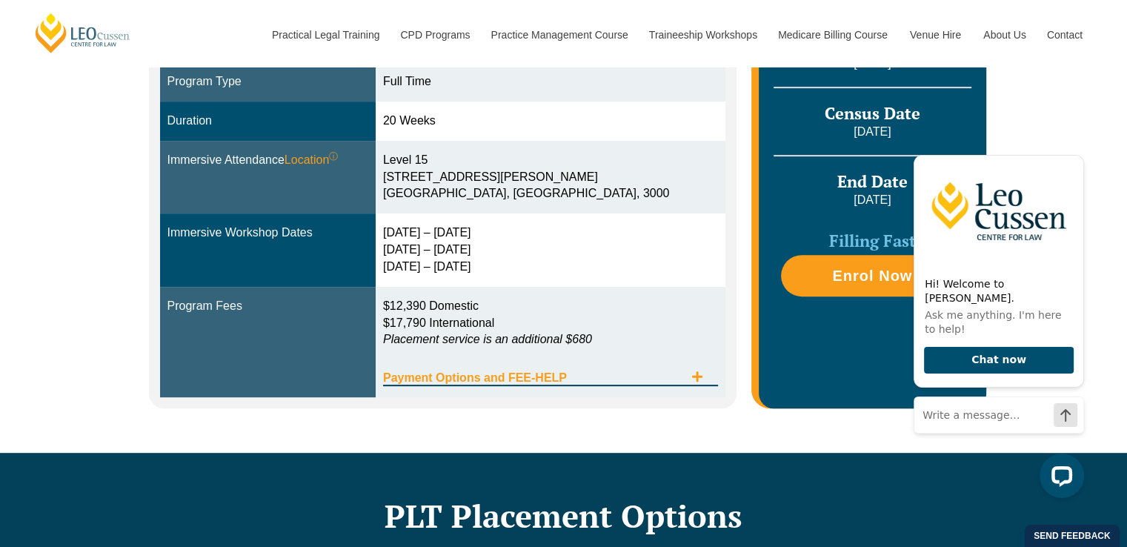
click at [696, 366] on div "Payment Options and FEE-HELP" at bounding box center [550, 371] width 335 height 30
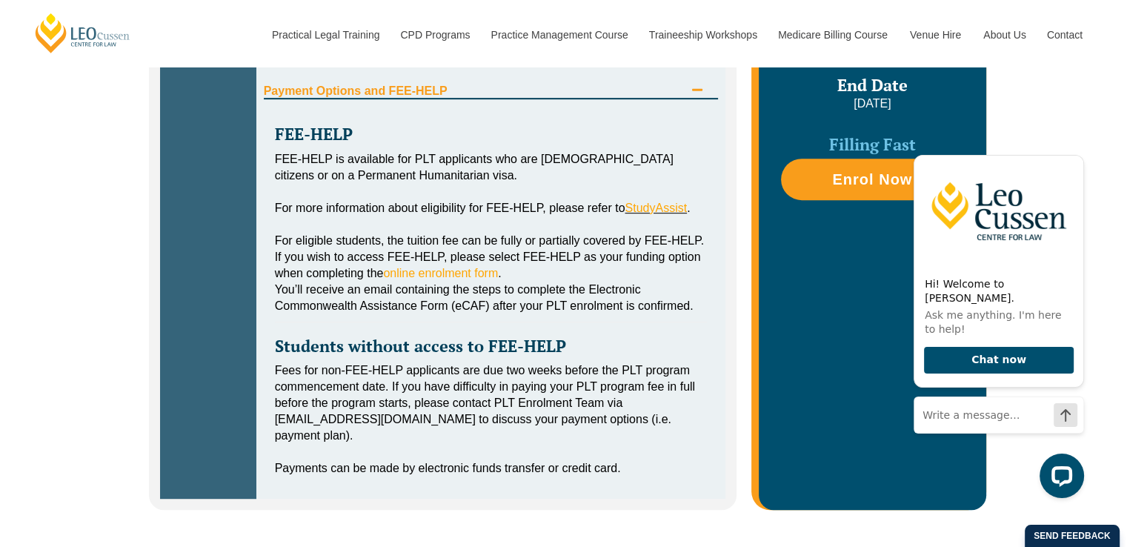
scroll to position [752, 0]
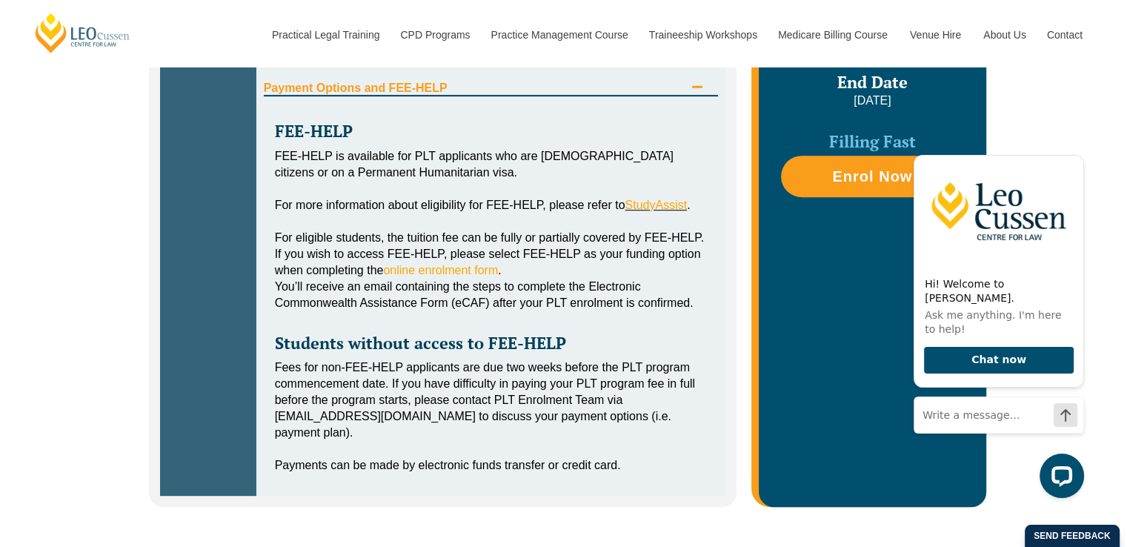
click at [702, 90] on icon "Tabs. Open items with Enter or Space, close with Escape and navigate using the …" at bounding box center [697, 87] width 12 height 12
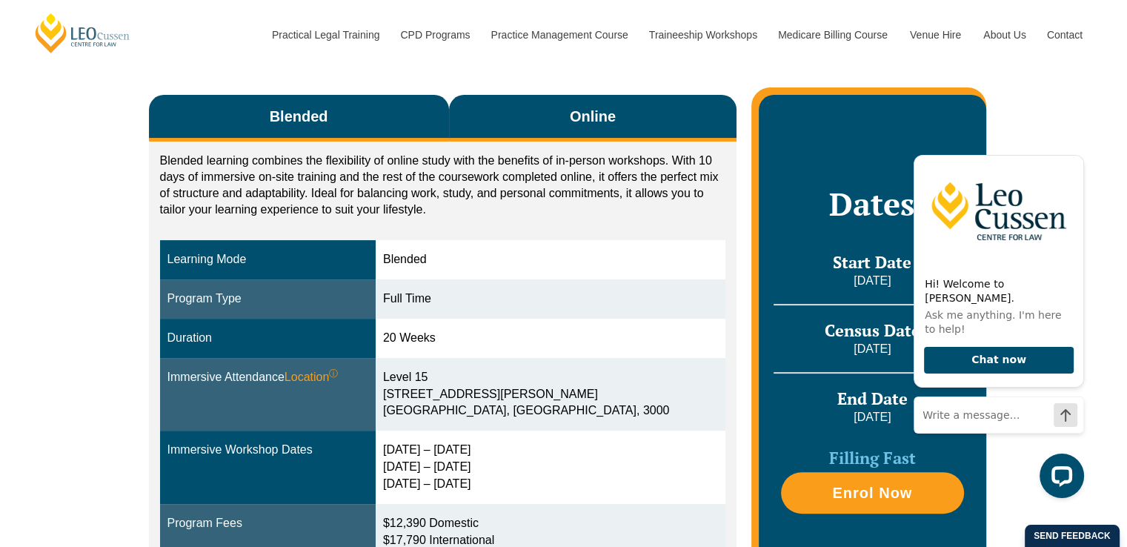
scroll to position [228, 0]
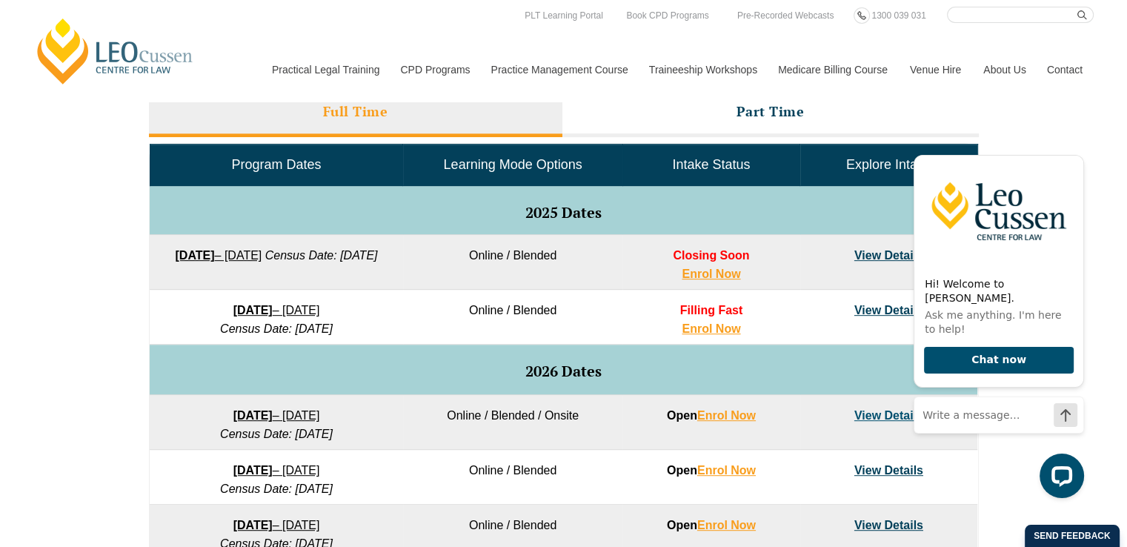
click at [101, 303] on div "VIC ACT [GEOGRAPHIC_DATA] [GEOGRAPHIC_DATA] [GEOGRAPHIC_DATA] [GEOGRAPHIC_DATA]…" at bounding box center [563, 403] width 1127 height 878
click at [1064, 165] on div "Hi! Welcome to [PERSON_NAME]. Ask me anything. I'm here to help! Chat now" at bounding box center [998, 290] width 170 height 313
click at [1070, 152] on icon "Hide greeting" at bounding box center [1075, 143] width 18 height 18
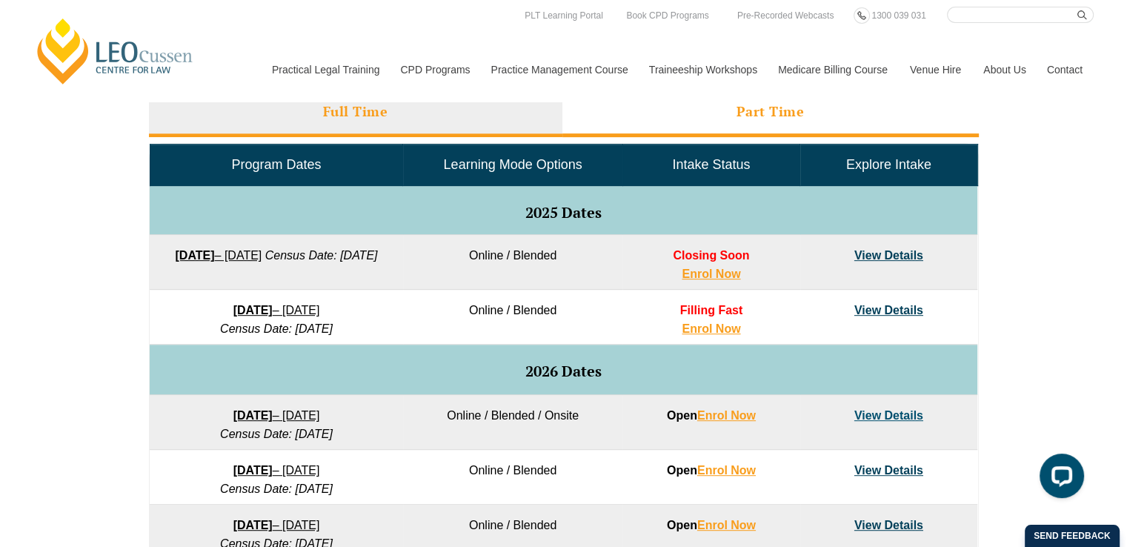
click at [797, 121] on li "Part Time" at bounding box center [770, 113] width 416 height 47
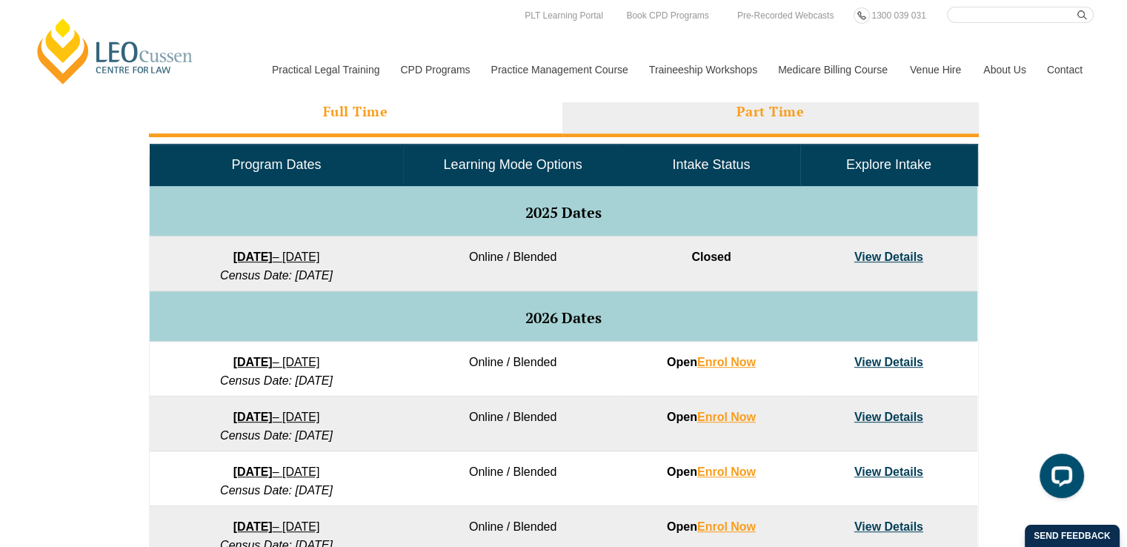
click at [441, 119] on li "Full Time" at bounding box center [355, 113] width 413 height 47
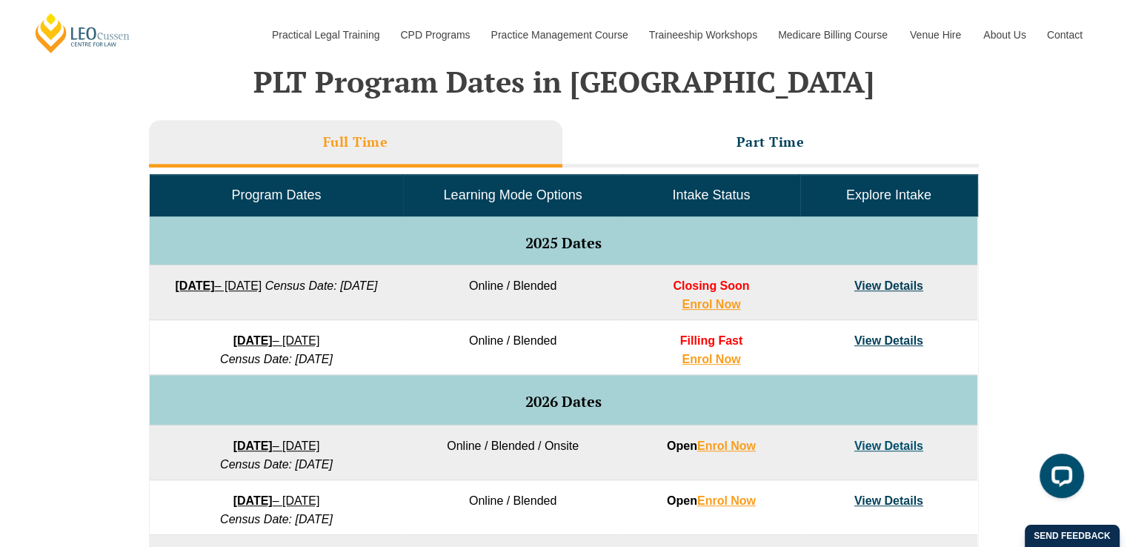
scroll to position [625, 0]
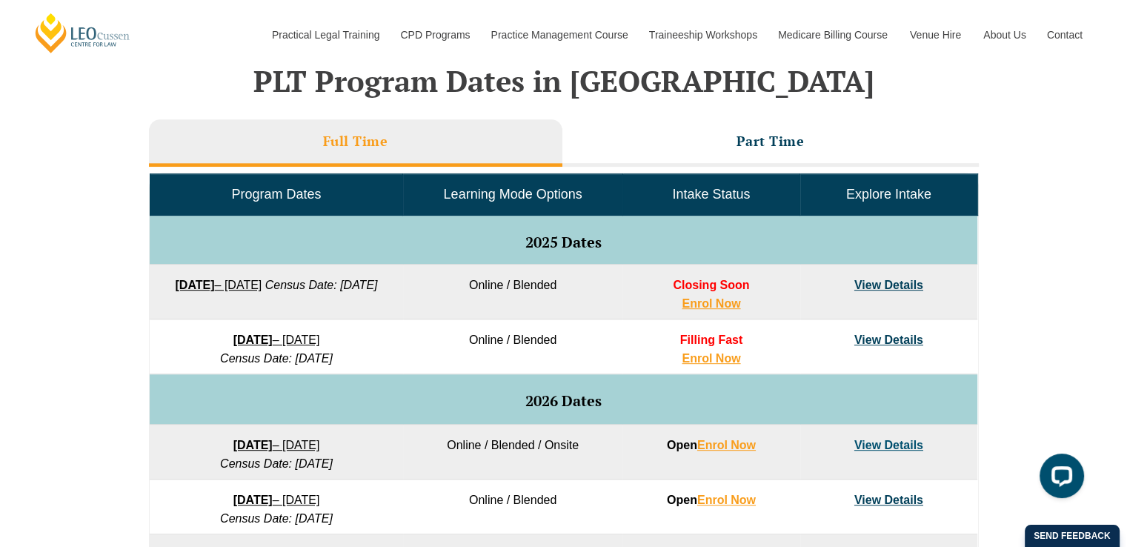
click at [897, 278] on link "View Details" at bounding box center [888, 284] width 69 height 13
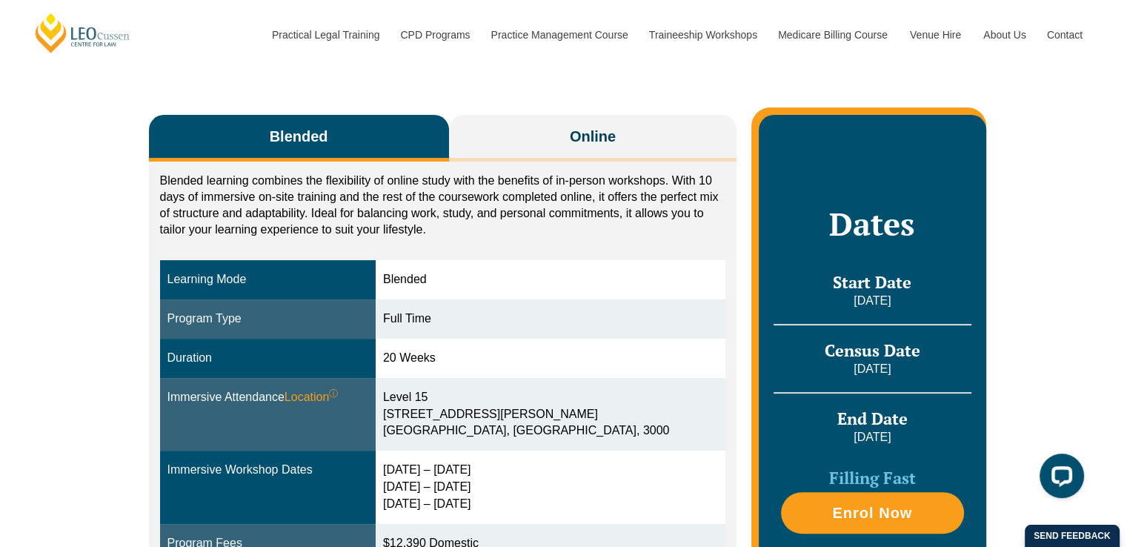
scroll to position [228, 0]
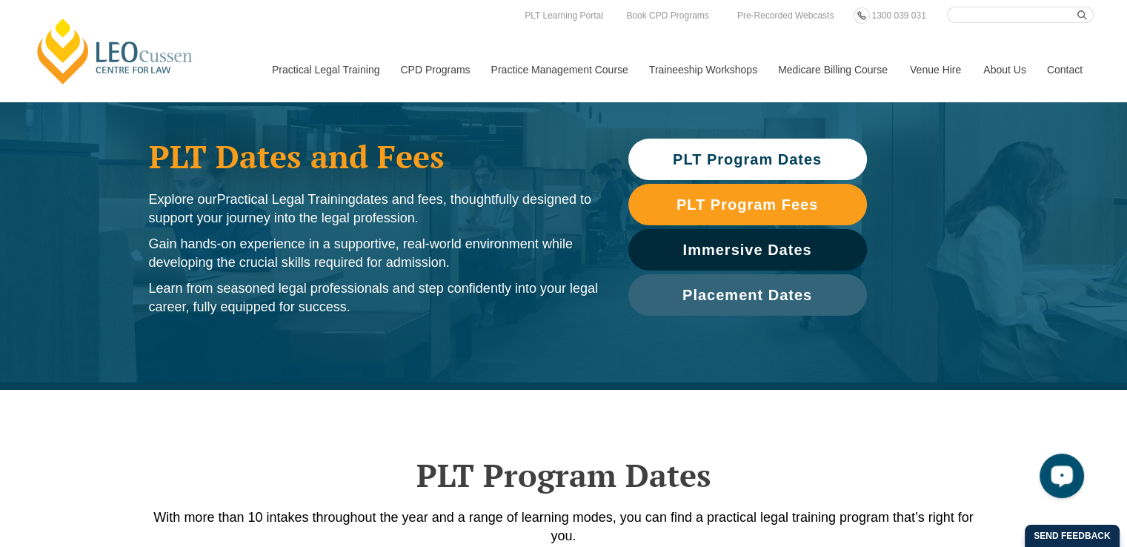
scroll to position [39, 0]
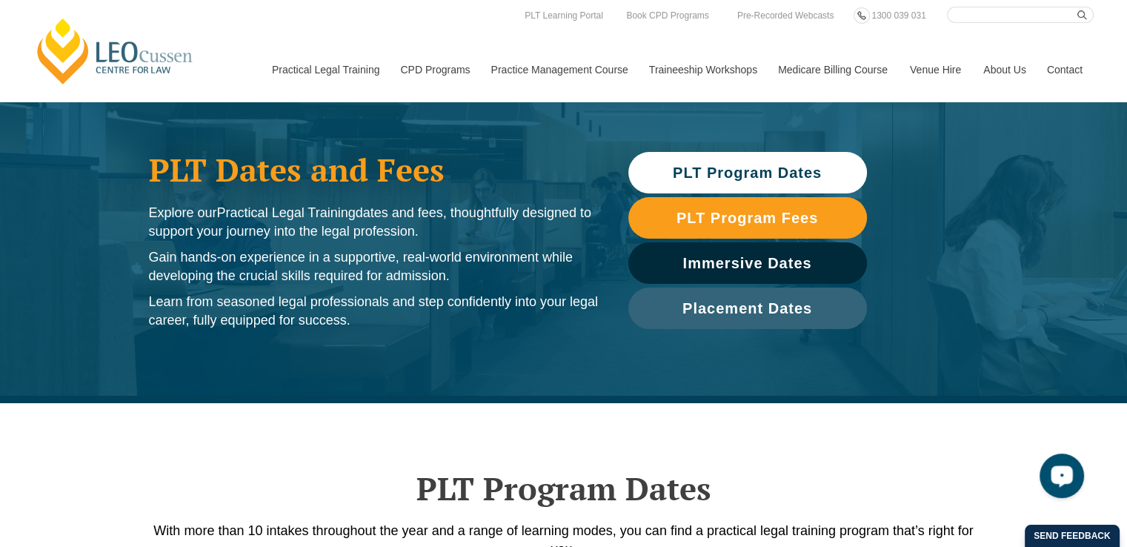
click at [698, 412] on div "PLT Program Dates With more than 10 intakes throughout the year and a range of …" at bounding box center [563, 492] width 844 height 178
click at [741, 161] on link "PLT Program Dates" at bounding box center [747, 172] width 238 height 41
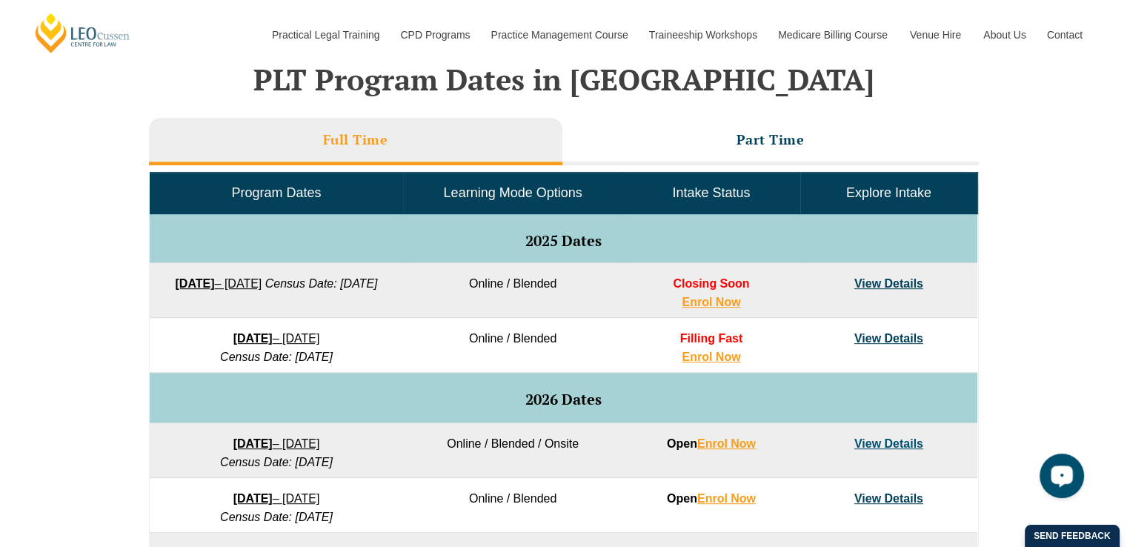
scroll to position [626, 0]
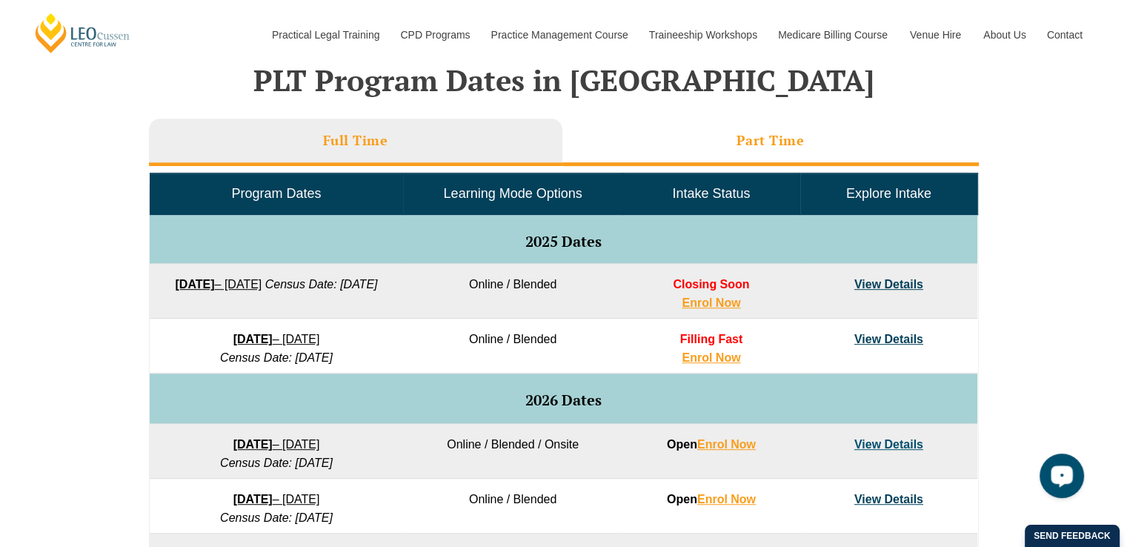
click at [735, 139] on li "Part Time" at bounding box center [770, 142] width 416 height 47
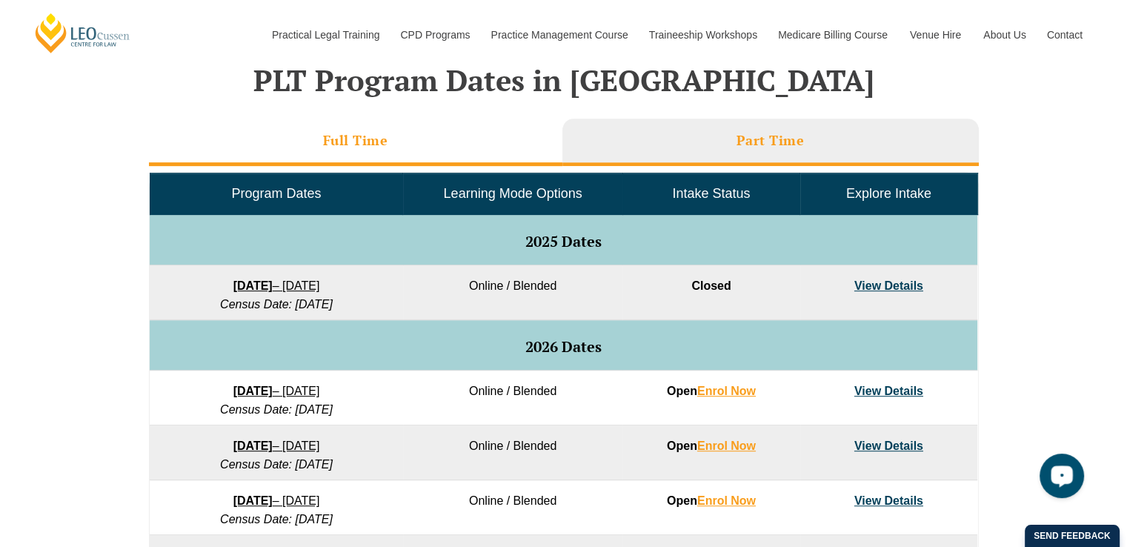
click at [500, 164] on li "Full Time" at bounding box center [355, 142] width 413 height 47
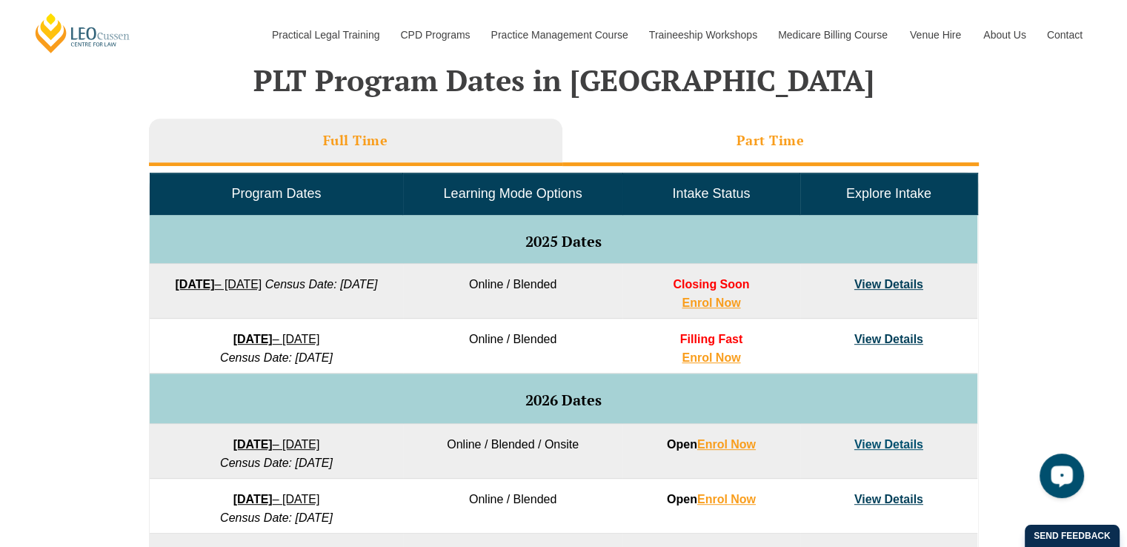
click at [675, 137] on li "Part Time" at bounding box center [770, 142] width 416 height 47
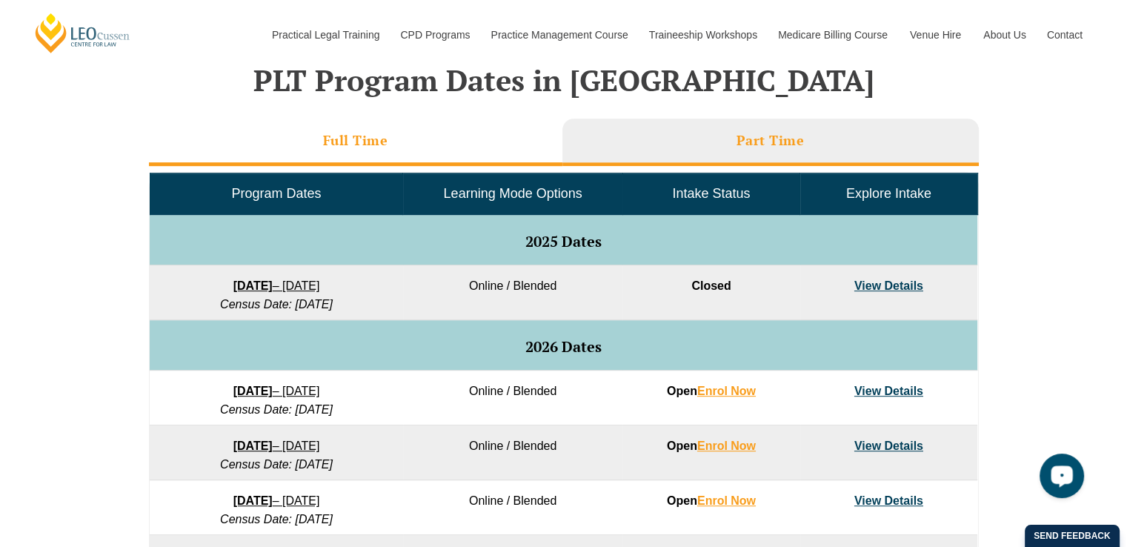
click at [470, 144] on li "Full Time" at bounding box center [355, 142] width 413 height 47
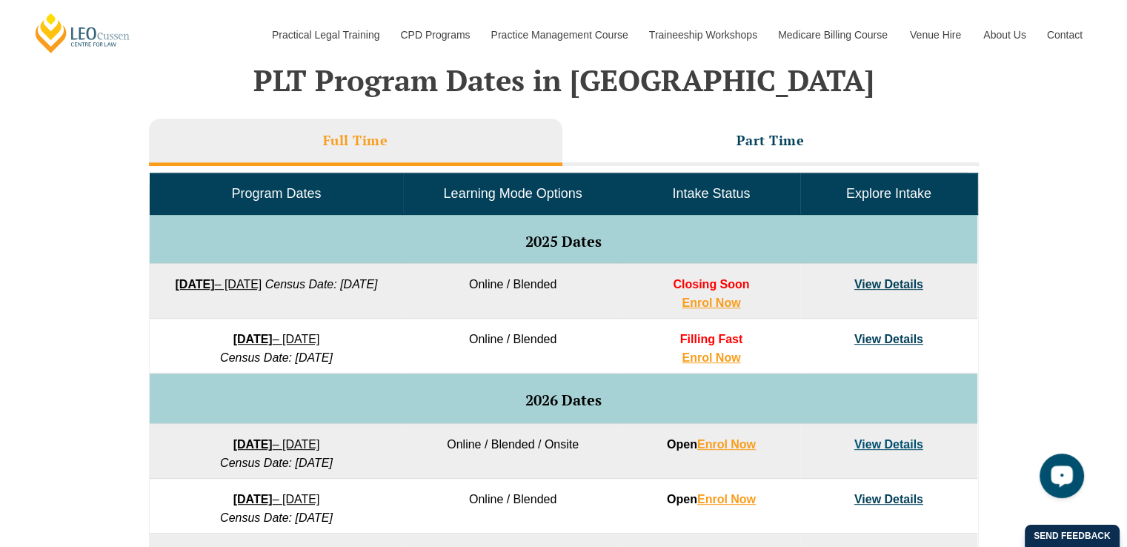
click at [261, 278] on link "[DATE] – [DATE]" at bounding box center [218, 284] width 87 height 13
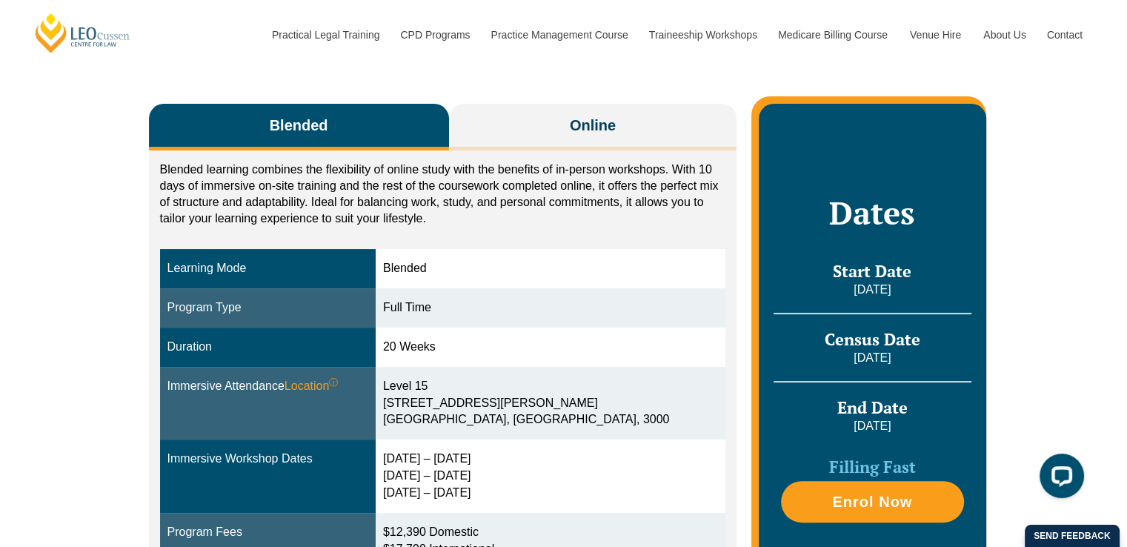
scroll to position [236, 0]
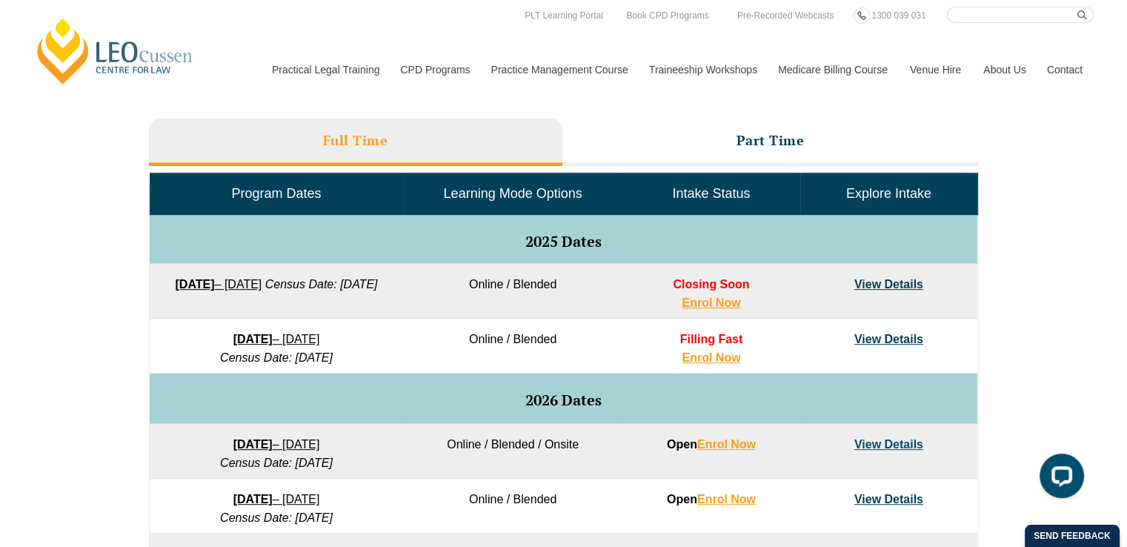
click at [883, 282] on link "View Details" at bounding box center [888, 284] width 69 height 13
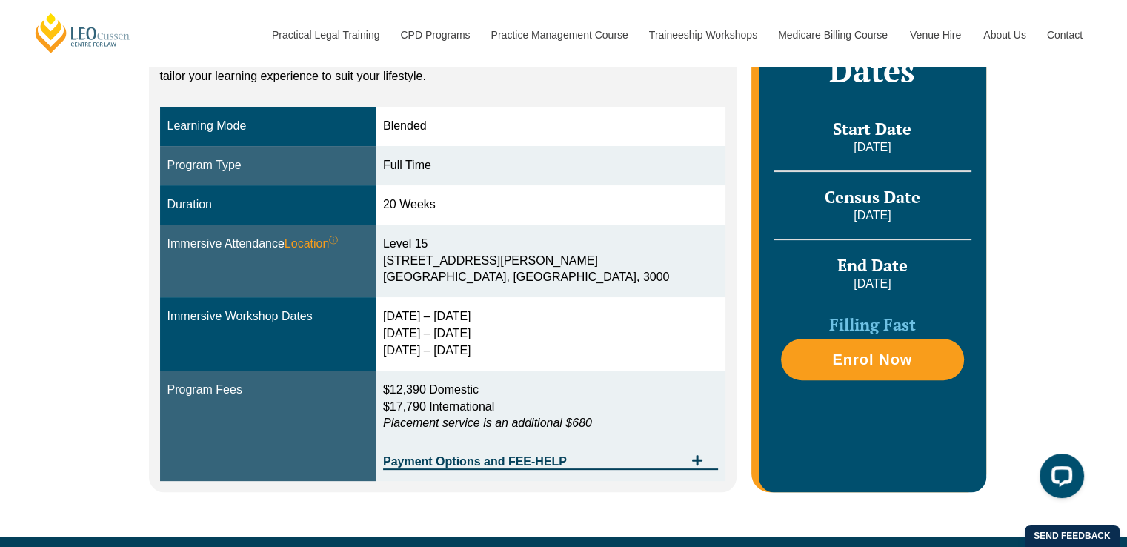
scroll to position [370, 0]
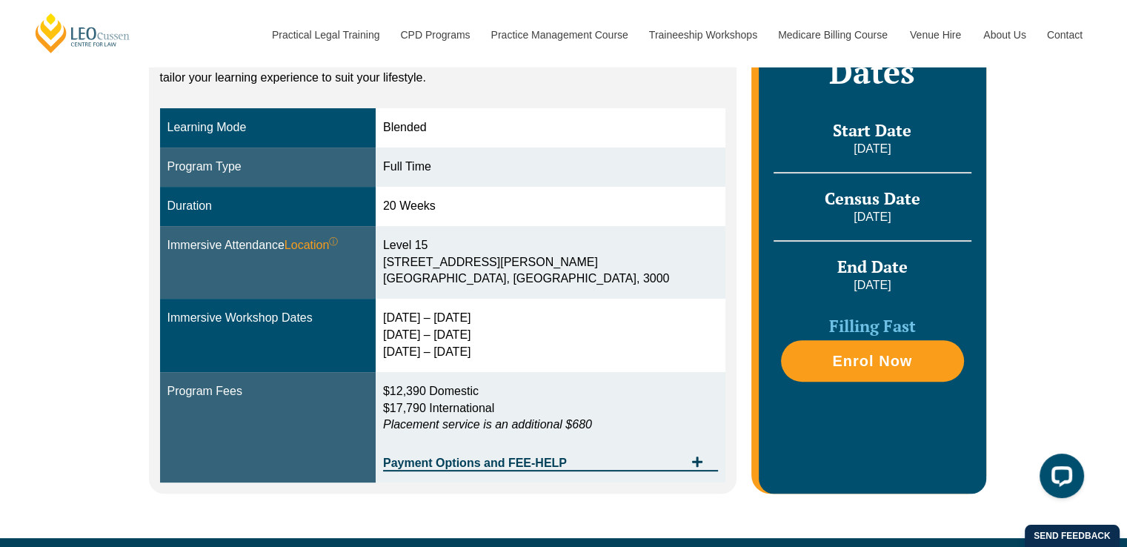
click at [615, 359] on td "29 Sep – 2 Oct 2025 9 – 11 Dec 2025 10 – 12 Feb 2026" at bounding box center [551, 334] width 350 height 73
click at [588, 342] on div "29 Sep – 2 Oct 2025 9 – 11 Dec 2025 10 – 12 Feb 2026" at bounding box center [550, 335] width 335 height 51
click at [644, 501] on div "Blended Online Blended learning combines the flexibility of online study with t…" at bounding box center [563, 221] width 844 height 634
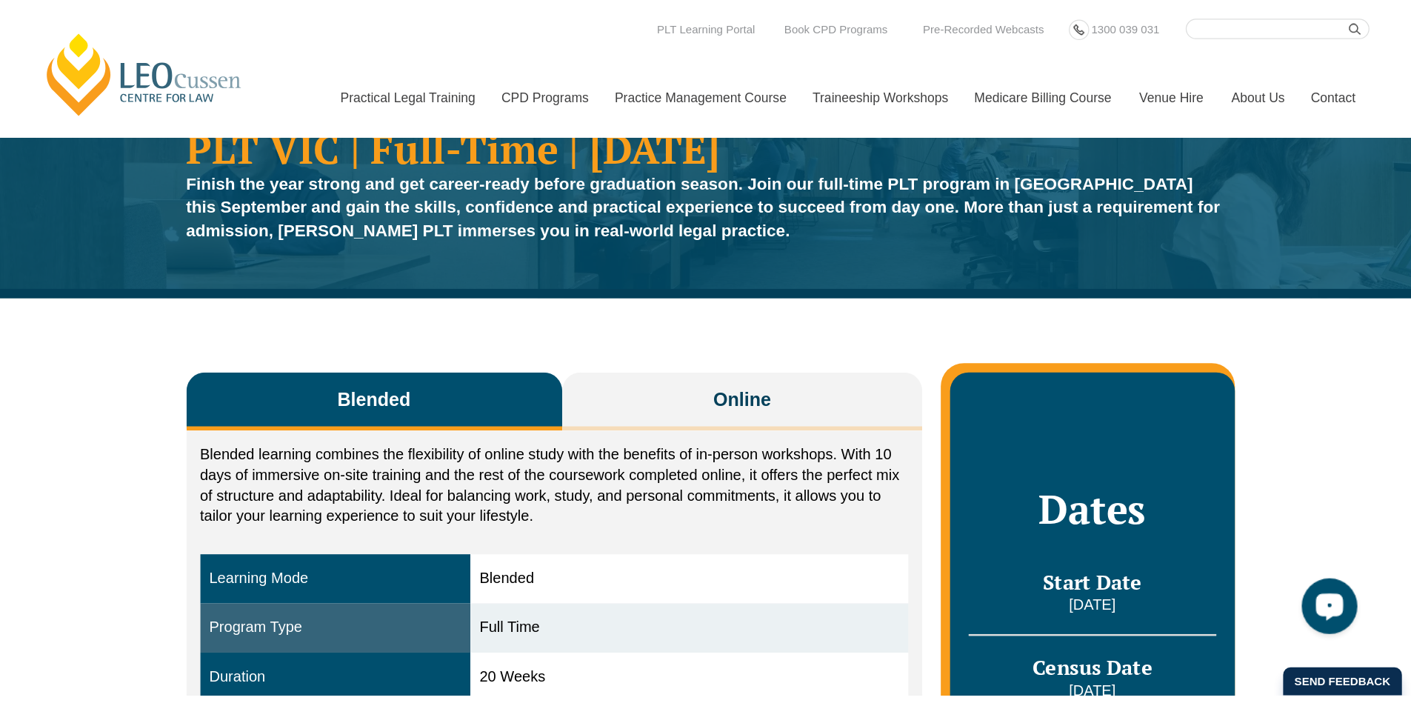
scroll to position [0, 0]
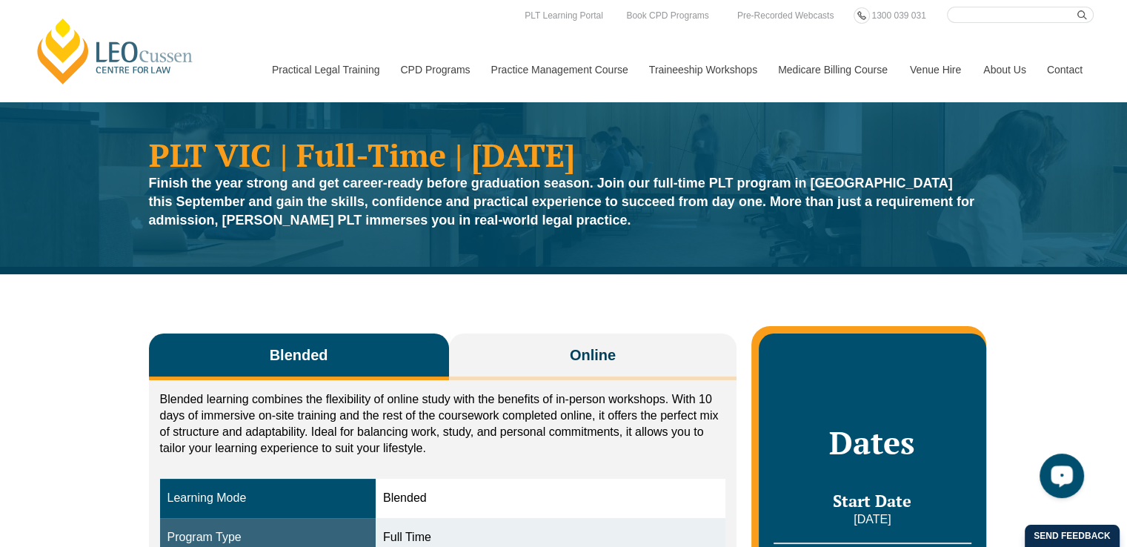
click at [447, 273] on div "PLT VIC | Full-Time | September 2025 Finish the year strong and get career-read…" at bounding box center [563, 187] width 1127 height 173
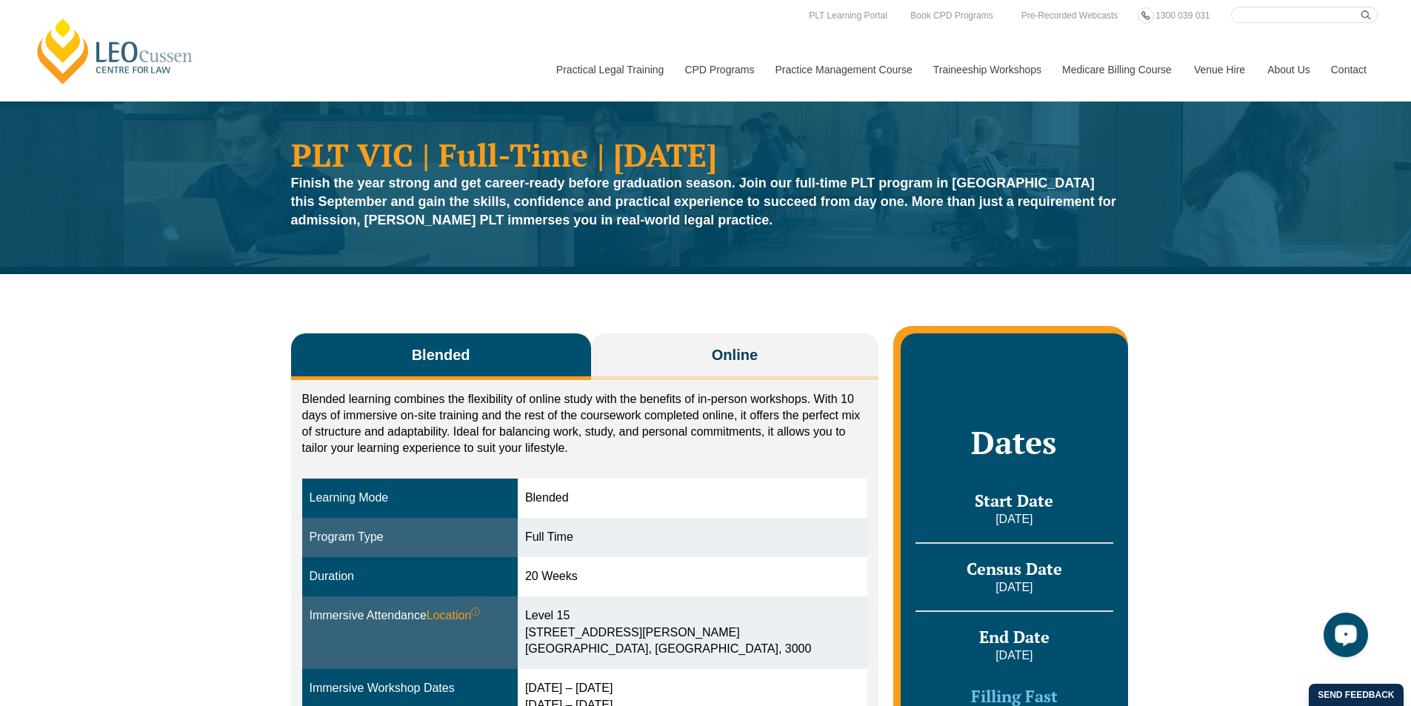
click at [741, 381] on div "Blended learning combines the flexibility of online study with the benefits of …" at bounding box center [585, 622] width 588 height 484
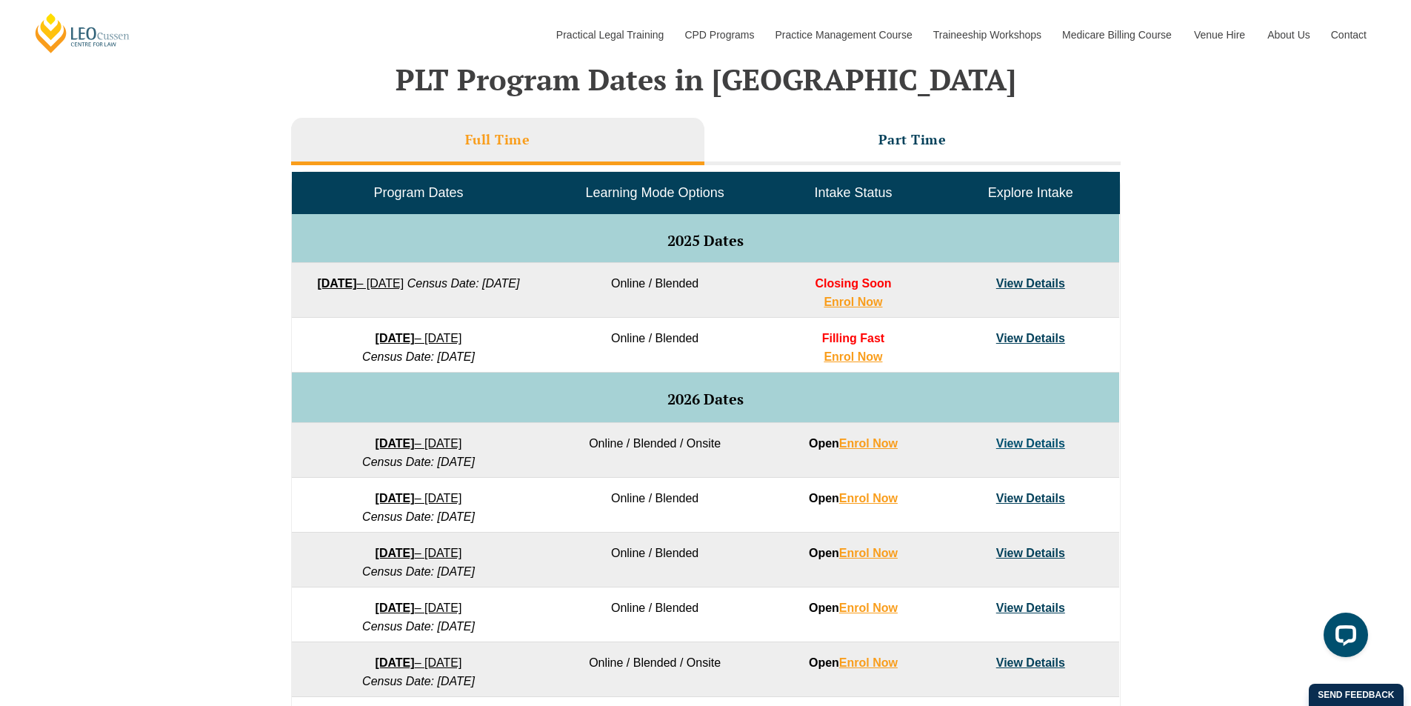
click at [356, 284] on strong "[DATE]" at bounding box center [336, 283] width 39 height 13
